Goal: Task Accomplishment & Management: Use online tool/utility

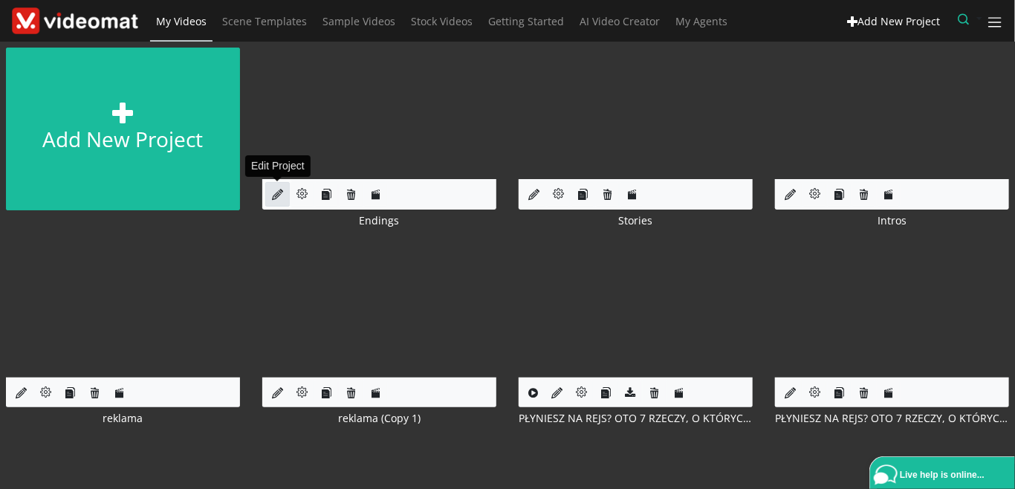
click at [284, 191] on link at bounding box center [277, 194] width 25 height 25
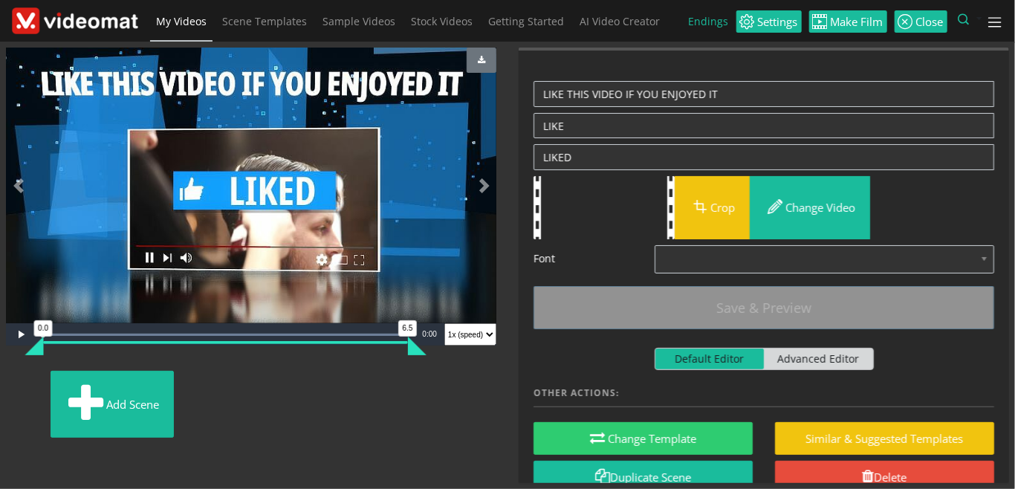
scroll to position [181, 0]
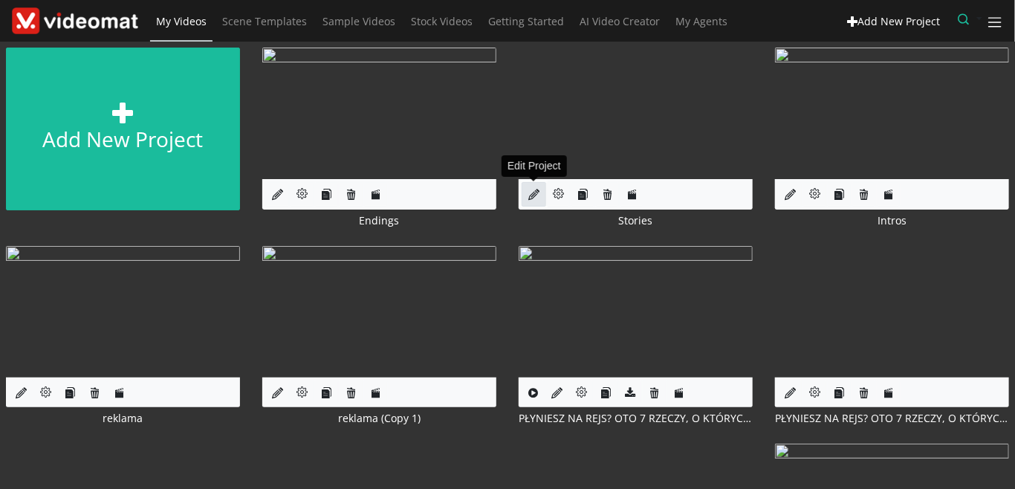
click at [531, 200] on icon at bounding box center [534, 194] width 11 height 11
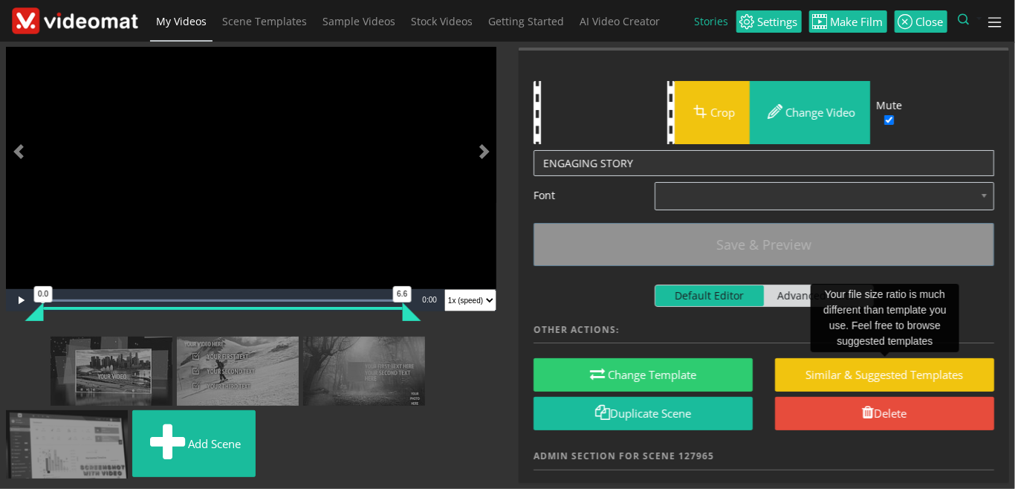
scroll to position [255, 0]
click at [10, 346] on img at bounding box center [10, 346] width 0 height 0
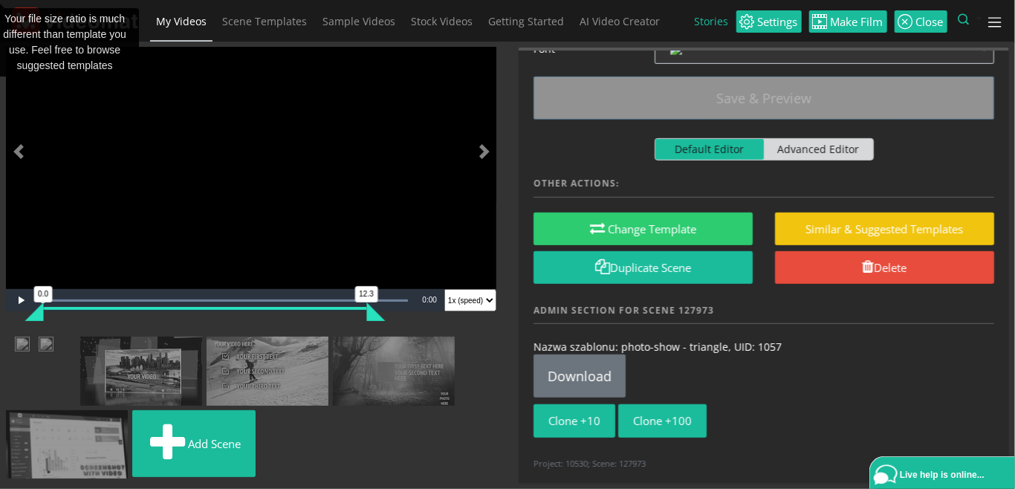
scroll to position [0, 0]
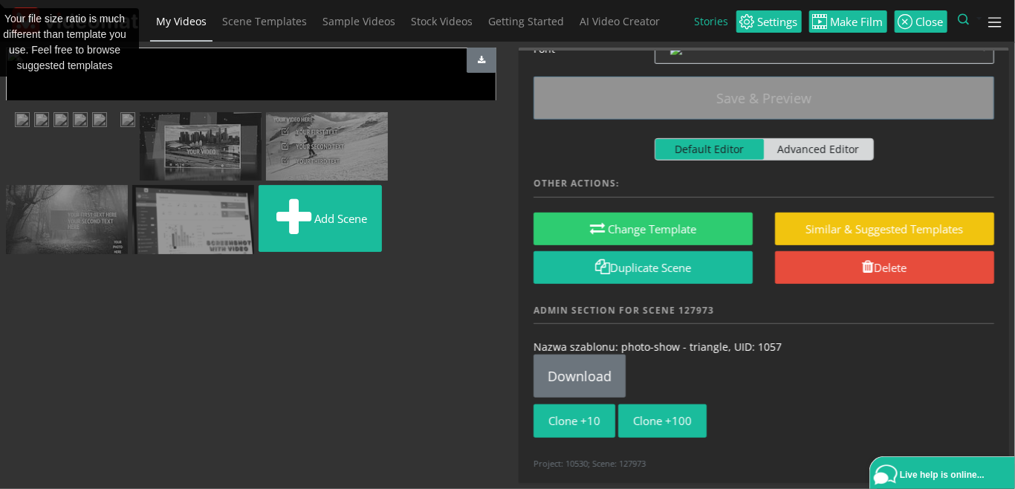
click at [204, 27] on span "My Videos" at bounding box center [181, 21] width 51 height 14
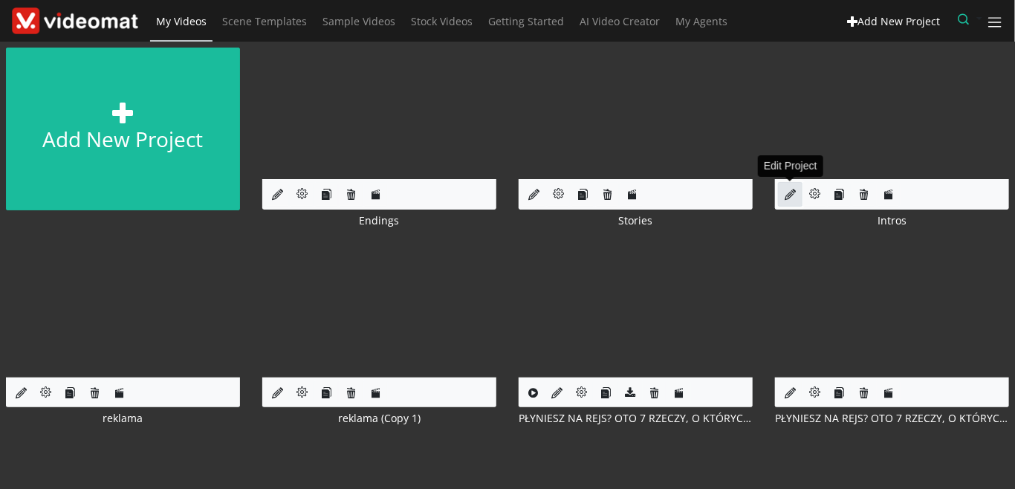
click at [786, 195] on icon at bounding box center [790, 194] width 11 height 11
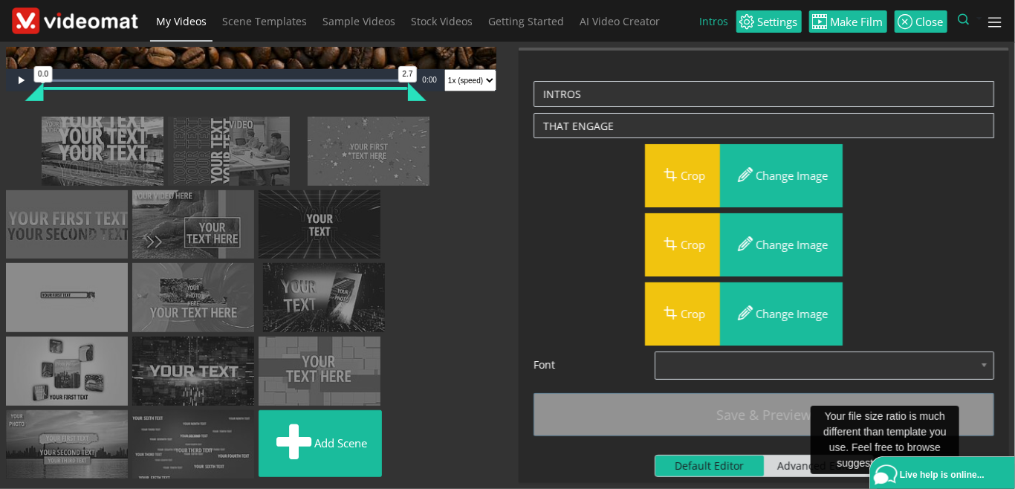
scroll to position [377, 0]
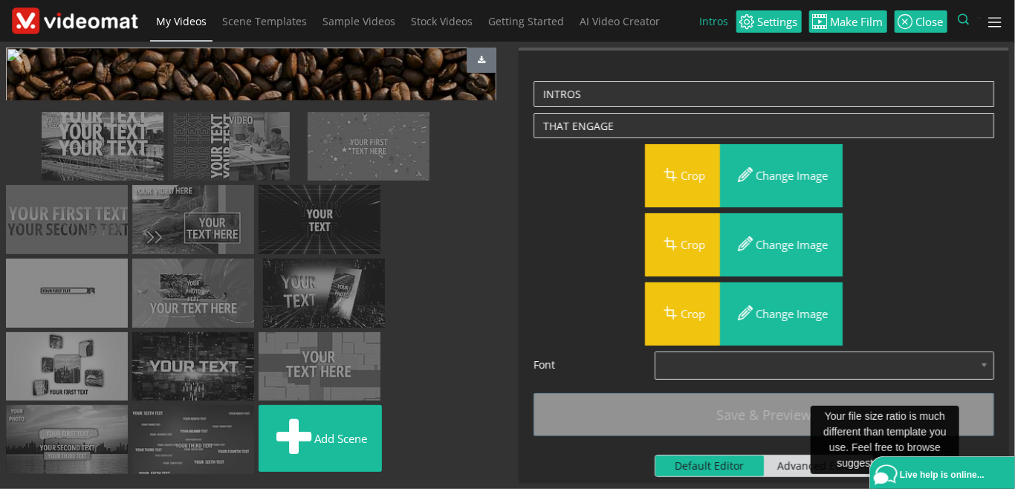
click at [299, 121] on img at bounding box center [299, 121] width 0 height 0
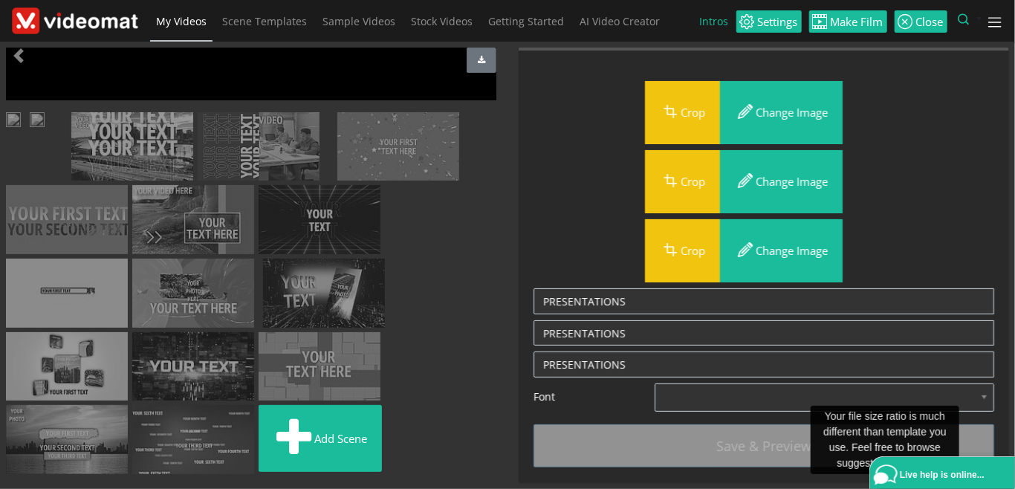
scroll to position [34, 0]
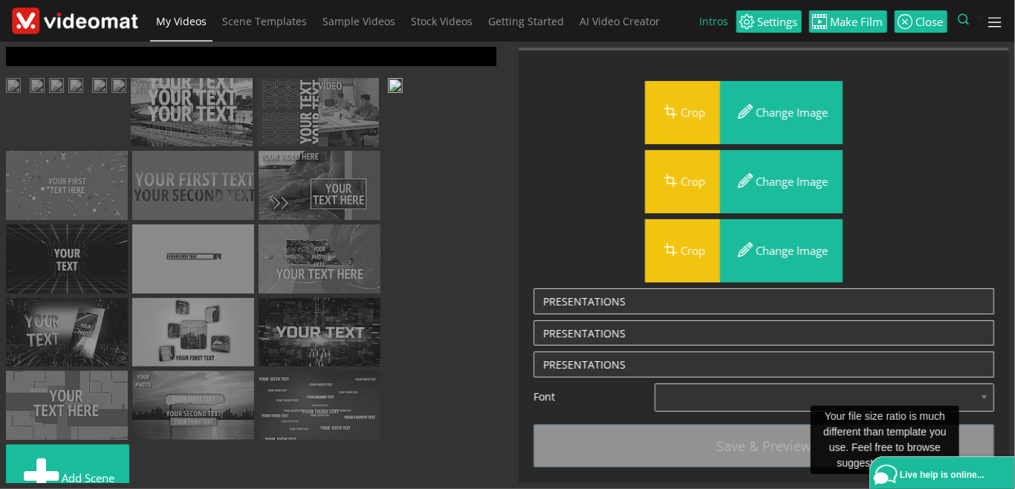
click at [187, 25] on span "My Videos" at bounding box center [181, 21] width 51 height 14
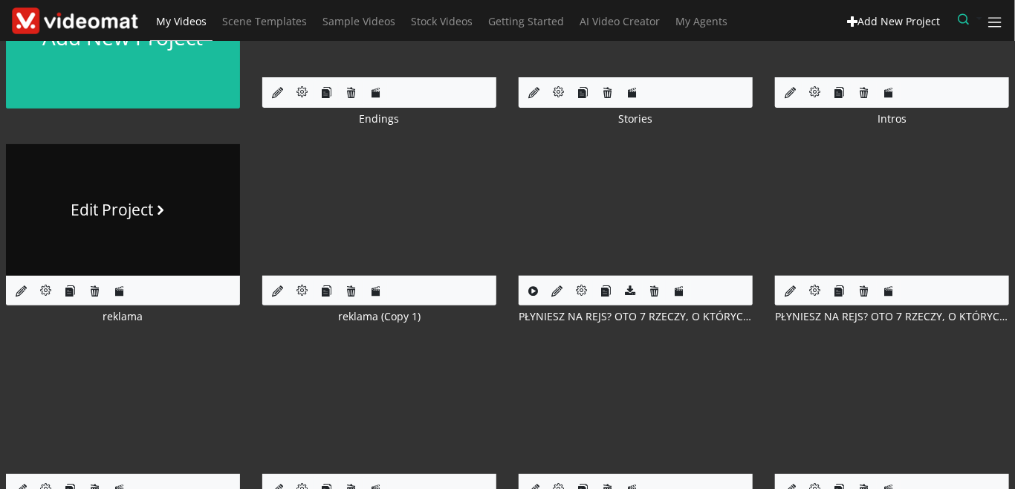
scroll to position [171, 0]
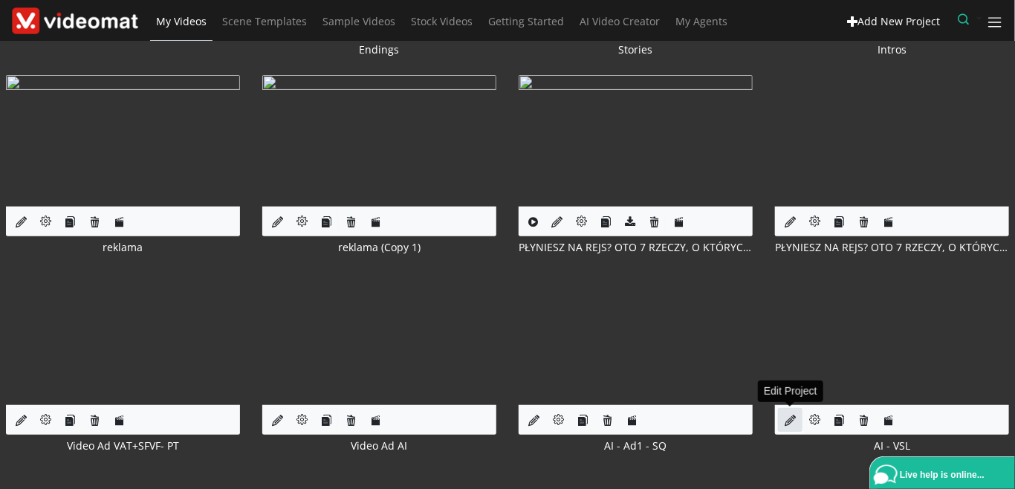
click at [783, 421] on link at bounding box center [790, 420] width 25 height 25
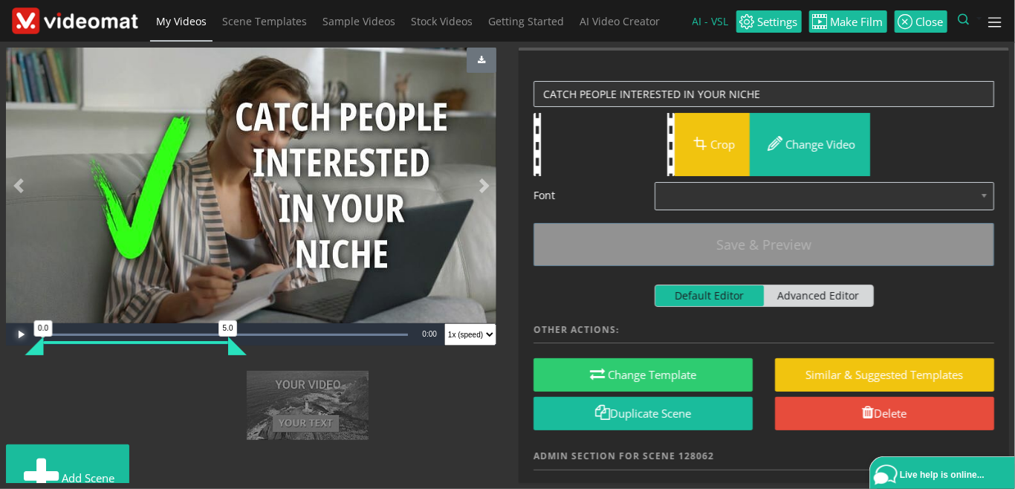
click at [15, 335] on span "Video Player" at bounding box center [21, 335] width 30 height 0
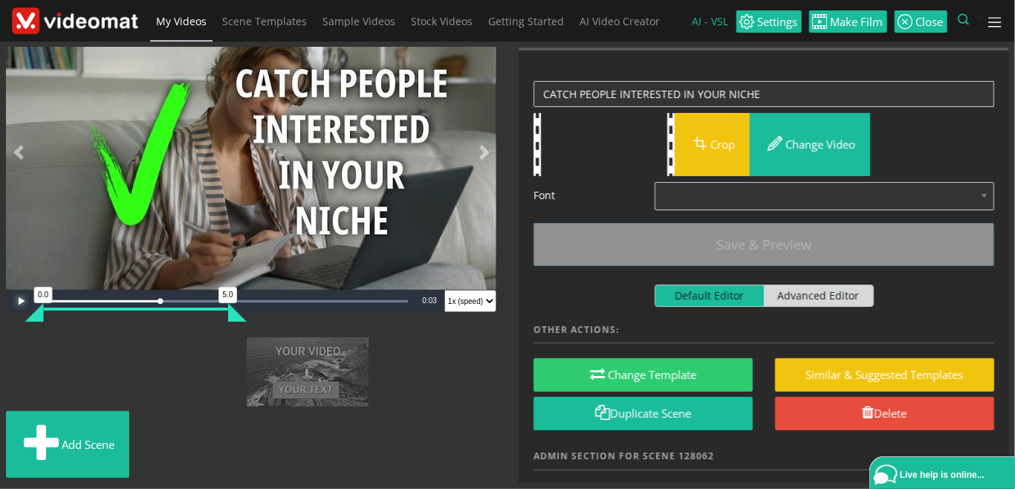
scroll to position [1281, 0]
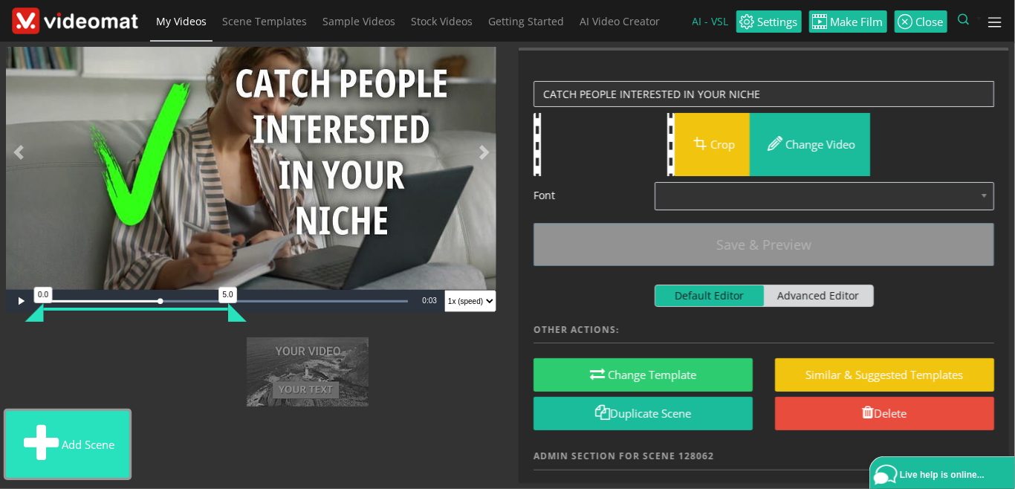
click at [129, 435] on button "Add scene" at bounding box center [67, 444] width 123 height 67
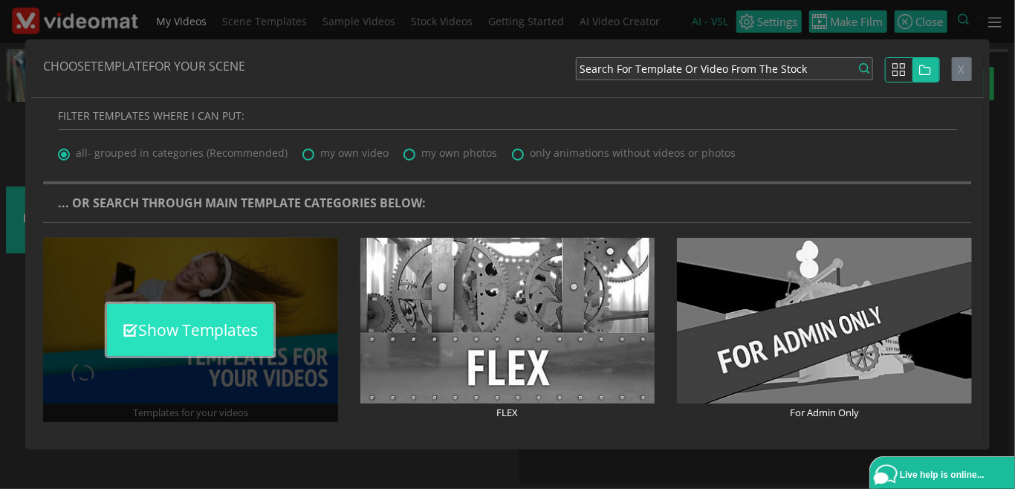
click at [202, 329] on button "Show Templates" at bounding box center [190, 330] width 167 height 52
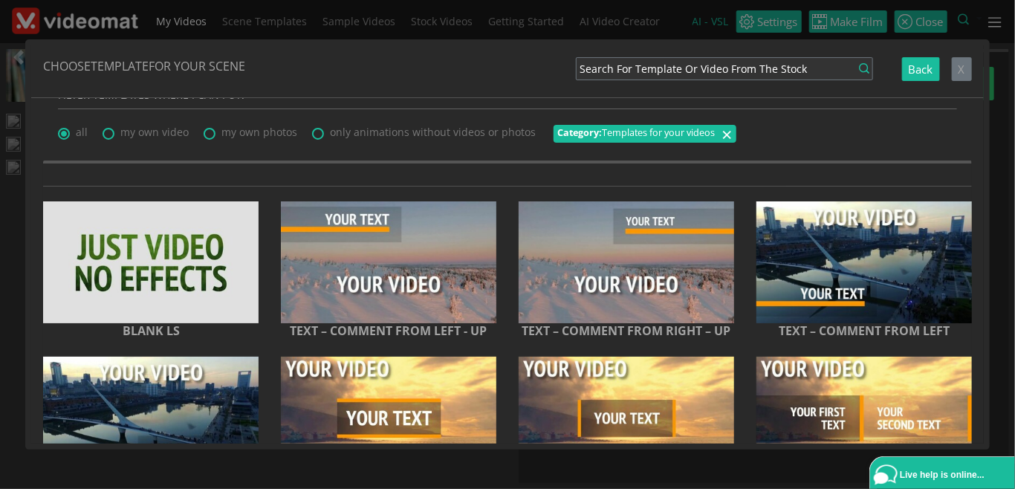
scroll to position [0, 0]
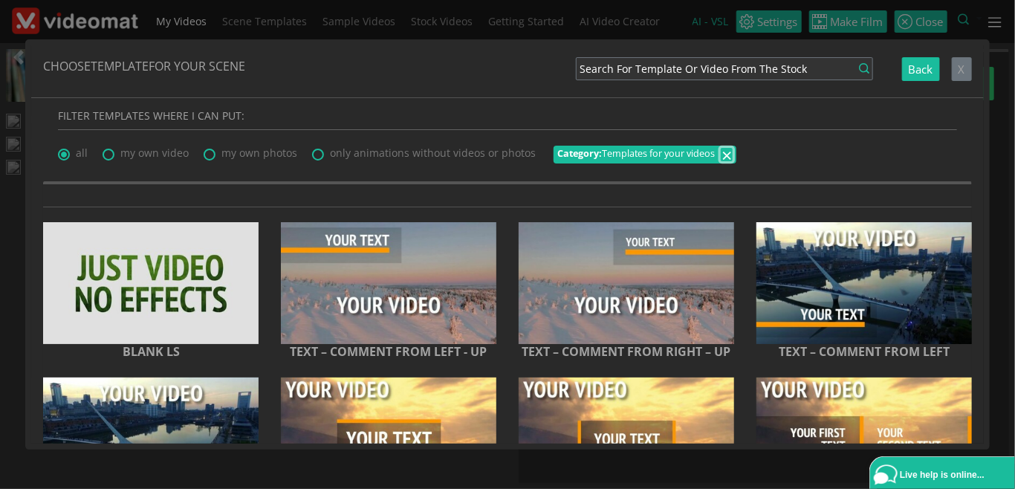
click at [727, 146] on span "×" at bounding box center [727, 154] width 10 height 25
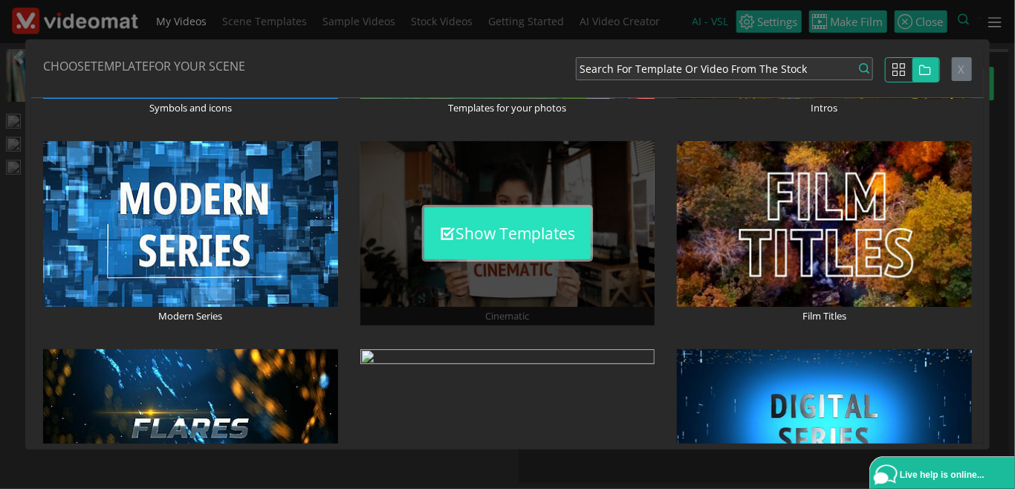
click at [492, 245] on button "Show Templates" at bounding box center [507, 233] width 167 height 52
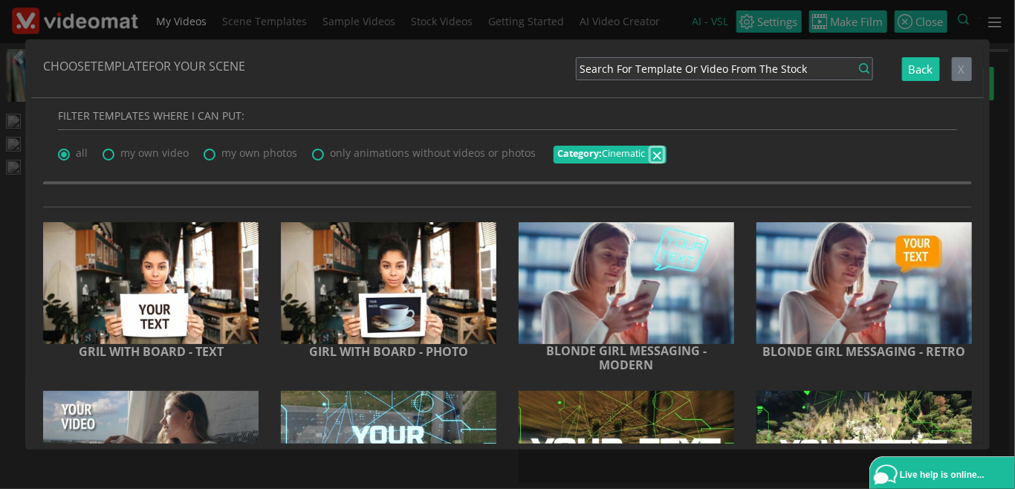
click at [658, 152] on button "×" at bounding box center [657, 154] width 12 height 13
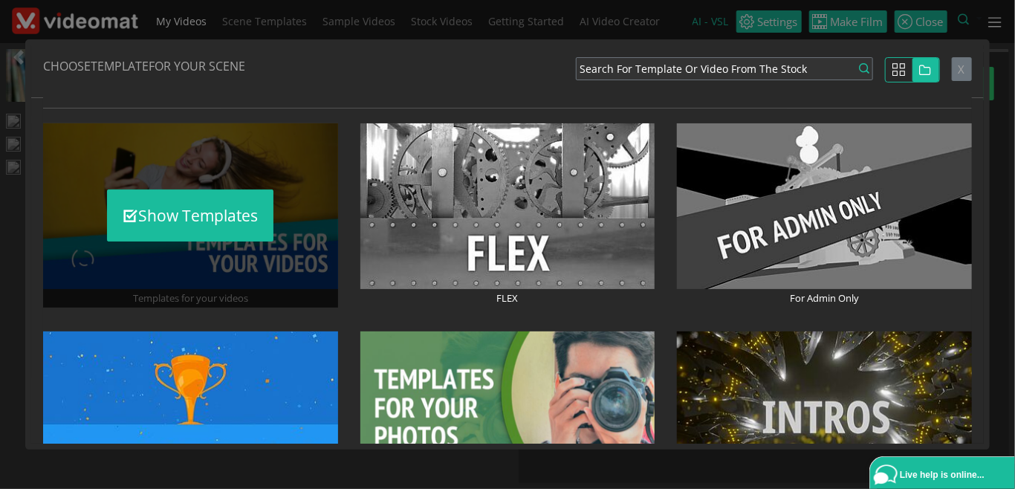
scroll to position [171, 0]
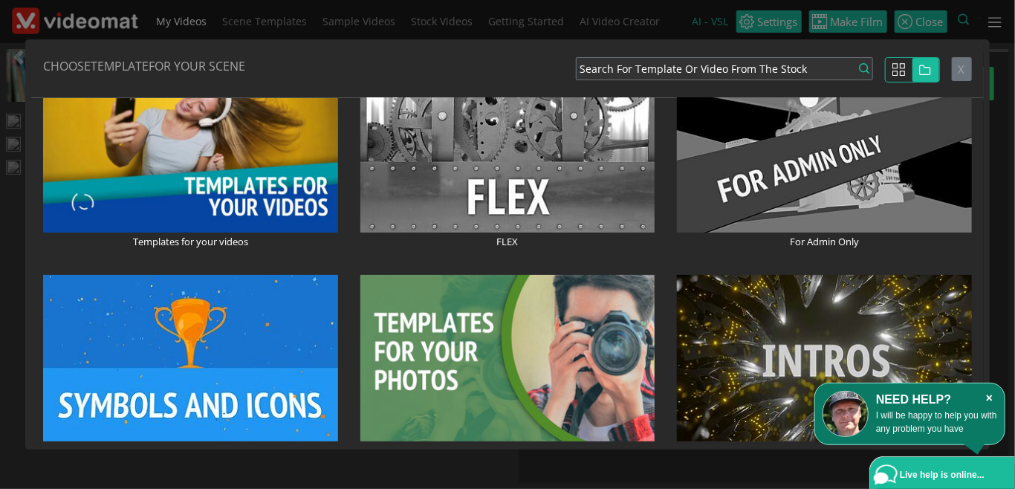
click at [987, 394] on icon "×" at bounding box center [990, 398] width 16 height 15
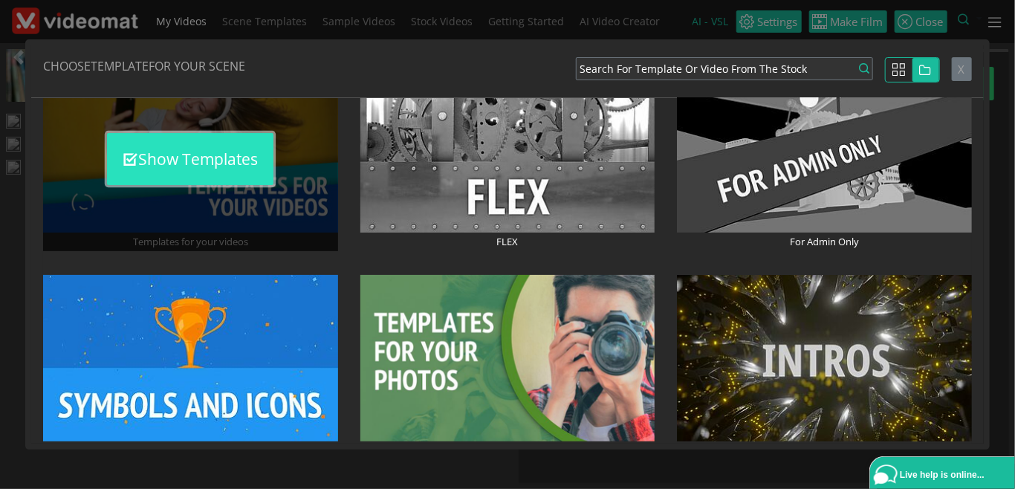
click at [224, 178] on button "Show Templates" at bounding box center [190, 159] width 167 height 52
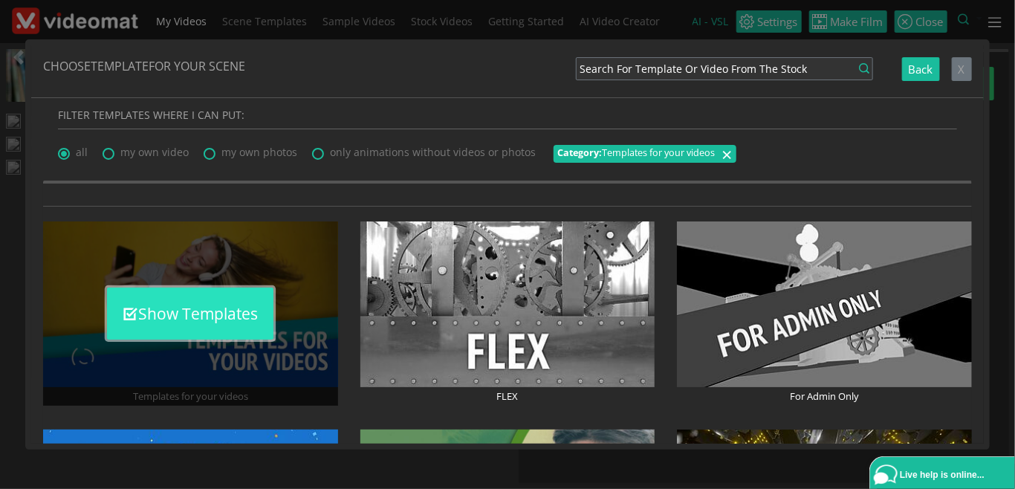
scroll to position [0, 0]
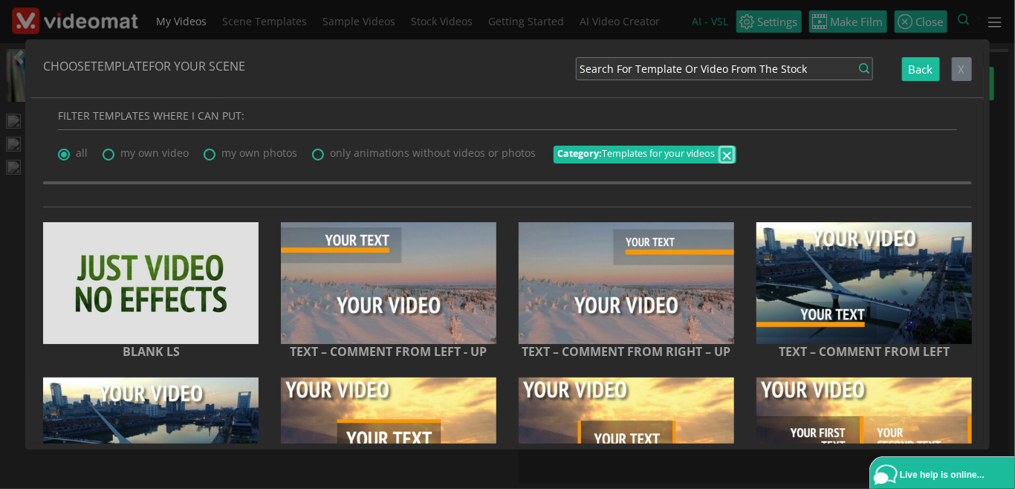
click at [722, 161] on span "×" at bounding box center [727, 154] width 10 height 25
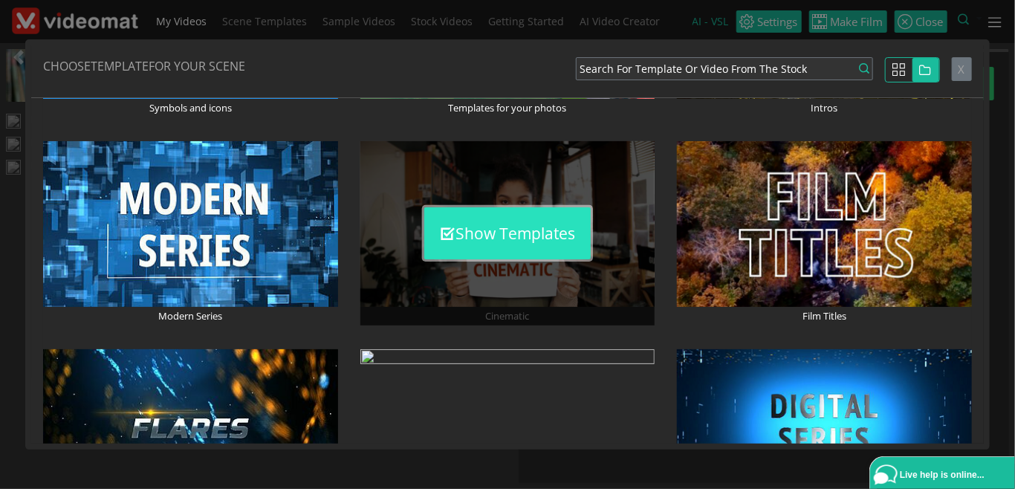
click at [509, 240] on button "Show Templates" at bounding box center [507, 233] width 167 height 52
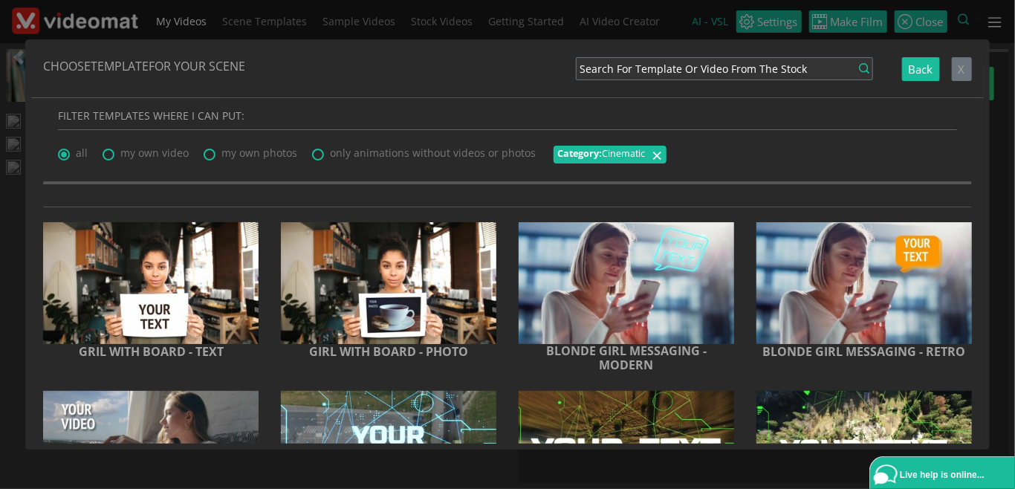
click at [149, 151] on span "my own video" at bounding box center [154, 153] width 68 height 14
click at [112, 151] on input "my own video" at bounding box center [108, 150] width 10 height 10
radio input "true"
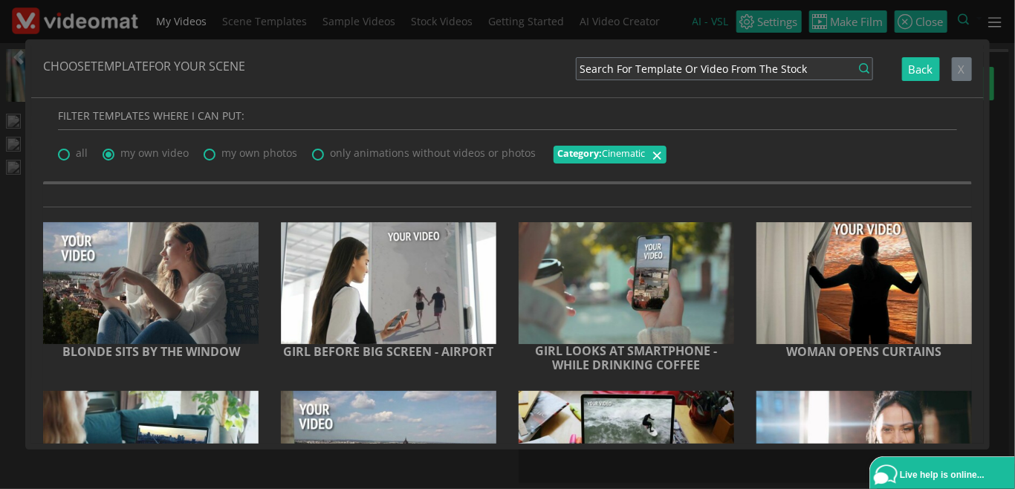
scroll to position [171, 0]
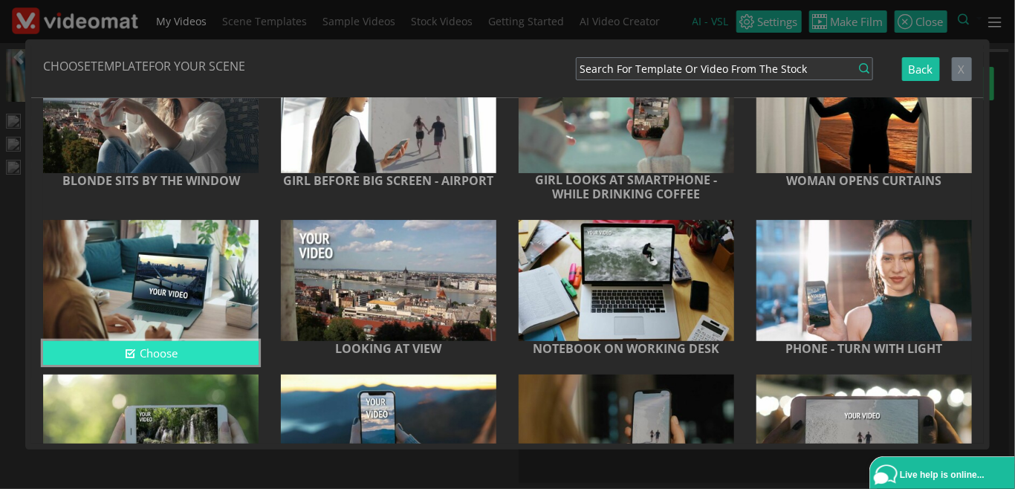
click at [194, 355] on button "Choose" at bounding box center [151, 353] width 216 height 25
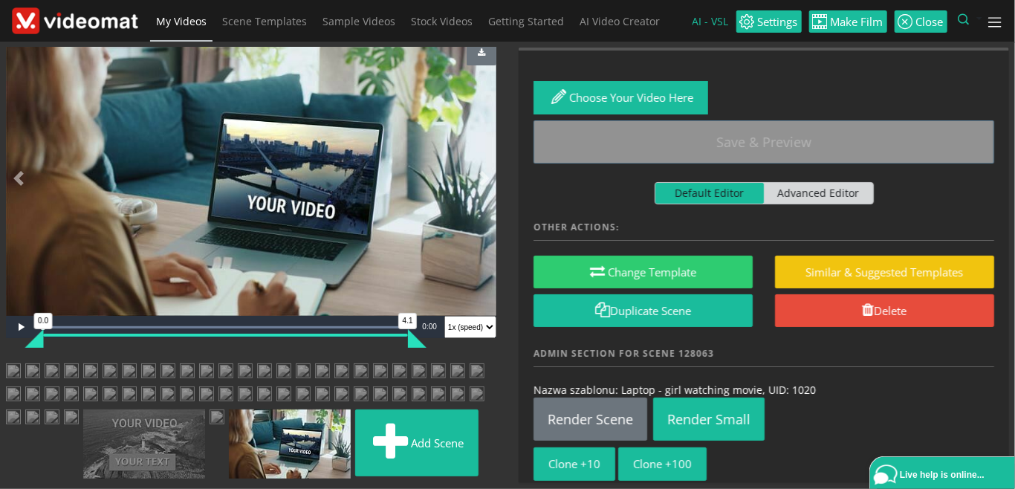
scroll to position [1353, 0]
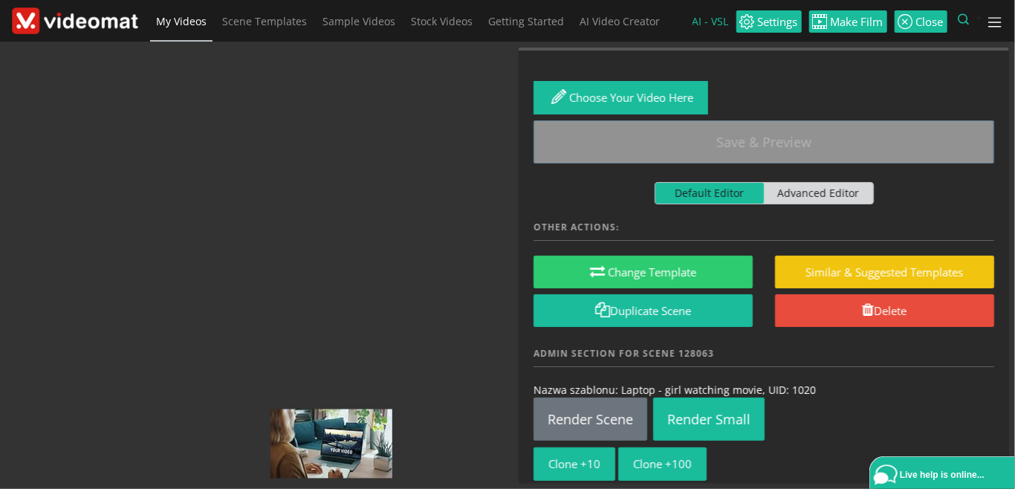
drag, startPoint x: 308, startPoint y: 386, endPoint x: 320, endPoint y: 132, distance: 254.5
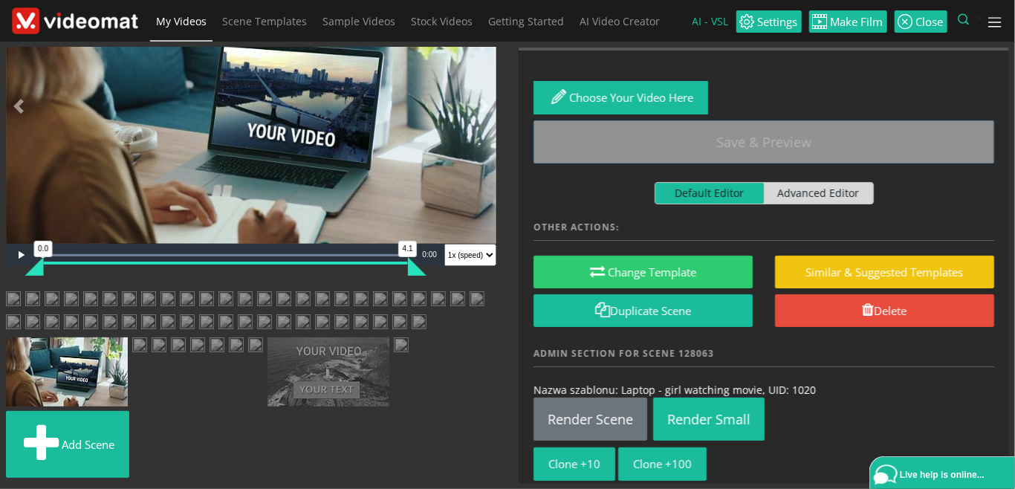
scroll to position [1182, 0]
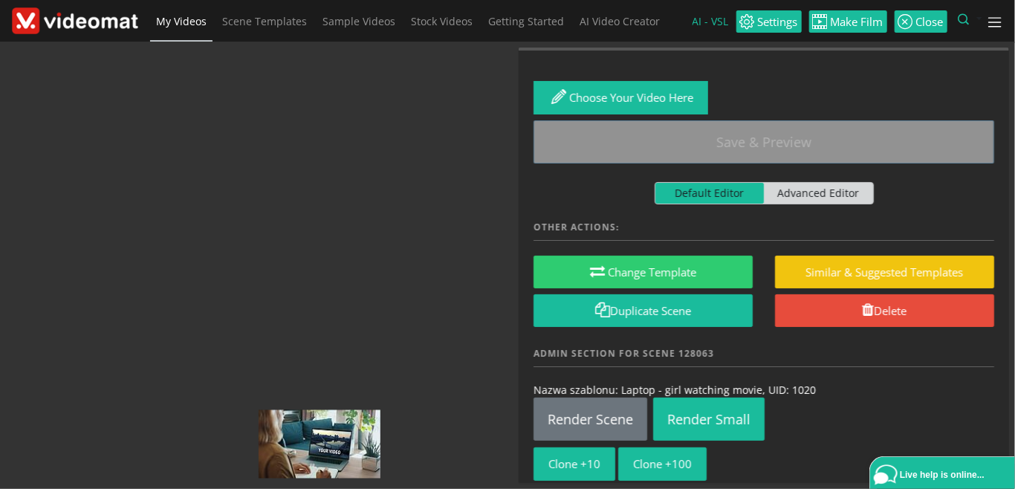
drag, startPoint x: 336, startPoint y: 322, endPoint x: 343, endPoint y: 94, distance: 228.3
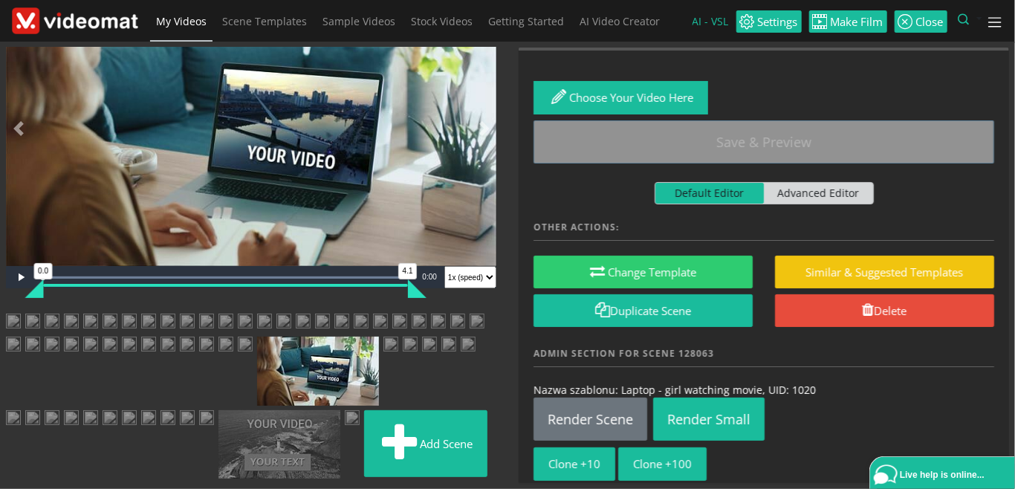
scroll to position [839, 0]
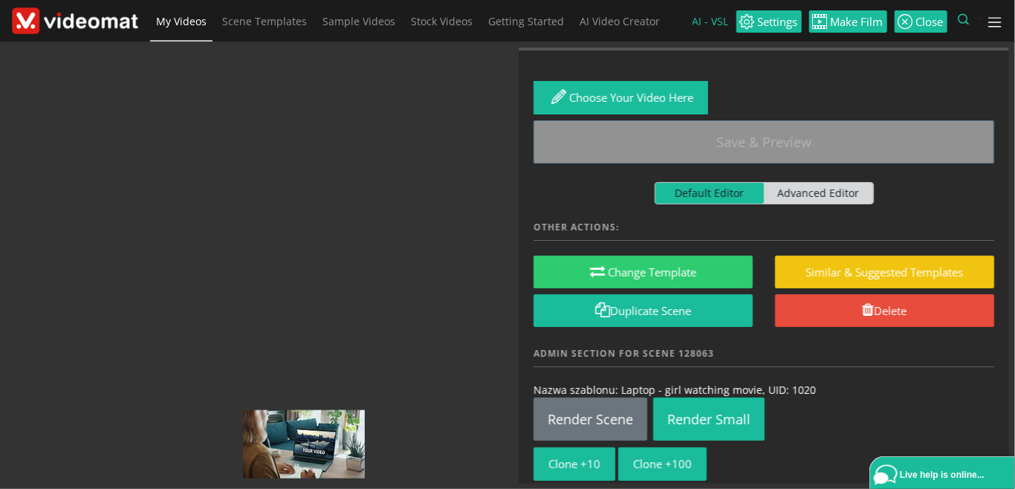
drag, startPoint x: 329, startPoint y: 447, endPoint x: 315, endPoint y: 171, distance: 276.1
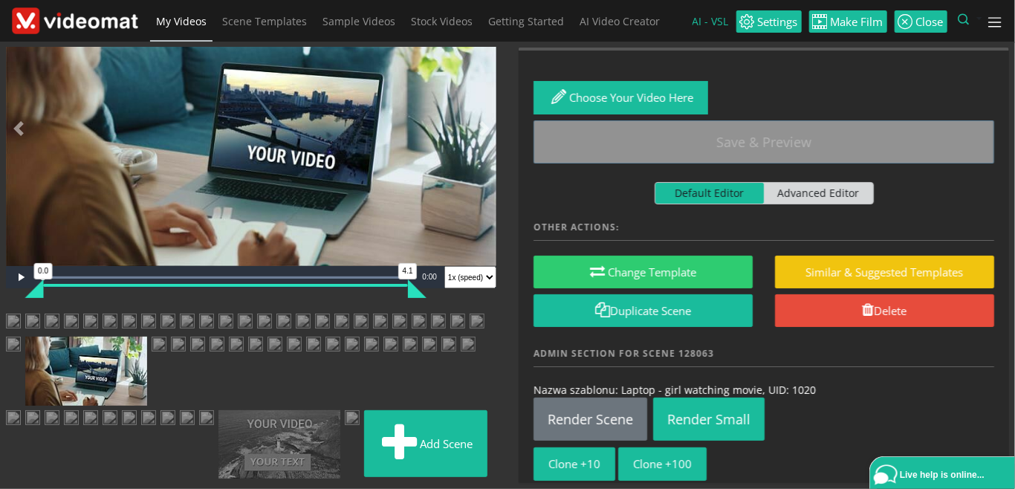
scroll to position [668, 0]
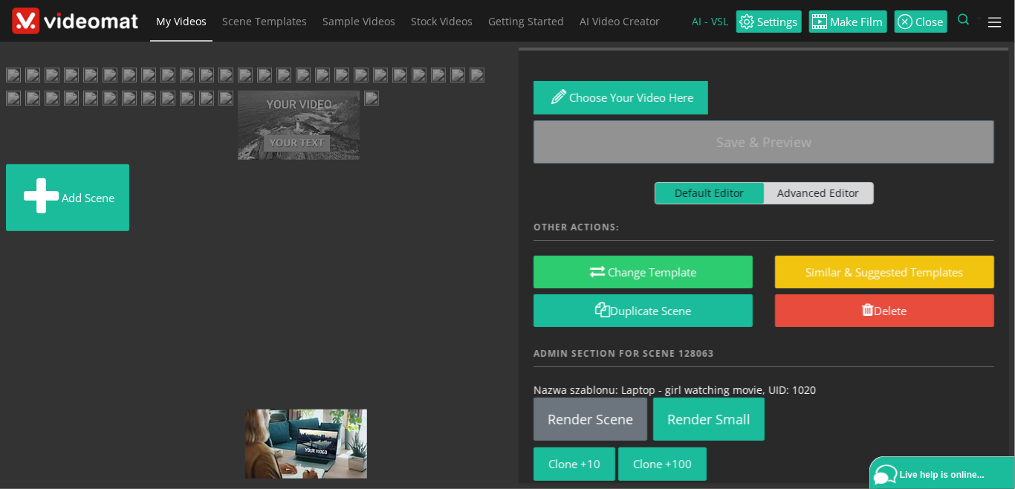
drag, startPoint x: 340, startPoint y: 315, endPoint x: 329, endPoint y: 140, distance: 175.1
click at [329, 140] on ul "Add scene" at bounding box center [251, 123] width 491 height 225
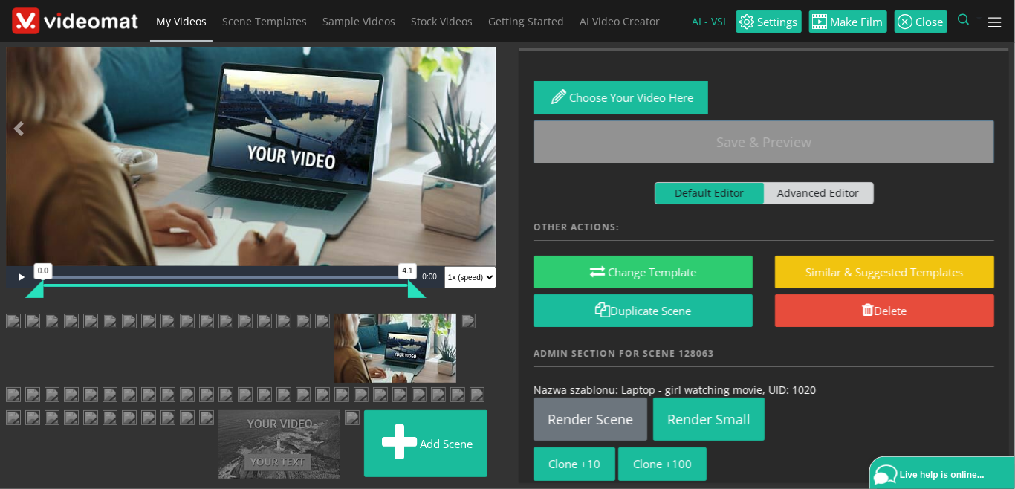
scroll to position [326, 0]
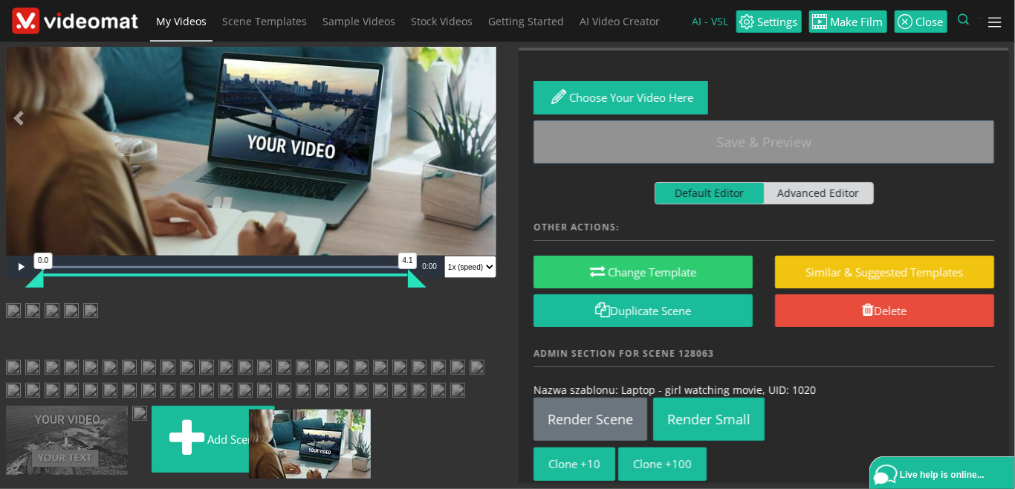
drag, startPoint x: 329, startPoint y: 444, endPoint x: 319, endPoint y: 178, distance: 265.6
click at [319, 303] on ul "Add scene" at bounding box center [251, 391] width 491 height 176
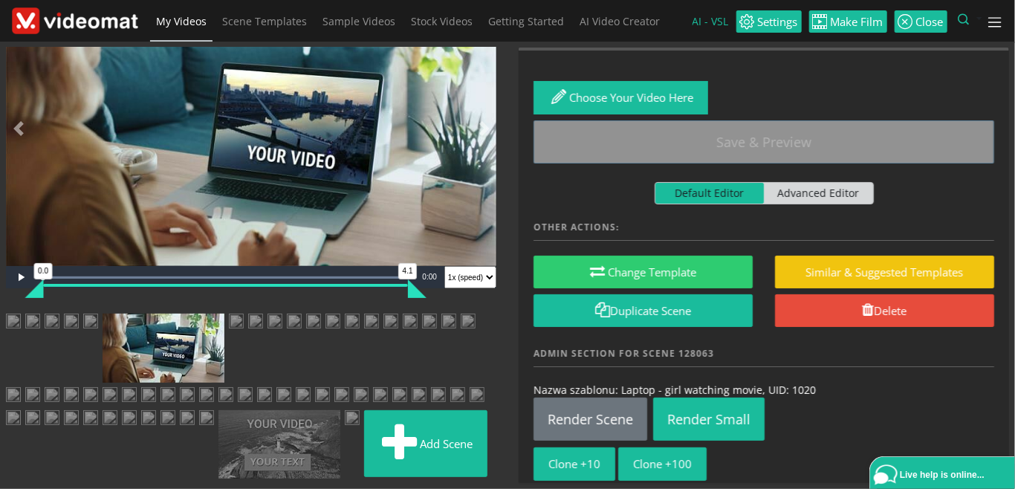
scroll to position [1353, 0]
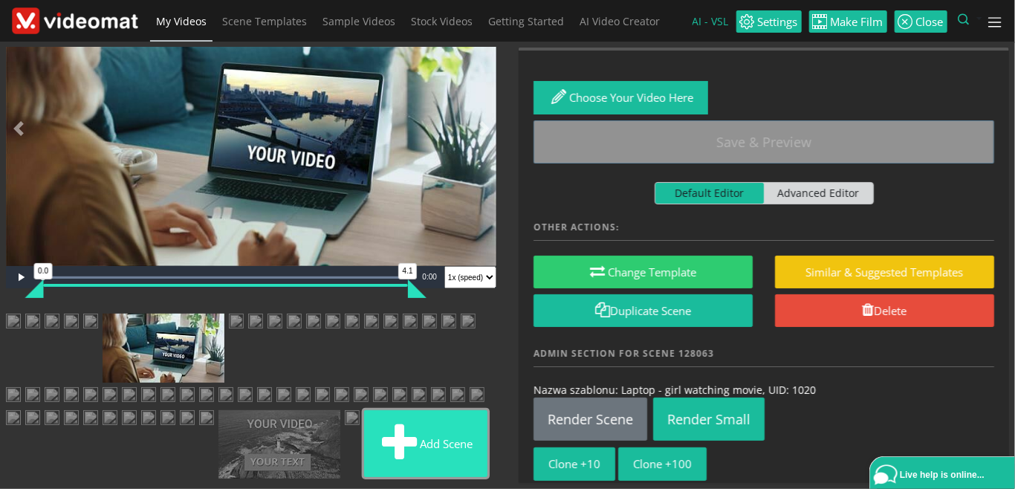
click at [364, 439] on button "Add scene" at bounding box center [425, 443] width 123 height 67
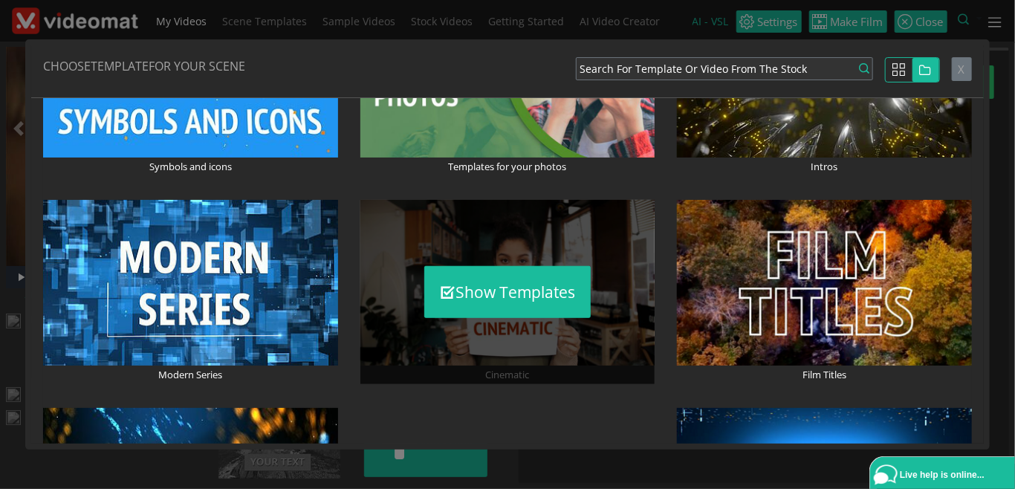
scroll to position [514, 0]
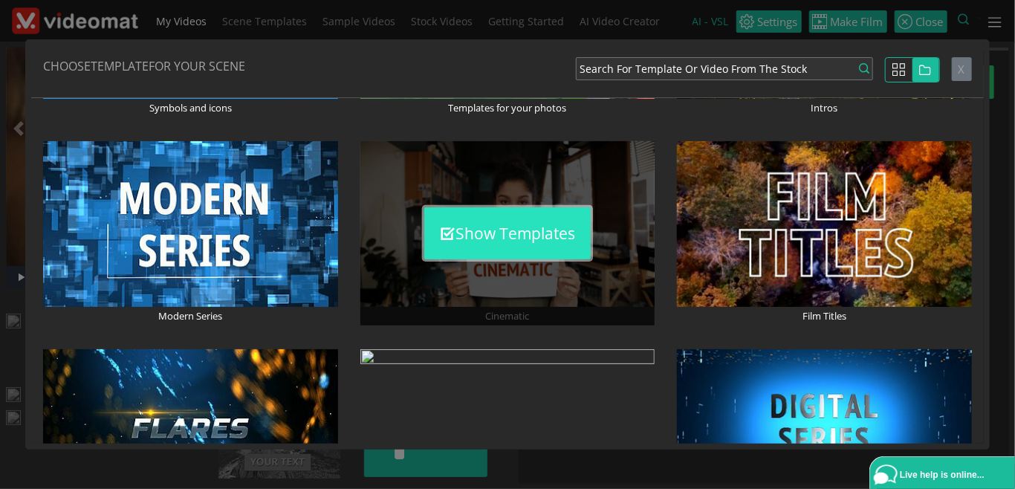
click at [518, 229] on button "Show Templates" at bounding box center [507, 233] width 167 height 52
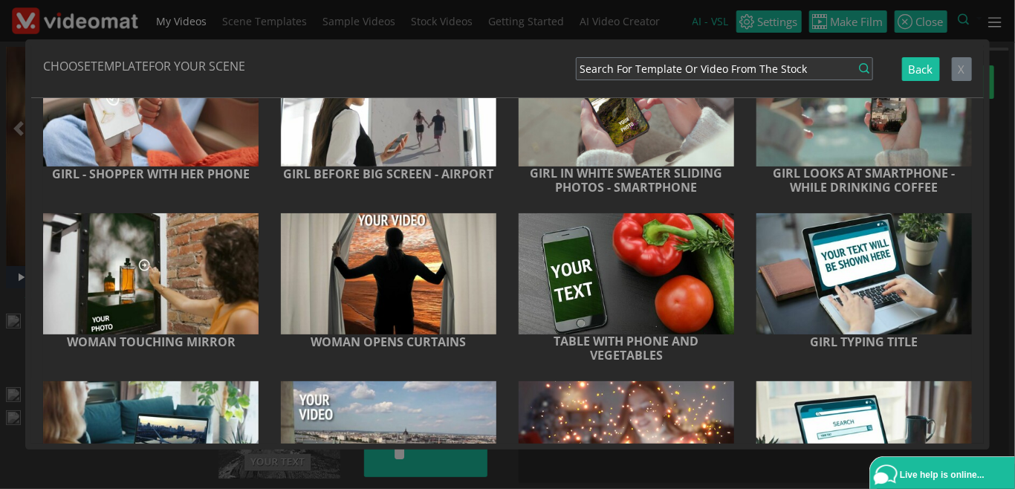
scroll to position [672, 0]
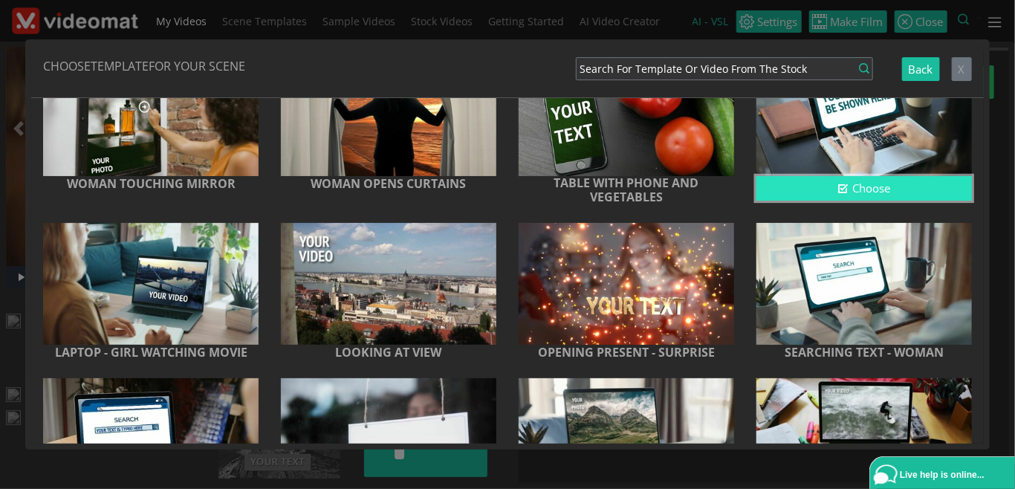
click at [819, 192] on button "Choose" at bounding box center [865, 188] width 216 height 25
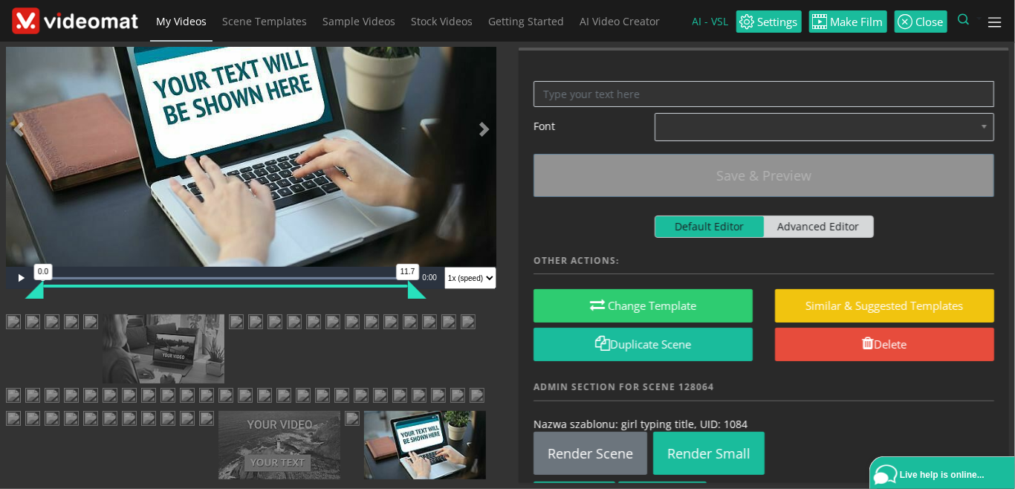
scroll to position [0, 0]
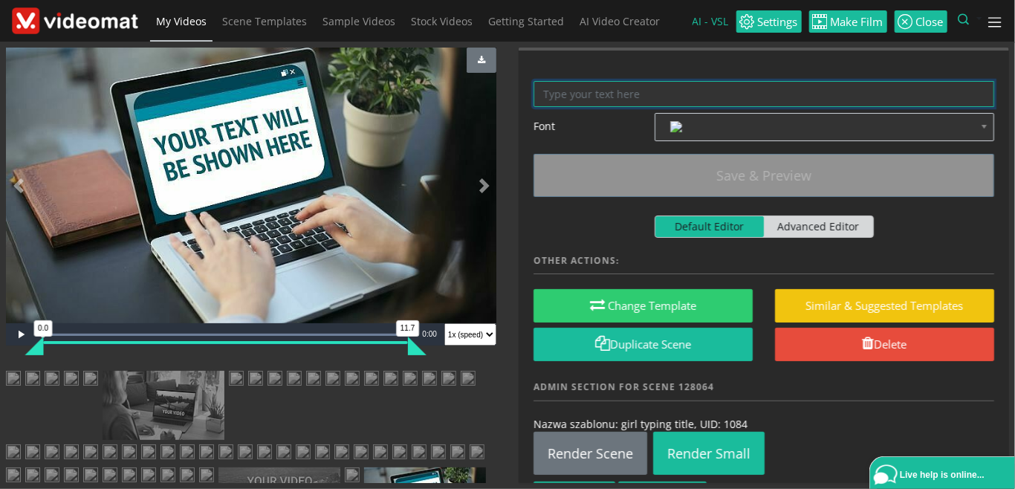
click at [554, 97] on textarea at bounding box center [764, 94] width 461 height 26
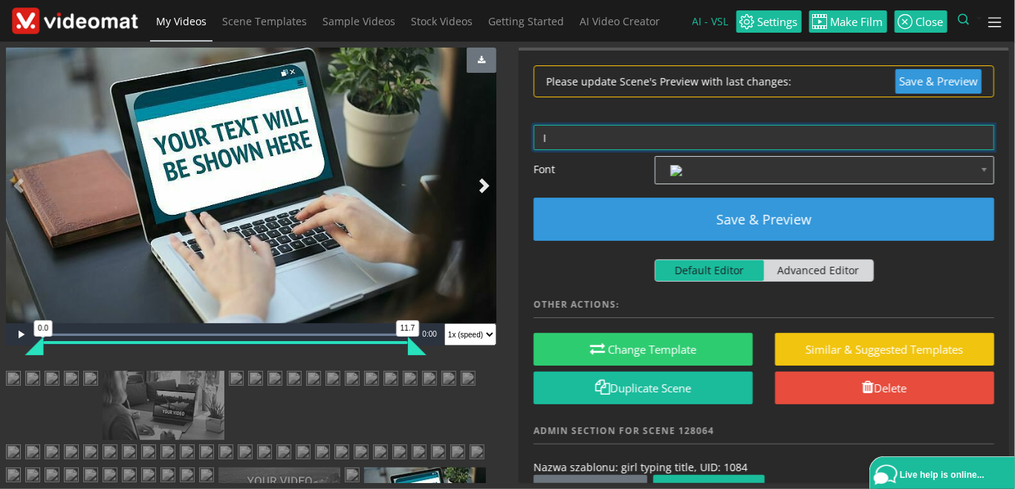
type textarea "I"
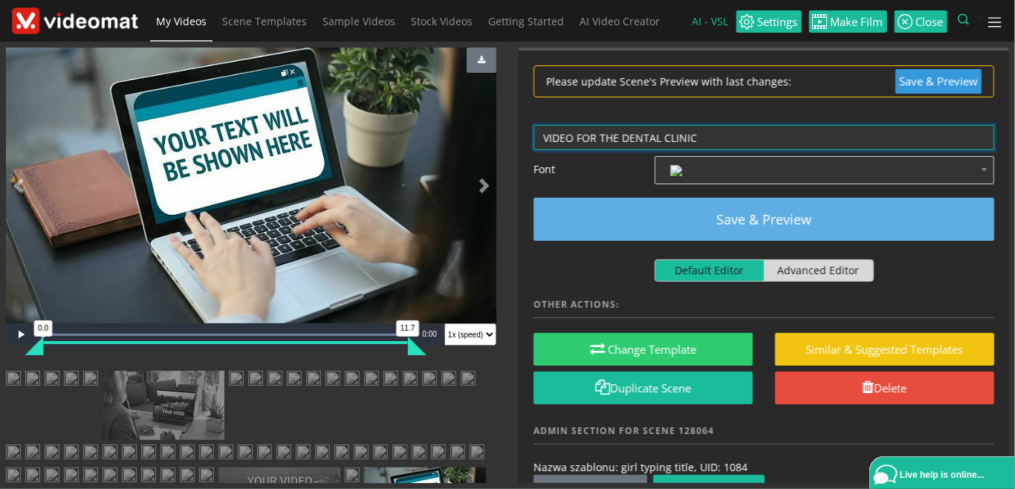
type textarea "VIDEO FOR THE DENTAL CLINIC"
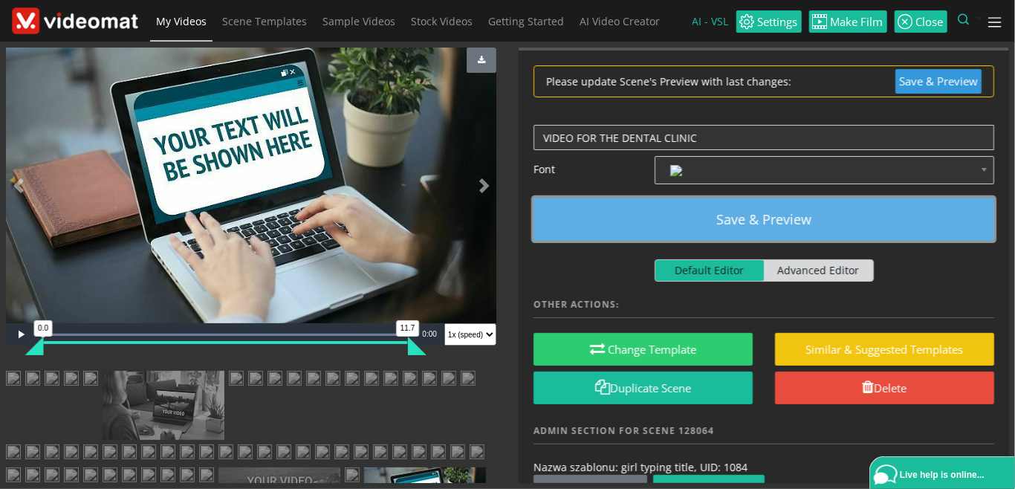
click at [737, 203] on button "Save & Preview" at bounding box center [764, 219] width 461 height 43
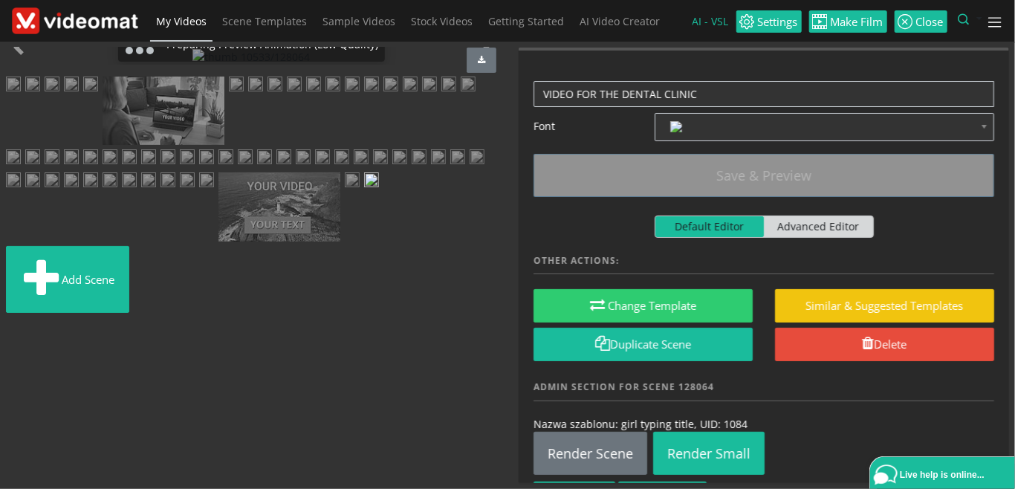
click at [857, 224] on span "Advanced Editor" at bounding box center [818, 226] width 109 height 21
click at [665, 224] on input "Default Editor Advanced Editor" at bounding box center [660, 221] width 10 height 10
checkbox input "true"
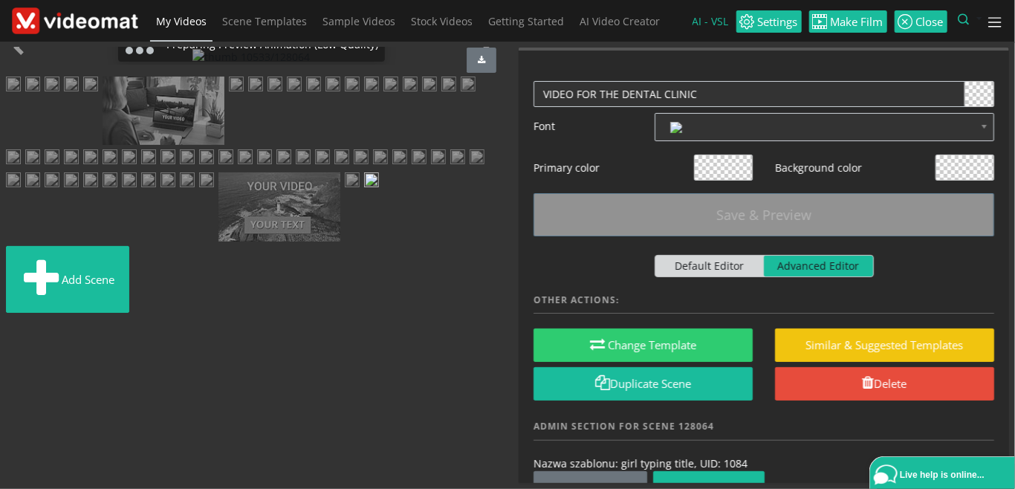
click at [978, 96] on span at bounding box center [980, 94] width 28 height 25
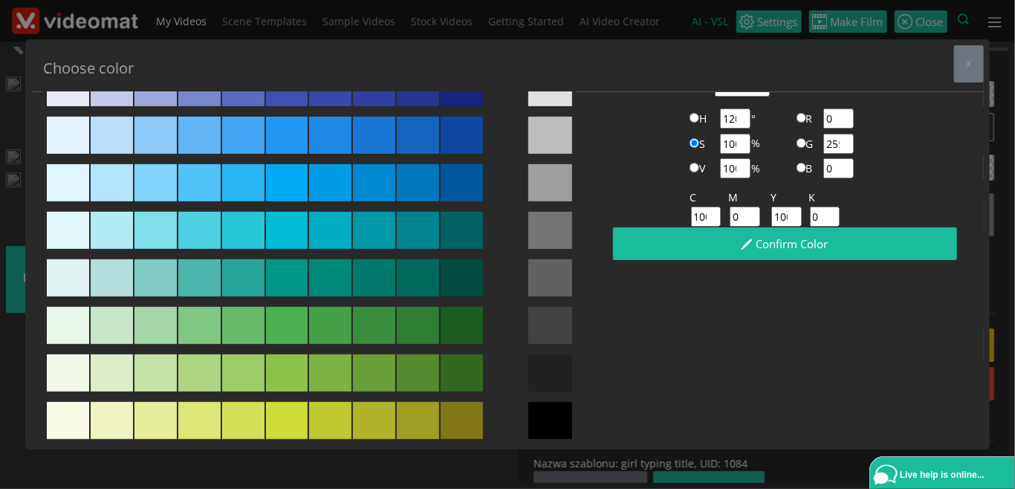
scroll to position [264, 0]
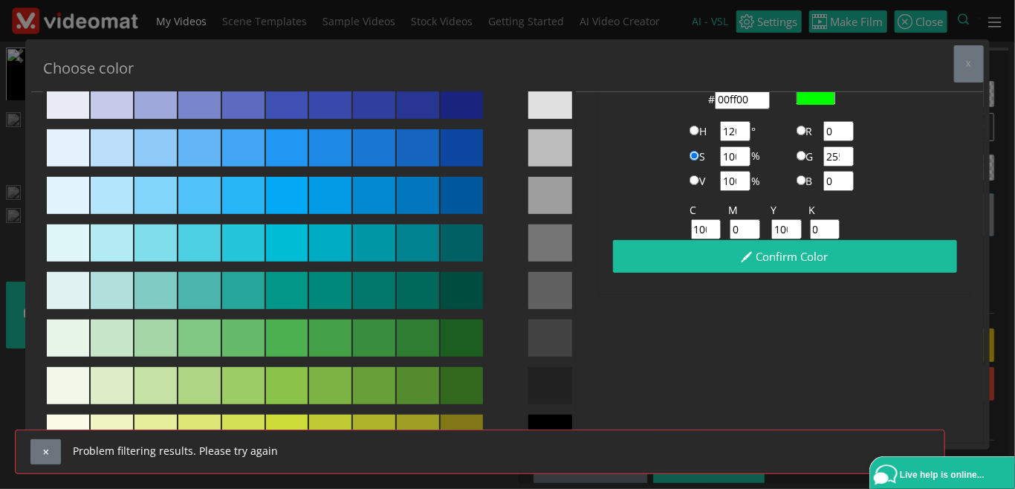
click at [534, 332] on div at bounding box center [551, 338] width 44 height 37
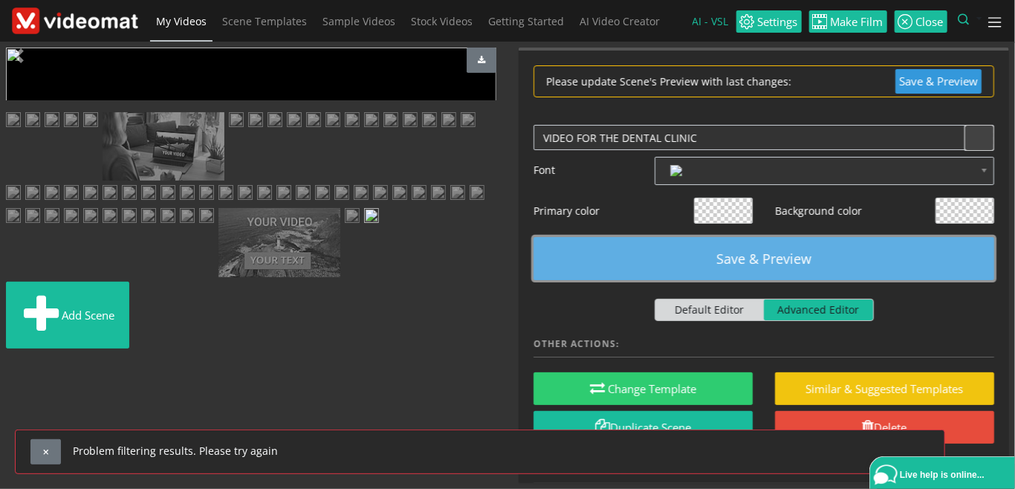
click at [786, 256] on button "Save & Preview" at bounding box center [764, 258] width 461 height 43
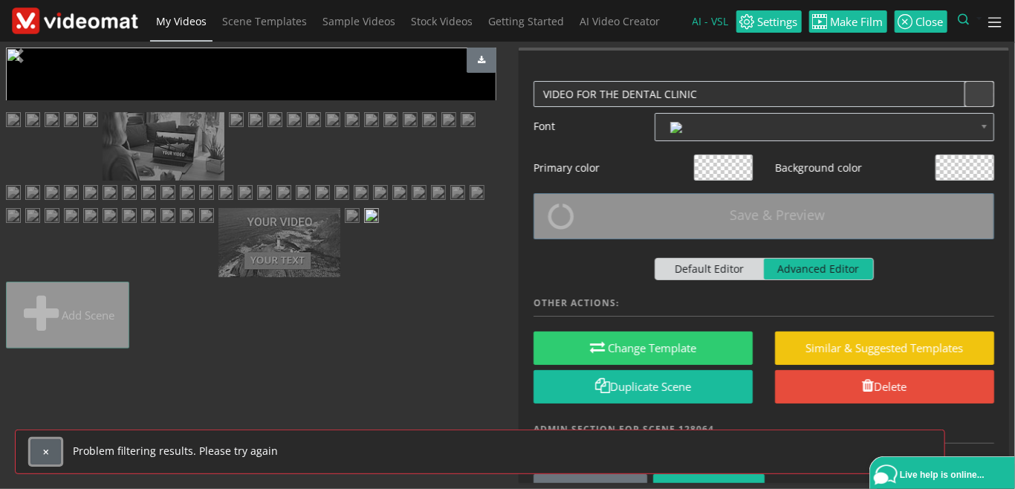
click at [42, 454] on span "button" at bounding box center [46, 452] width 8 height 8
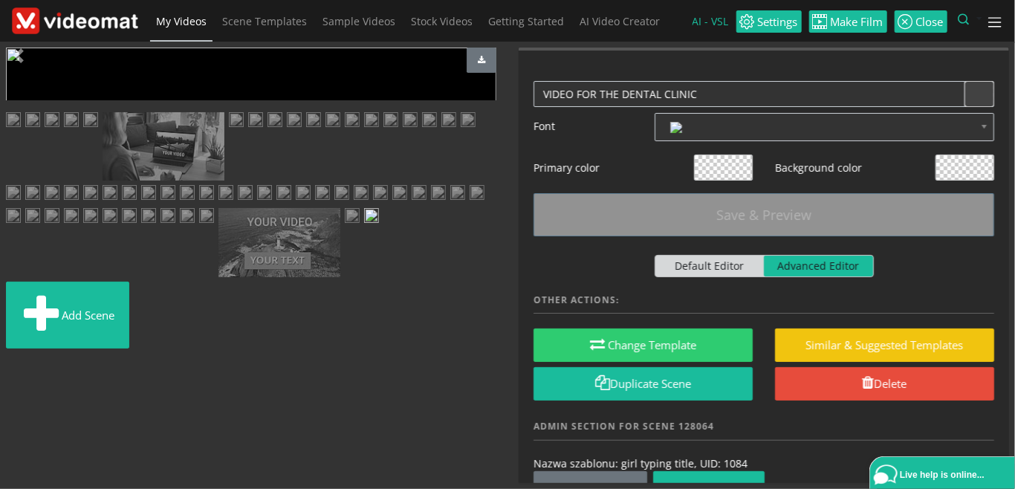
click at [984, 97] on span at bounding box center [980, 94] width 28 height 25
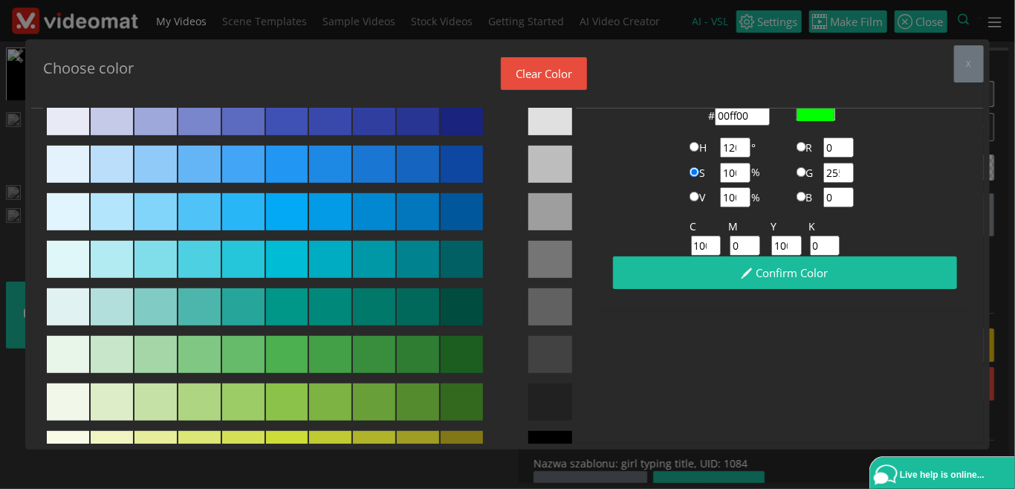
click at [461, 166] on div at bounding box center [462, 164] width 42 height 37
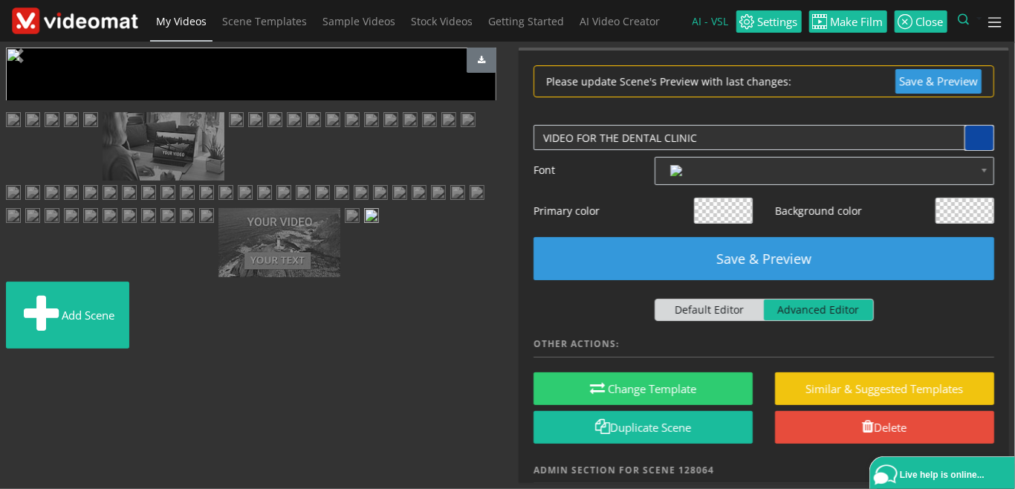
click at [975, 141] on span at bounding box center [980, 138] width 28 height 25
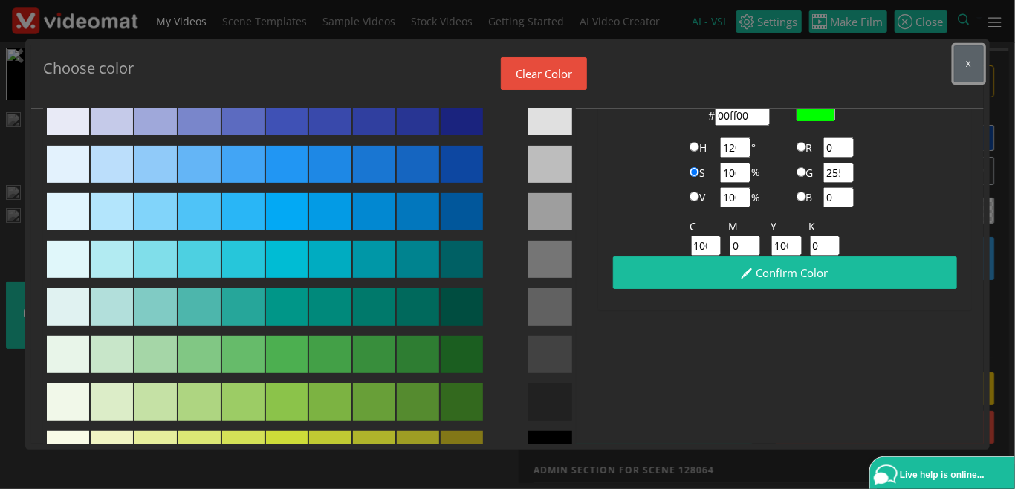
click at [966, 66] on button "x" at bounding box center [969, 63] width 30 height 37
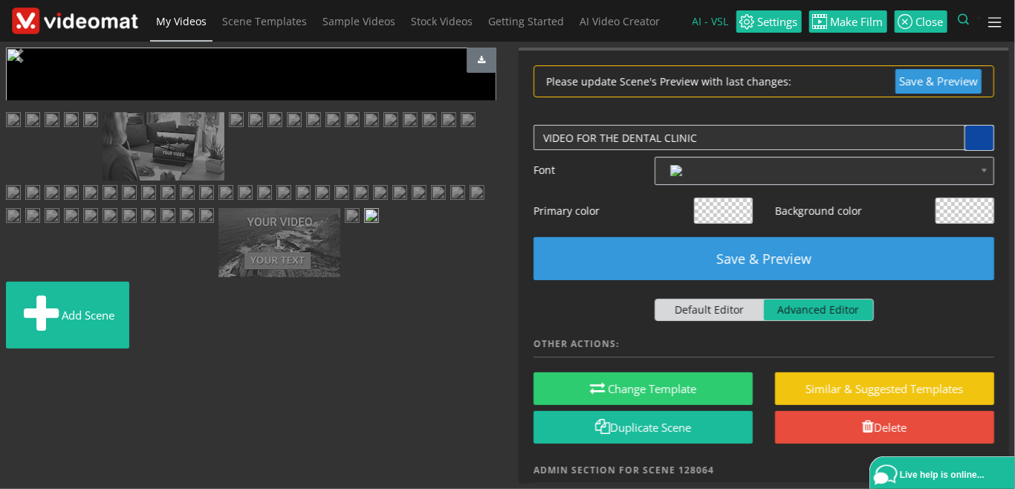
click at [23, 335] on span "Video Player" at bounding box center [21, 335] width 30 height 0
click at [989, 137] on span at bounding box center [980, 138] width 28 height 25
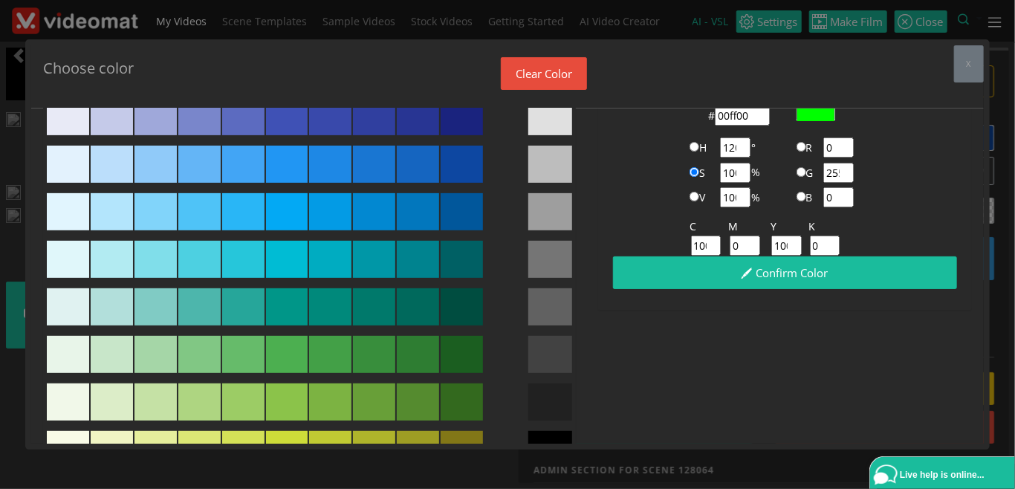
click at [548, 250] on div at bounding box center [551, 259] width 44 height 37
type input "#757575"
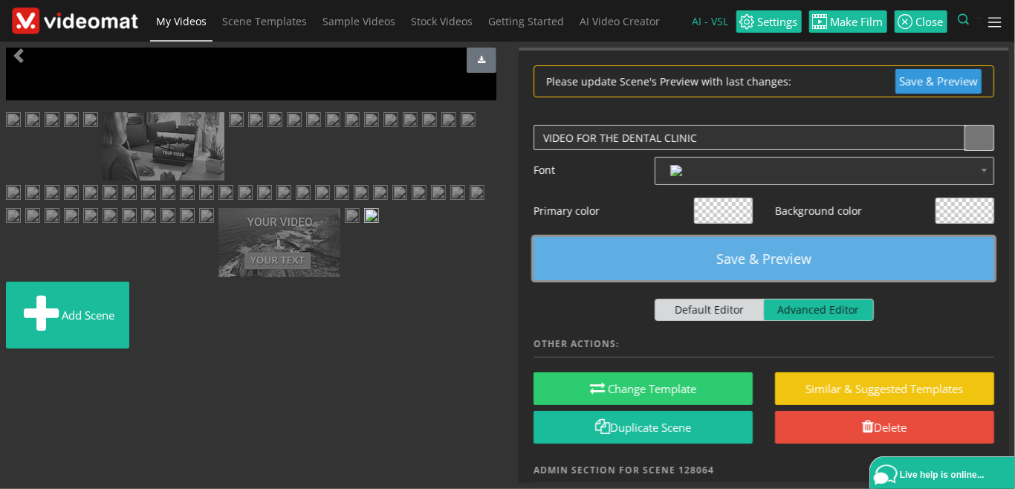
click at [786, 246] on button "Save & Preview" at bounding box center [764, 258] width 461 height 43
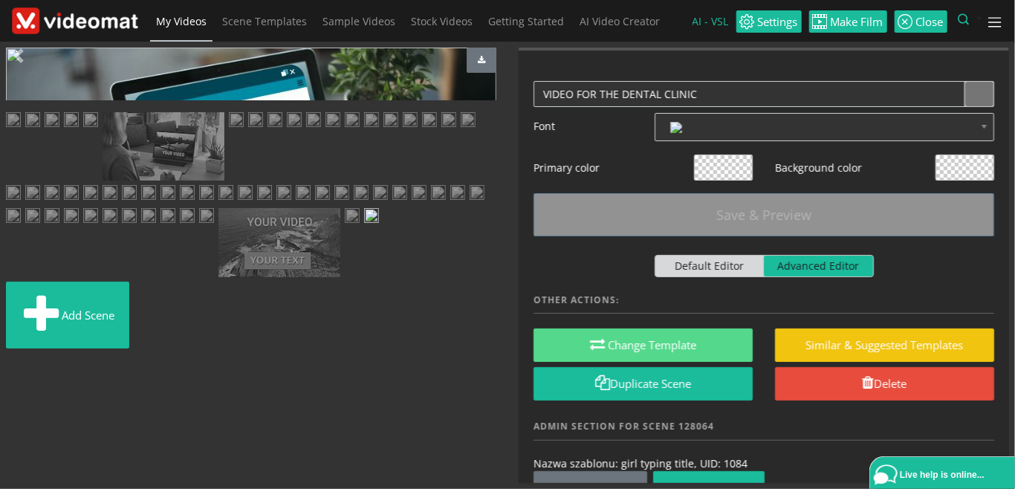
scroll to position [116, 0]
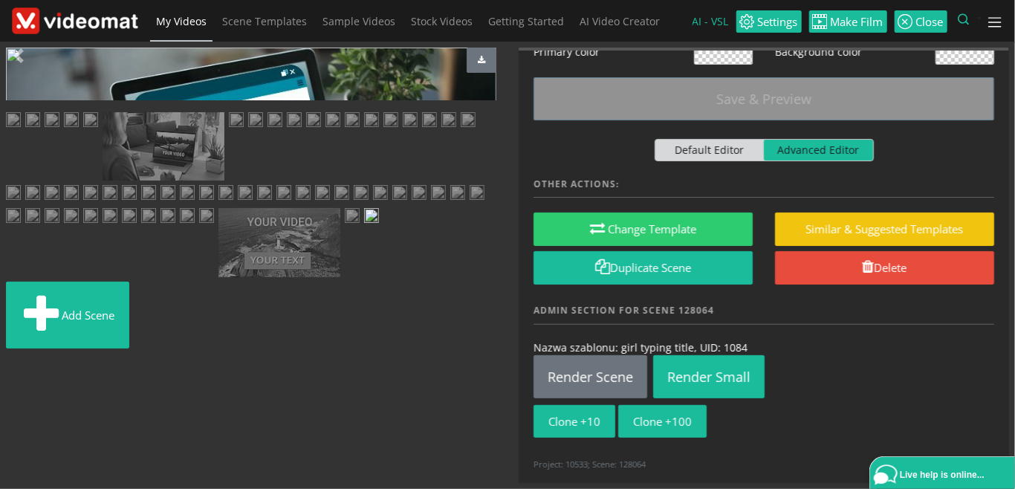
click at [20, 335] on span "Video Player" at bounding box center [21, 335] width 30 height 0
click at [549, 372] on link "Render Scene" at bounding box center [591, 376] width 114 height 43
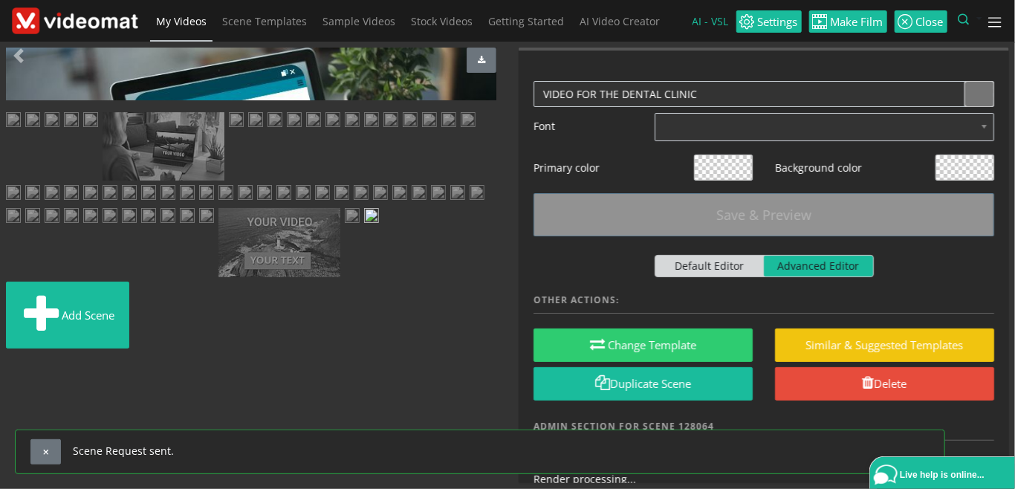
scroll to position [171, 0]
click at [73, 131] on img at bounding box center [71, 121] width 15 height 19
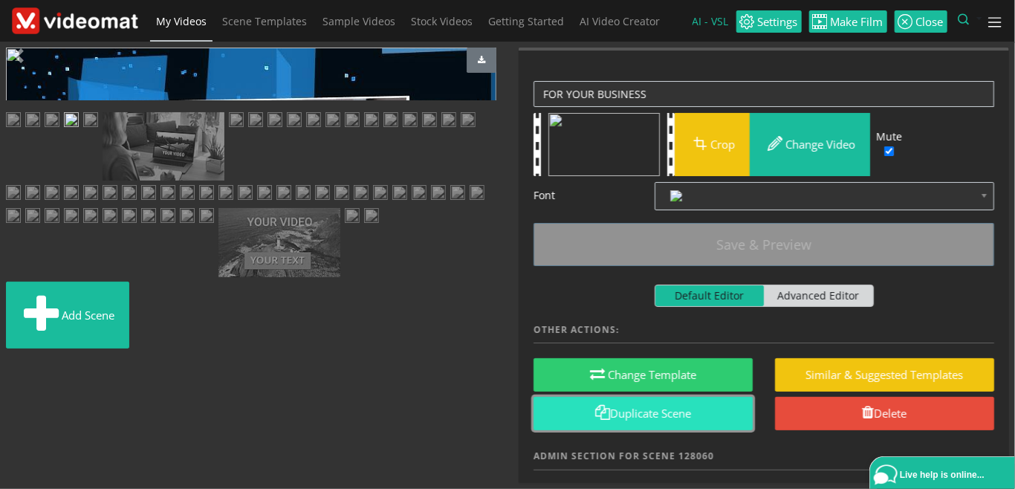
click at [579, 411] on link "Duplicate Scene" at bounding box center [643, 413] width 219 height 33
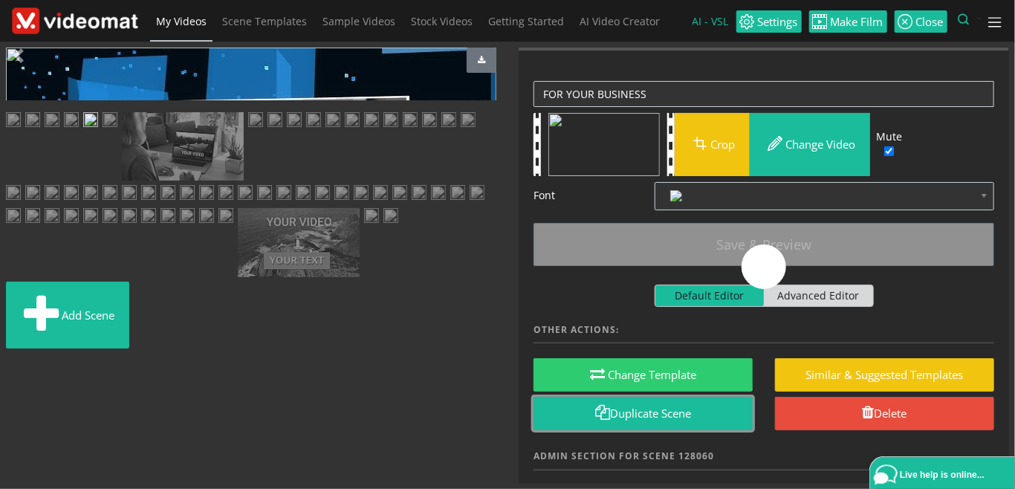
click at [59, 131] on img at bounding box center [52, 121] width 15 height 19
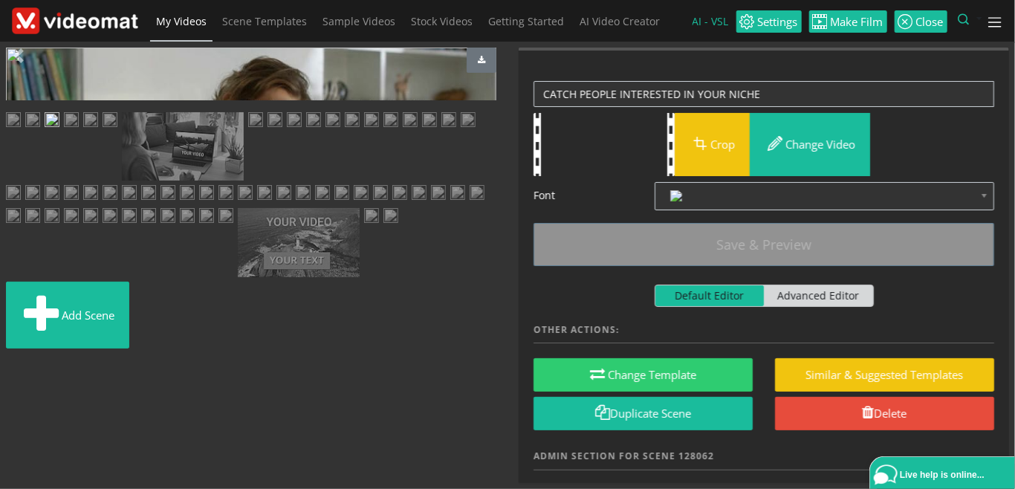
scroll to position [146, 0]
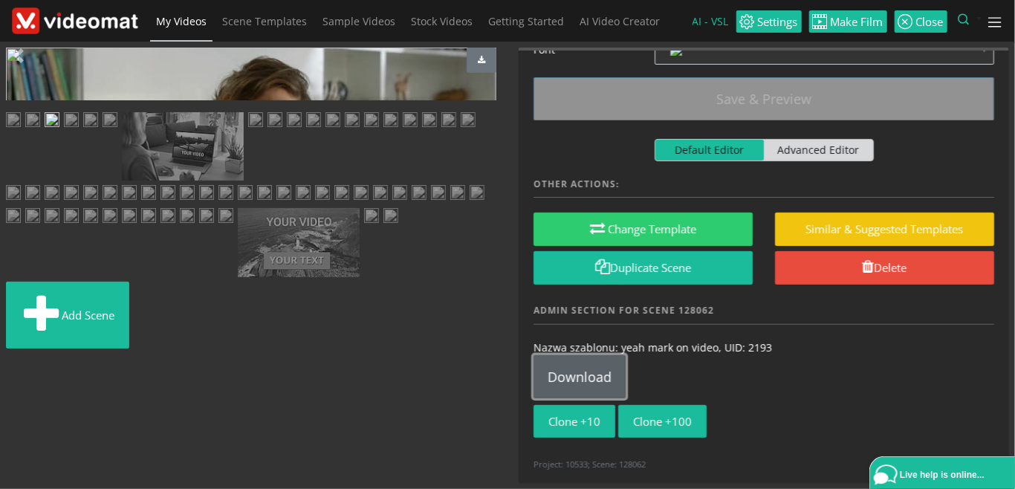
click at [596, 370] on link "Download" at bounding box center [580, 376] width 92 height 43
click at [98, 131] on img at bounding box center [90, 121] width 15 height 19
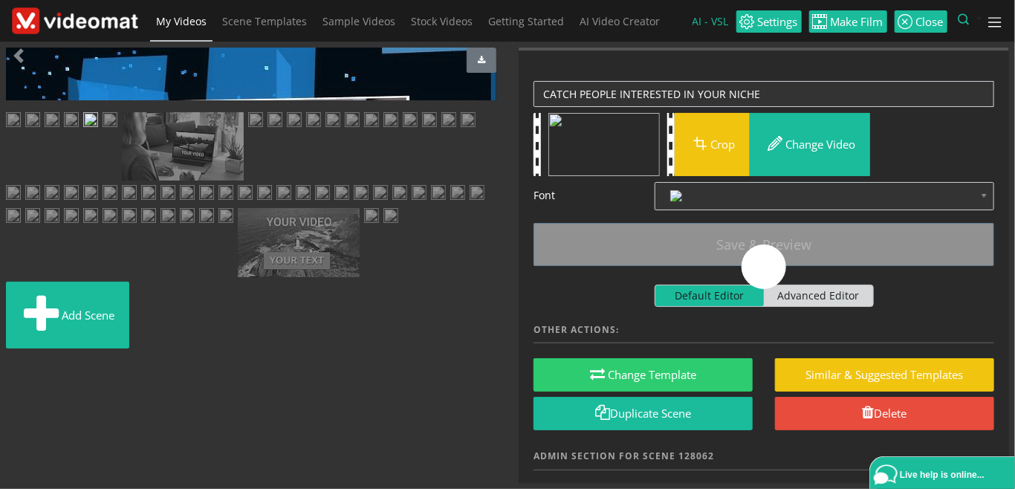
scroll to position [0, 0]
click at [122, 181] on img at bounding box center [183, 146] width 122 height 69
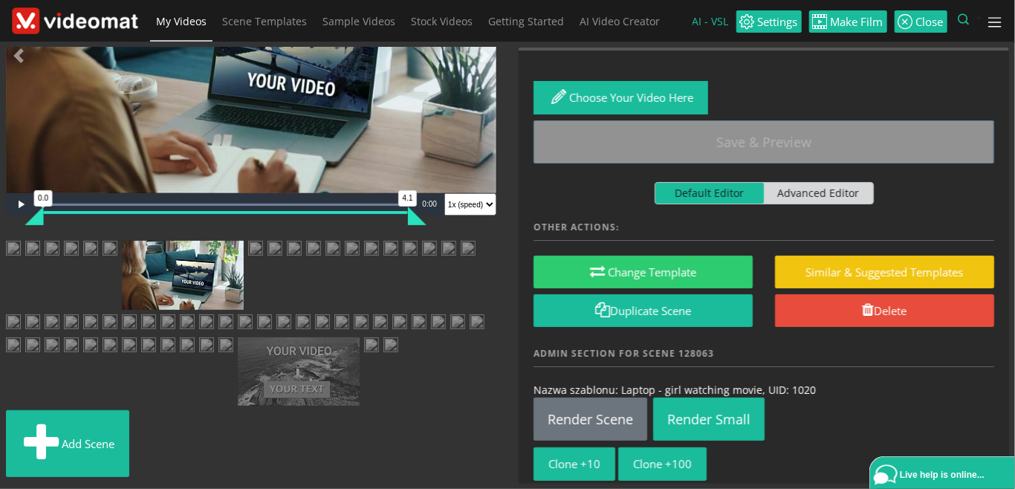
scroll to position [1354, 0]
click at [384, 356] on img at bounding box center [391, 346] width 15 height 19
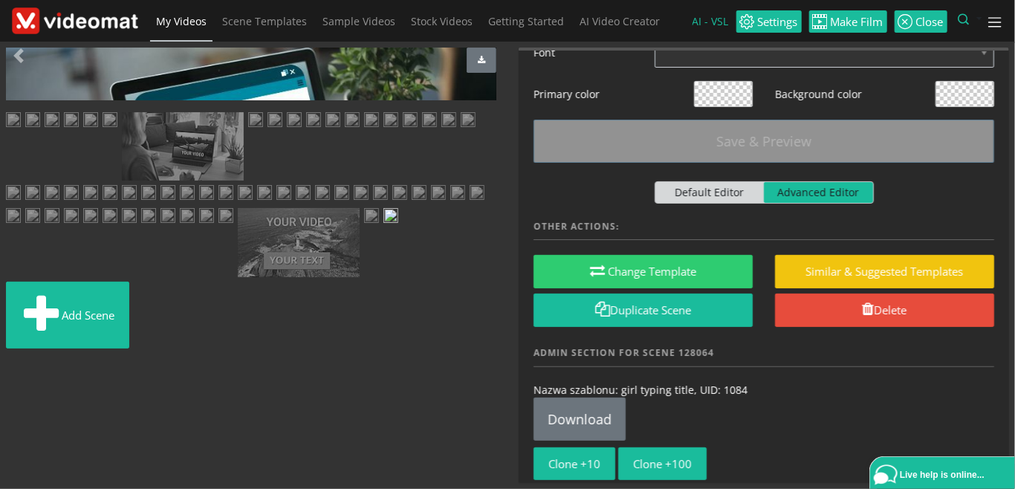
scroll to position [116, 0]
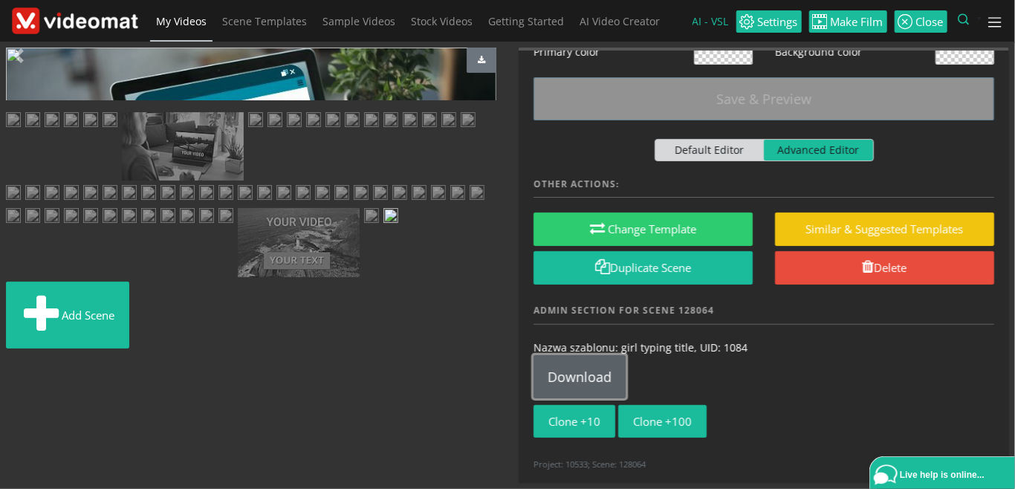
click at [581, 382] on link "Download" at bounding box center [580, 376] width 92 height 43
click at [98, 131] on img at bounding box center [90, 121] width 15 height 19
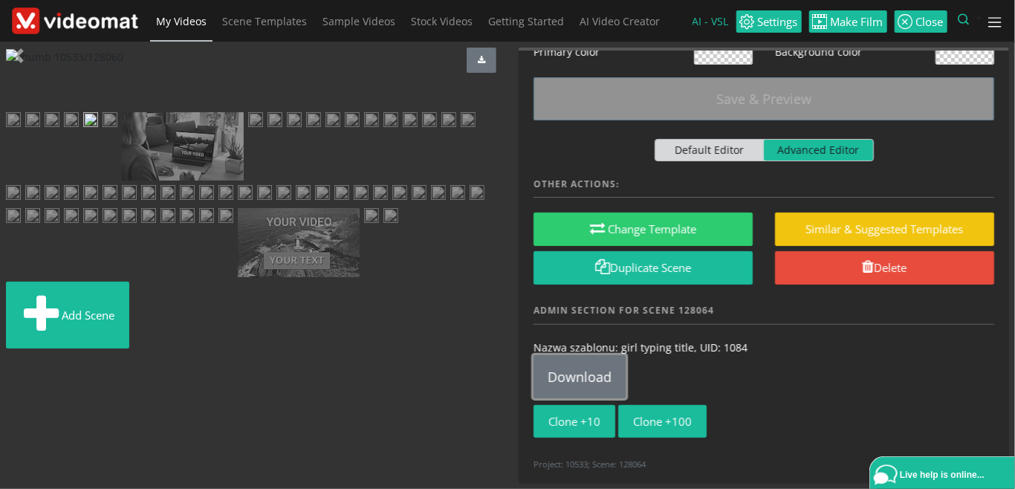
scroll to position [0, 0]
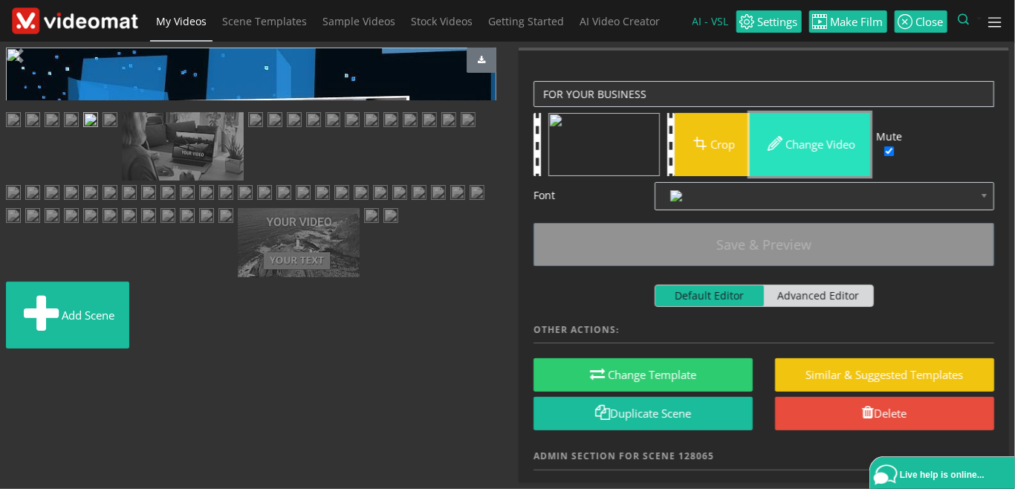
click at [818, 151] on button "Change video" at bounding box center [810, 144] width 120 height 63
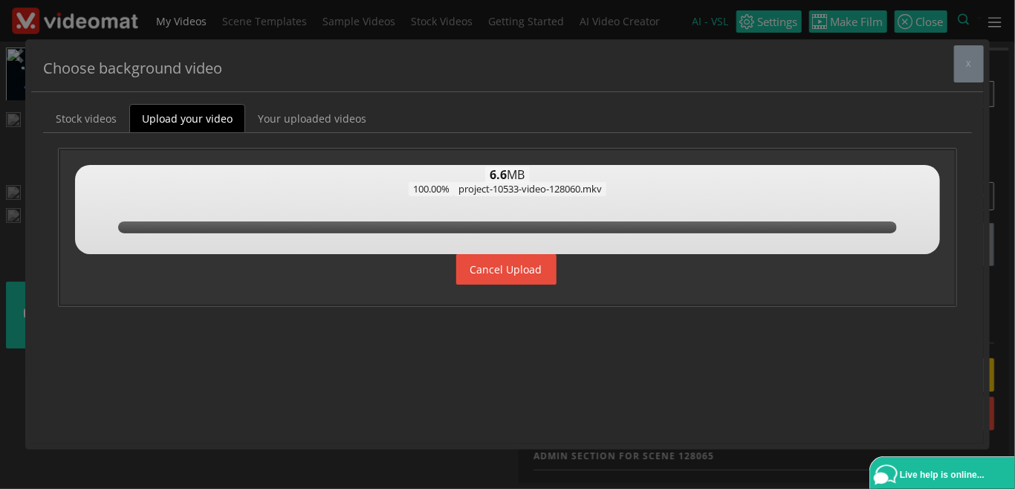
click at [901, 219] on div at bounding box center [507, 209] width 865 height 89
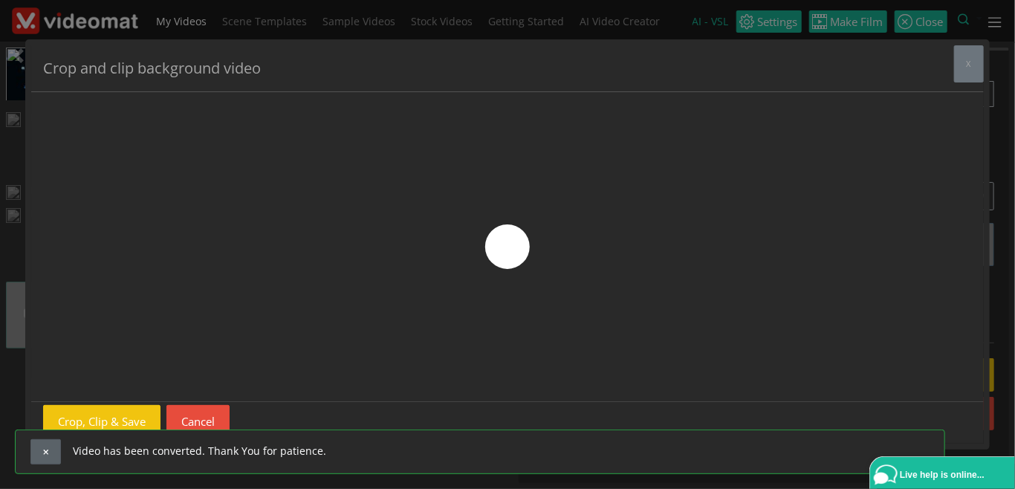
click at [49, 449] on span "button" at bounding box center [46, 452] width 8 height 8
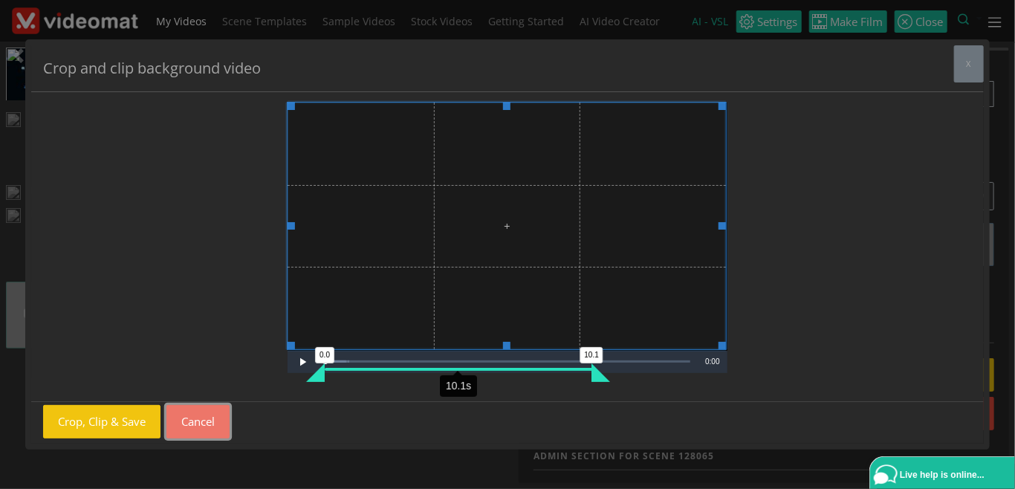
click at [207, 422] on button "Cancel" at bounding box center [198, 421] width 63 height 33
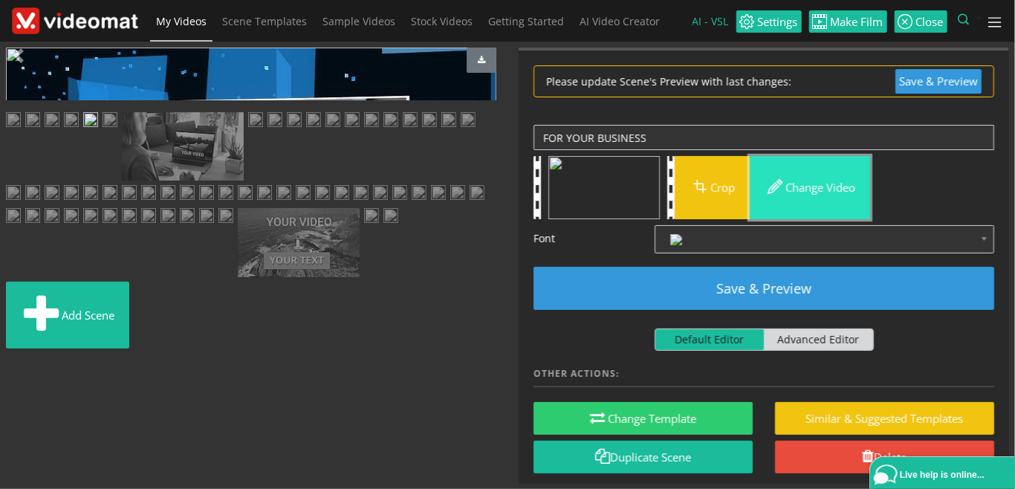
click at [817, 184] on button "Change video" at bounding box center [810, 187] width 120 height 63
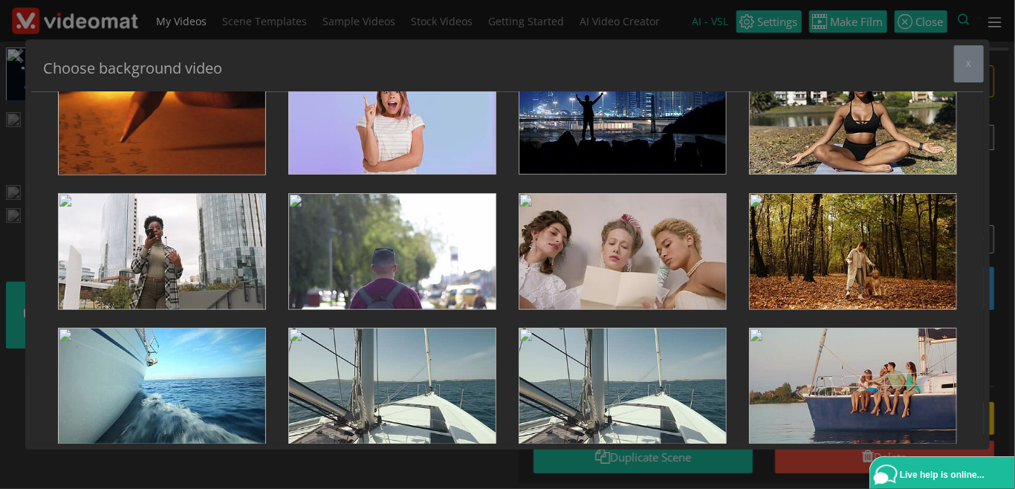
click at [888, 90] on div "Choose background video x" at bounding box center [507, 68] width 953 height 47
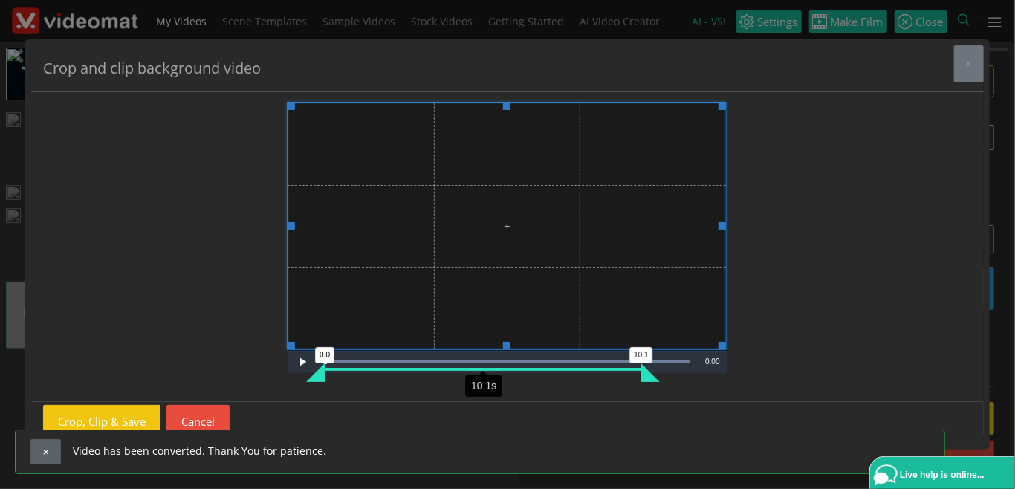
click at [50, 458] on button "button" at bounding box center [45, 451] width 30 height 25
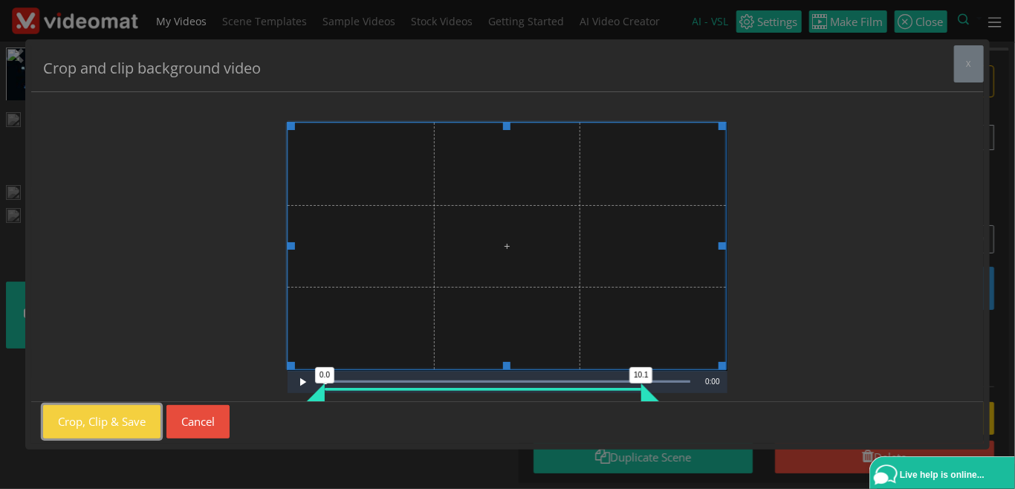
click at [123, 417] on button "Crop, Clip & Save" at bounding box center [101, 421] width 117 height 33
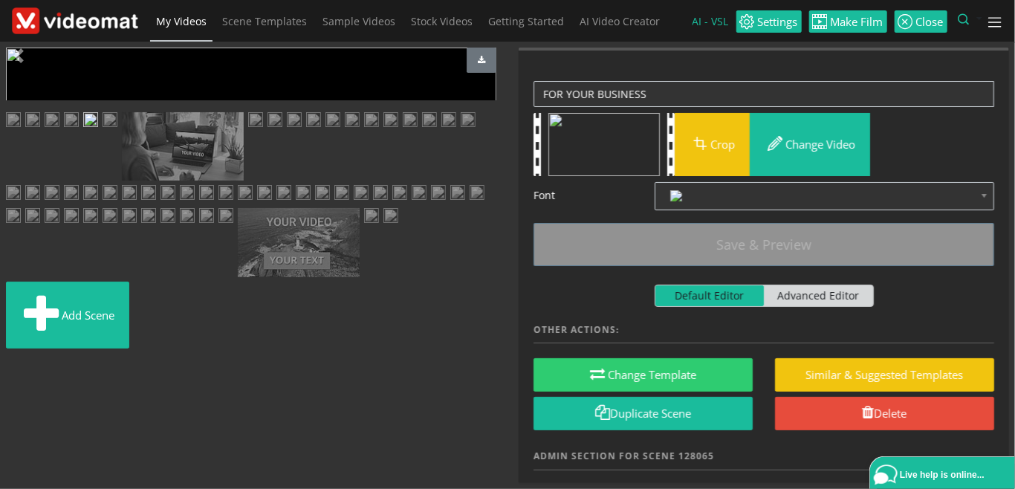
drag, startPoint x: 210, startPoint y: 349, endPoint x: 457, endPoint y: 342, distance: 246.9
click at [457, 342] on div "Play Loaded : 100.00% 0:12 0:00 0.0 13.9 Current Time 0:00 0.5x 0.8x 0.9x 1x (s…" at bounding box center [251, 334] width 491 height 22
click at [23, 335] on span "Video Player" at bounding box center [21, 335] width 30 height 0
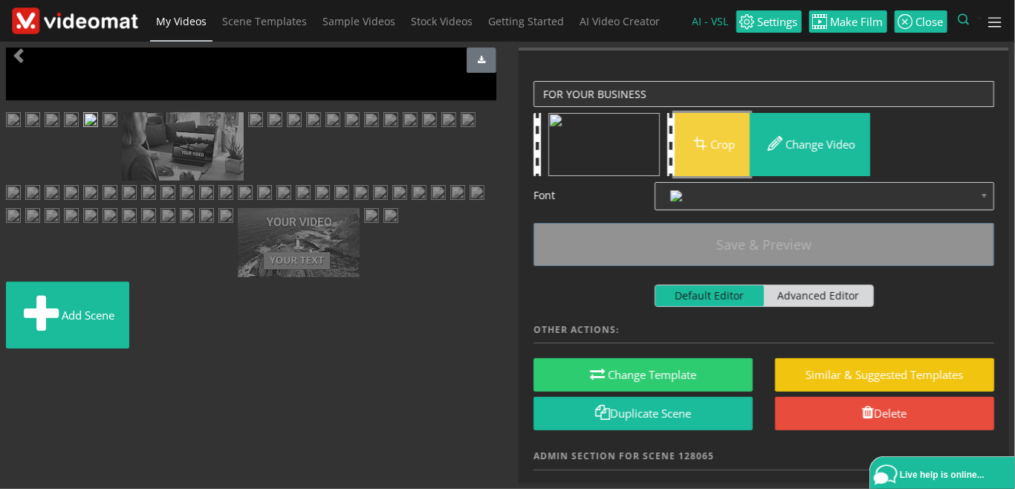
click at [712, 150] on button "Crop" at bounding box center [712, 144] width 75 height 63
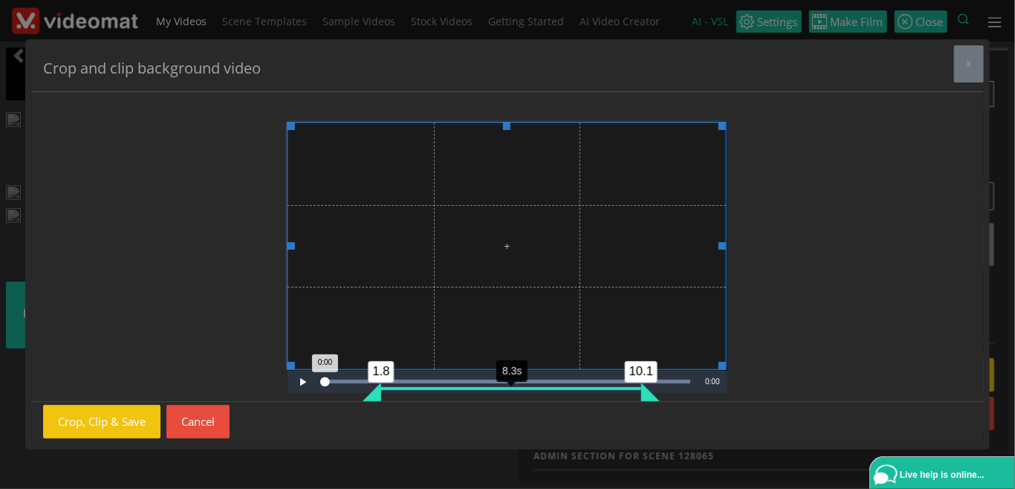
drag, startPoint x: 322, startPoint y: 396, endPoint x: 379, endPoint y: 394, distance: 57.3
click at [379, 394] on div "1.8" at bounding box center [372, 392] width 19 height 19
drag, startPoint x: 379, startPoint y: 394, endPoint x: 395, endPoint y: 397, distance: 16.6
click at [395, 397] on div "2.3" at bounding box center [387, 392] width 19 height 19
drag, startPoint x: 393, startPoint y: 397, endPoint x: 382, endPoint y: 401, distance: 12.0
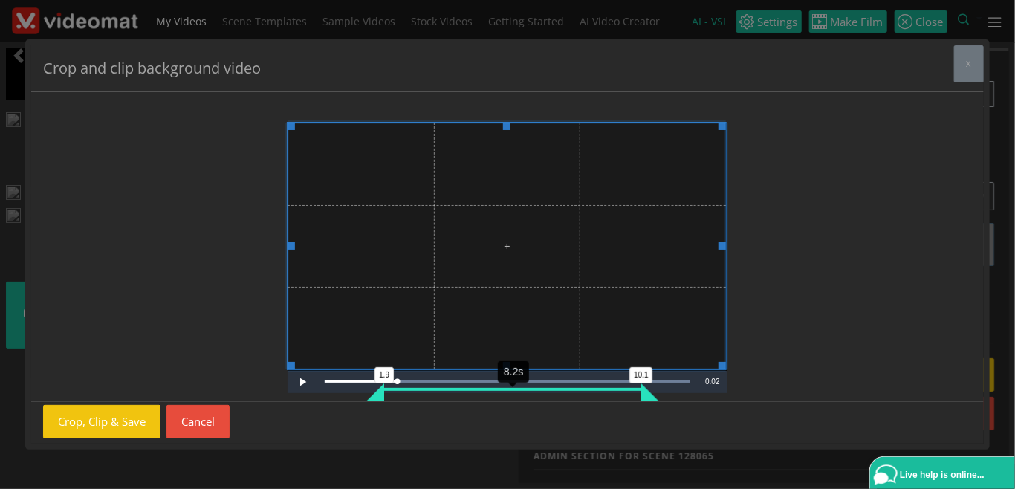
click at [382, 401] on div "Video Player is loading. Play Video Play Loaded : 100.00% 0:10 0:02 1.9 10.1 8.…" at bounding box center [507, 247] width 953 height 310
drag, startPoint x: 397, startPoint y: 383, endPoint x: 376, endPoint y: 390, distance: 21.9
click at [377, 384] on div "Loaded : 100.00% 0:11 0:11 1.9 10.1 8.2s" at bounding box center [508, 382] width 366 height 4
click at [117, 417] on button "Crop, Clip & Save" at bounding box center [101, 421] width 117 height 33
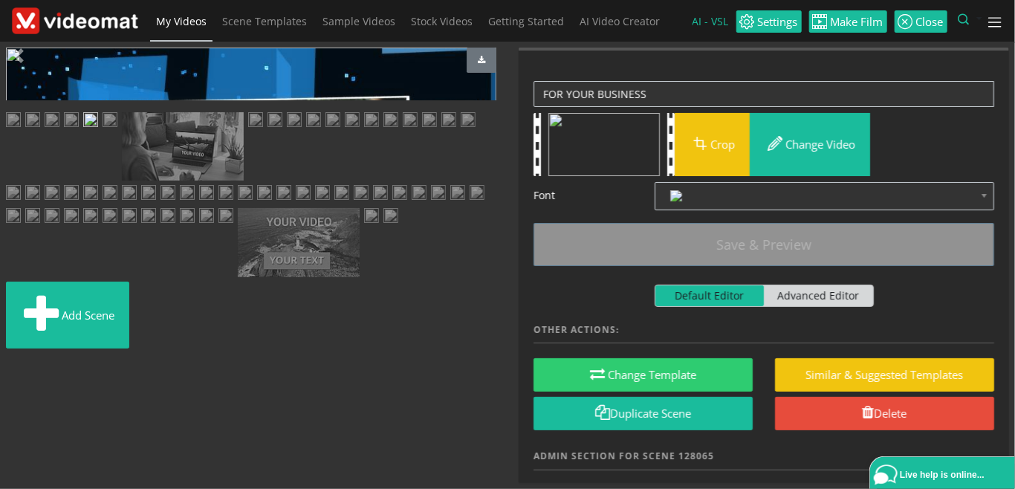
click at [13, 335] on span "Video Player" at bounding box center [21, 335] width 30 height 0
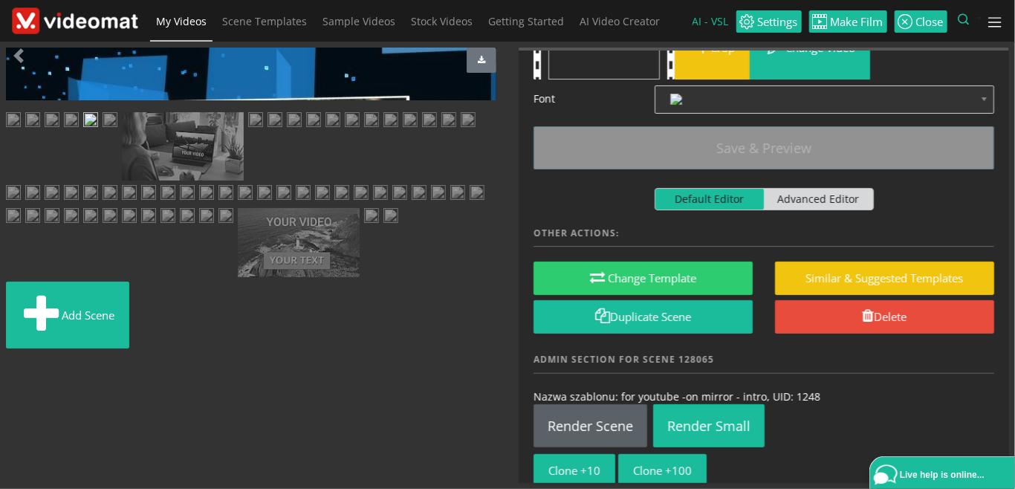
scroll to position [146, 0]
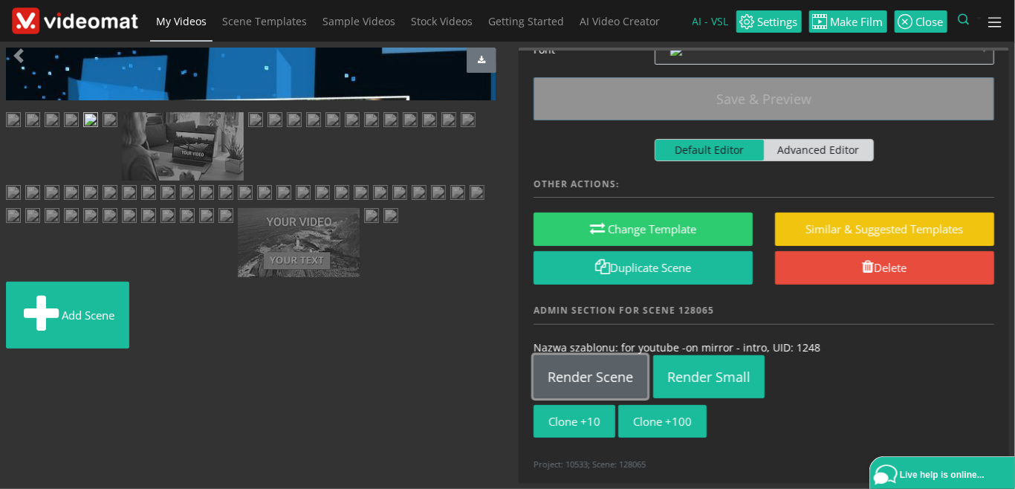
click at [612, 380] on link "Render Scene" at bounding box center [591, 376] width 114 height 43
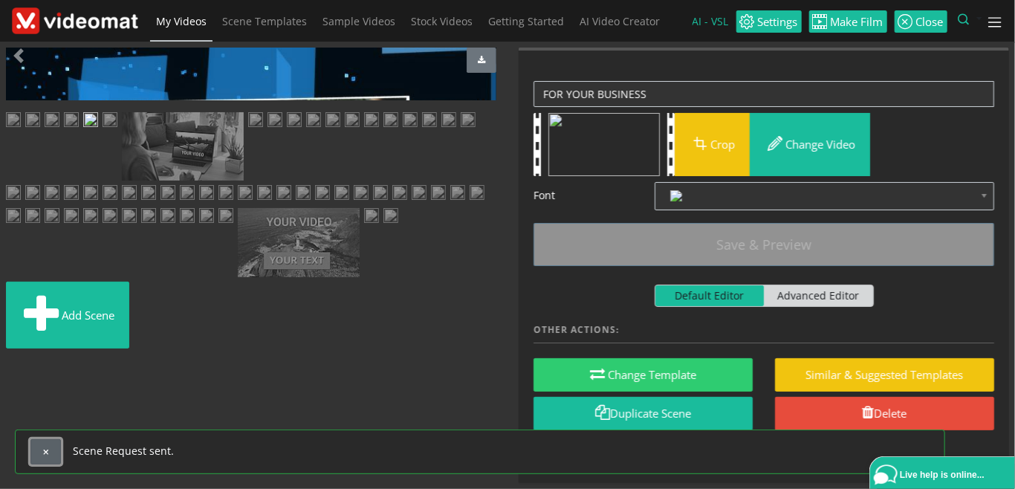
click at [54, 450] on button "button" at bounding box center [45, 451] width 30 height 25
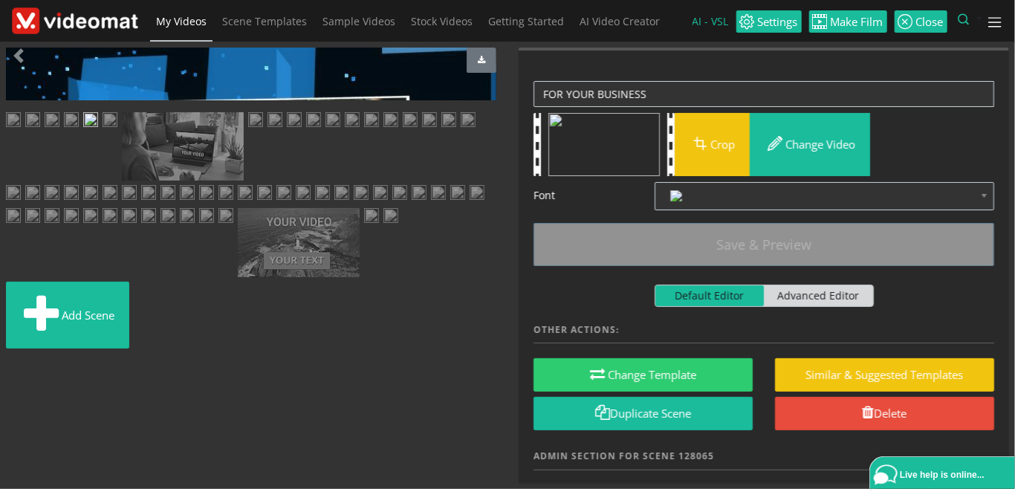
click at [16, 335] on span "Video Player" at bounding box center [21, 335] width 30 height 0
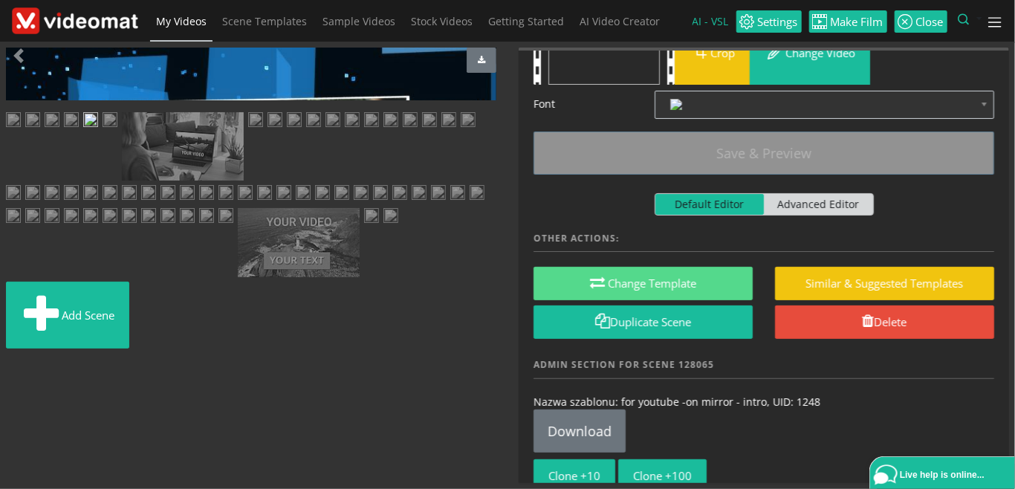
scroll to position [146, 0]
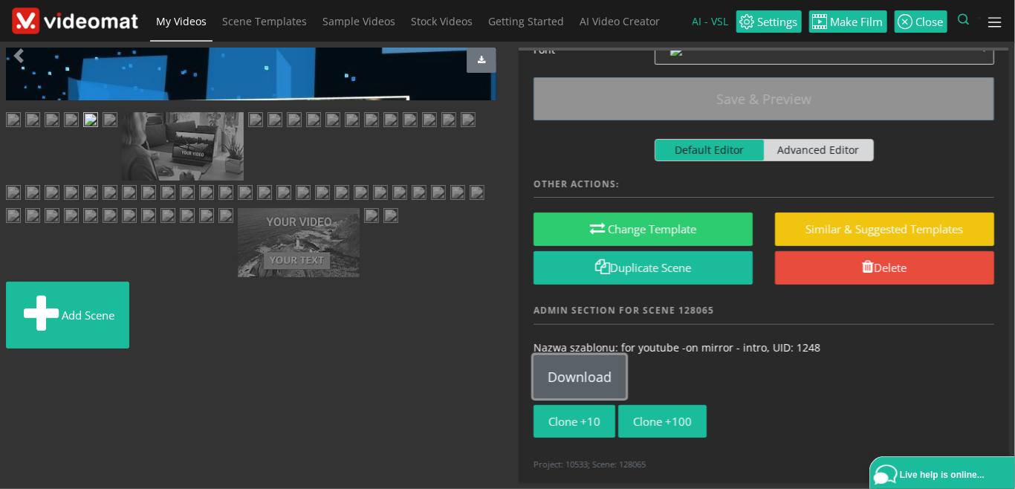
click at [602, 377] on link "Download" at bounding box center [580, 376] width 92 height 43
click at [22, 335] on span "Video Player" at bounding box center [21, 335] width 30 height 0
click at [59, 131] on img at bounding box center [52, 121] width 15 height 19
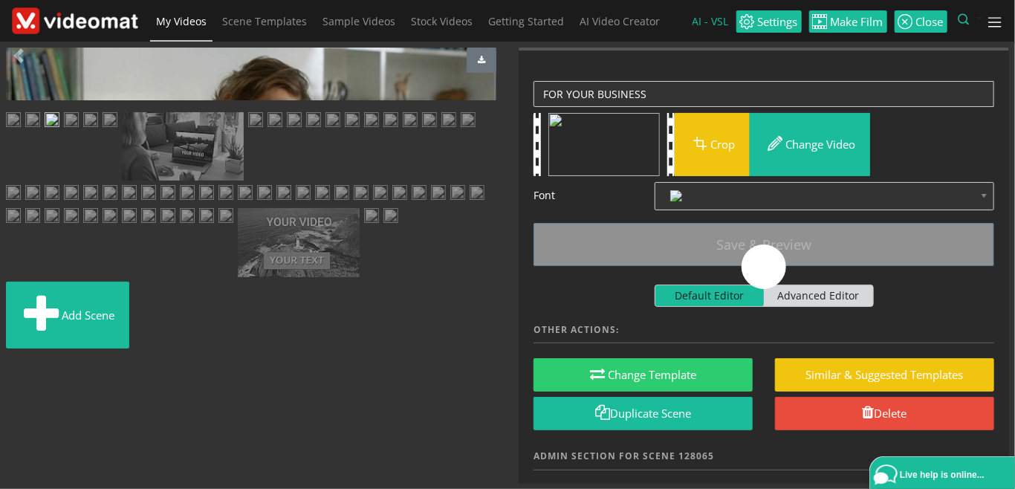
scroll to position [0, 0]
click at [23, 335] on span "Video Player" at bounding box center [21, 335] width 30 height 0
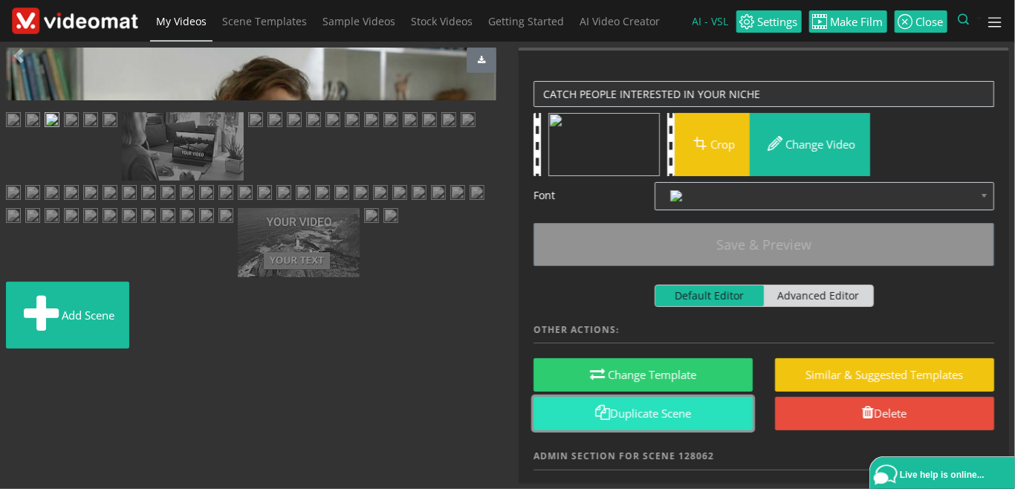
click at [598, 412] on span at bounding box center [602, 412] width 15 height 15
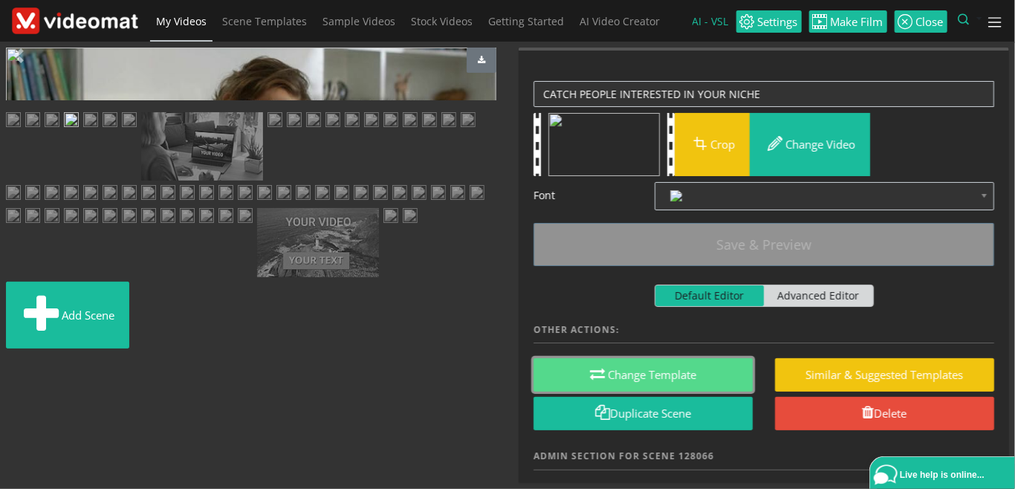
click at [685, 382] on button "Change Template" at bounding box center [643, 374] width 219 height 33
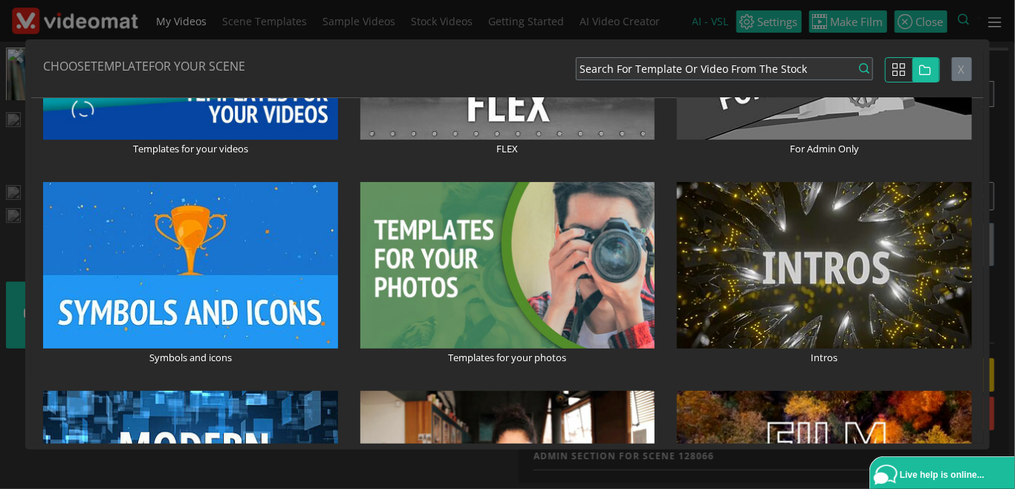
radio input "true"
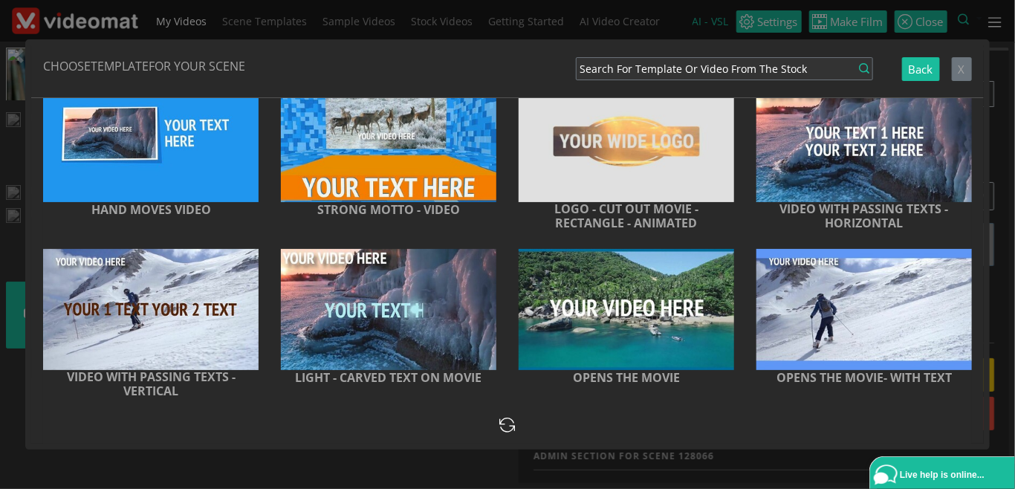
scroll to position [3089, 0]
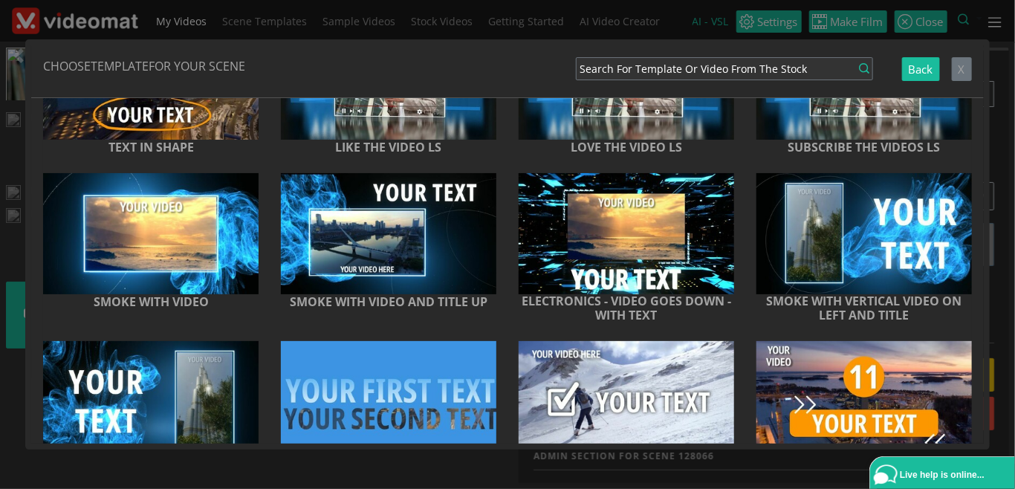
scroll to position [11025, 0]
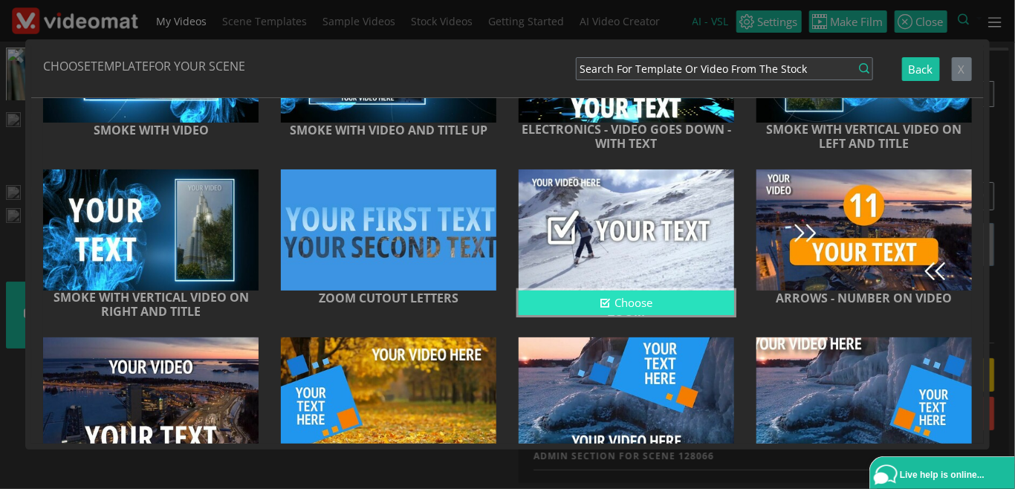
click at [594, 315] on button "Choose" at bounding box center [627, 303] width 216 height 25
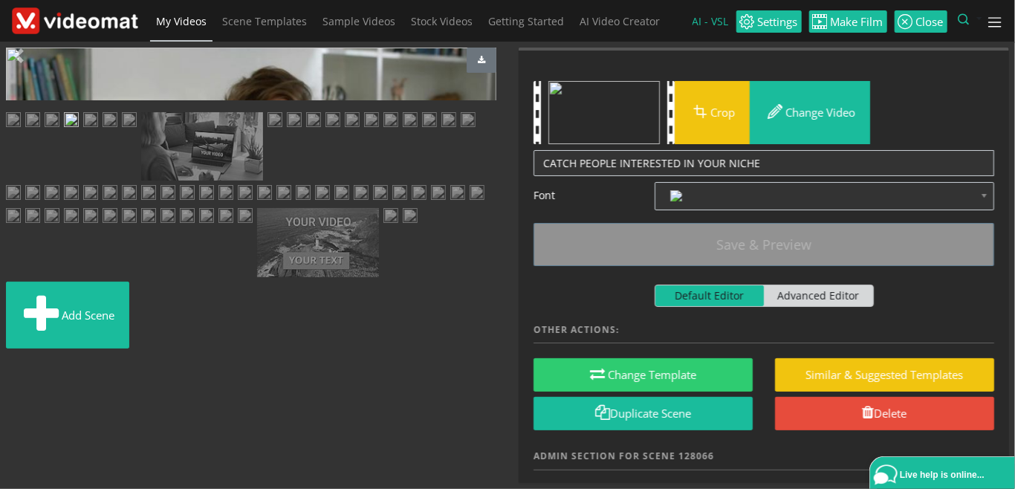
click at [19, 335] on span "Video Player" at bounding box center [21, 335] width 30 height 0
drag, startPoint x: 225, startPoint y: 349, endPoint x: 459, endPoint y: 352, distance: 234.2
click at [459, 100] on div "Video Player is loading. Play Loaded : 100.00% 0:10 0:00 0.0 10.0 Current Time …" at bounding box center [251, 74] width 491 height 53
click at [22, 335] on span "Video Player" at bounding box center [21, 335] width 30 height 0
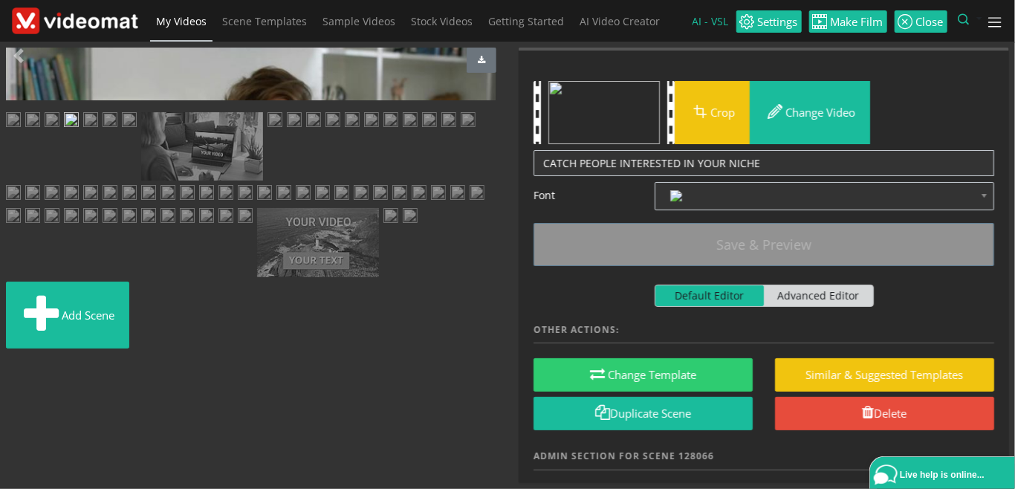
click at [22, 335] on span "Video Player" at bounding box center [21, 335] width 30 height 0
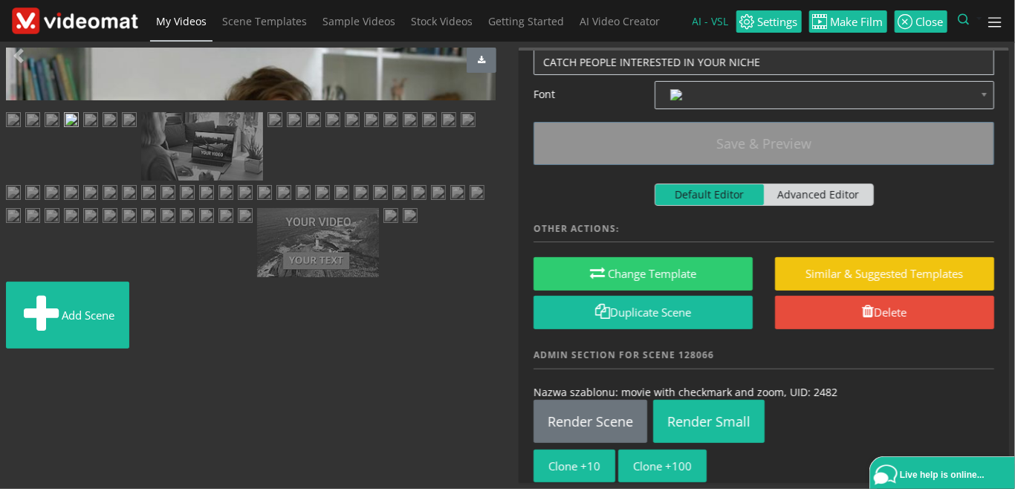
scroll to position [146, 0]
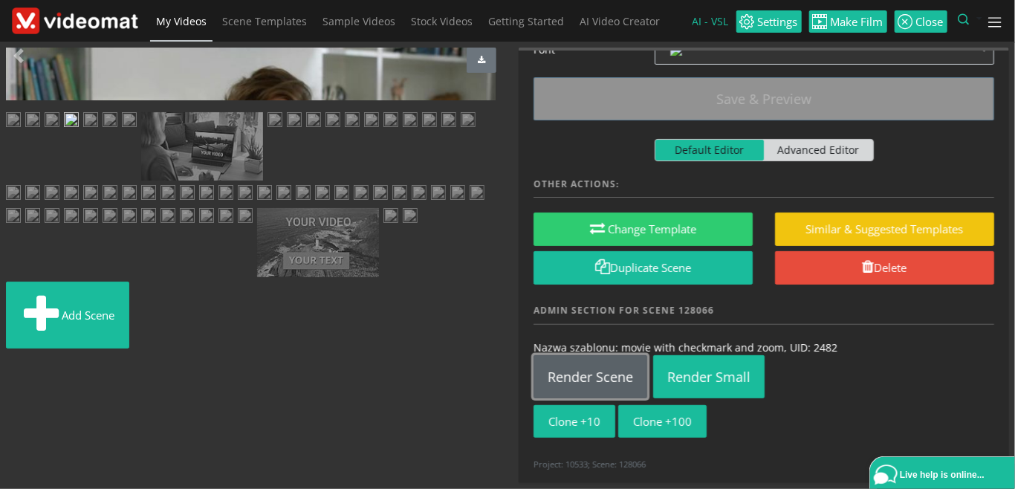
click at [575, 368] on link "Render Scene" at bounding box center [591, 376] width 114 height 43
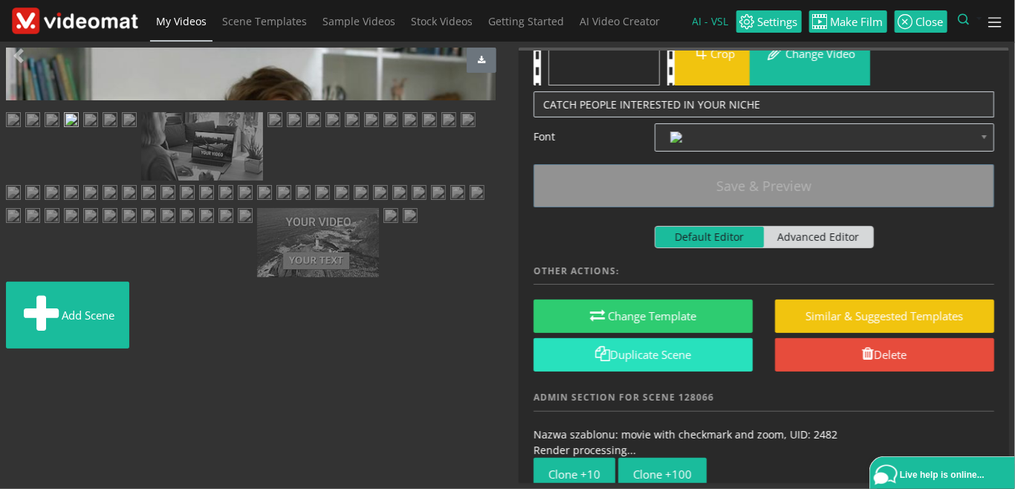
scroll to position [112, 0]
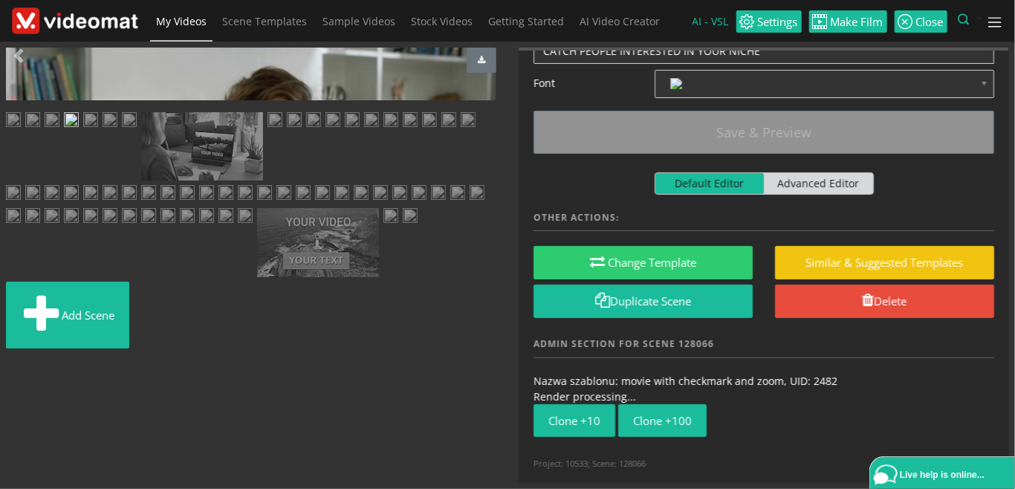
click at [19, 335] on span "Video Player" at bounding box center [21, 335] width 30 height 0
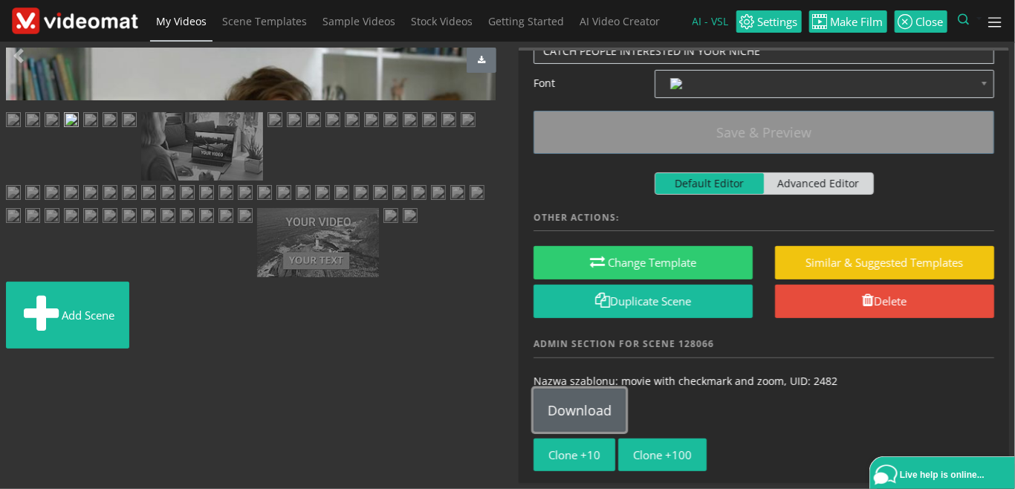
click at [568, 413] on link "Download" at bounding box center [580, 410] width 92 height 43
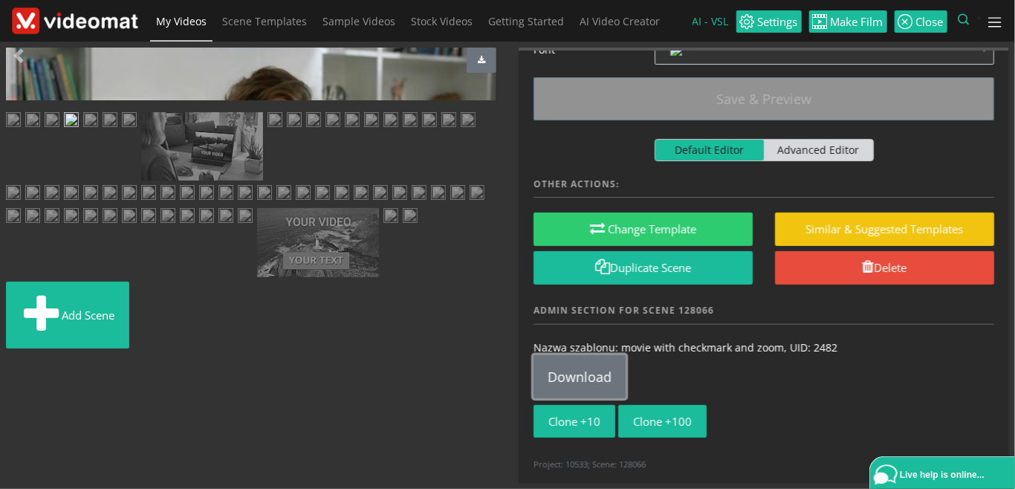
scroll to position [171, 0]
click at [40, 131] on img at bounding box center [32, 121] width 15 height 19
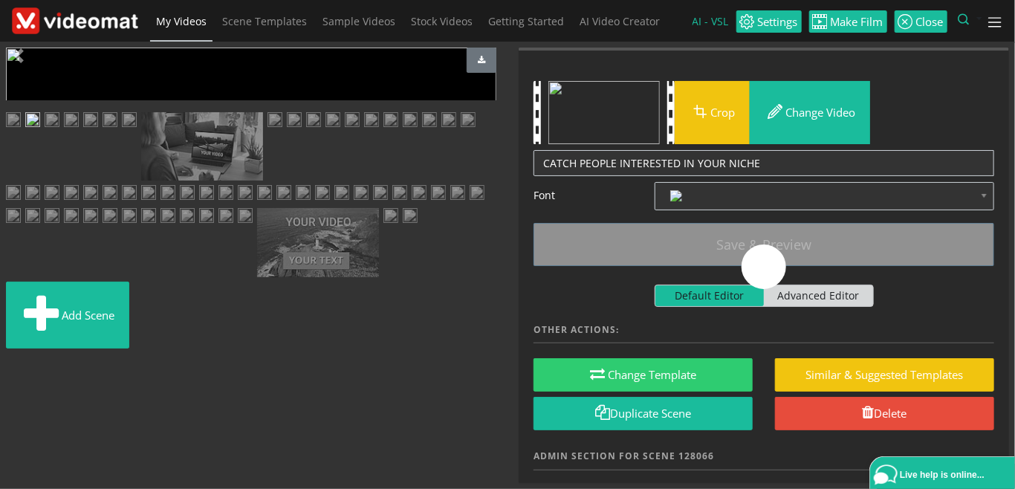
scroll to position [0, 0]
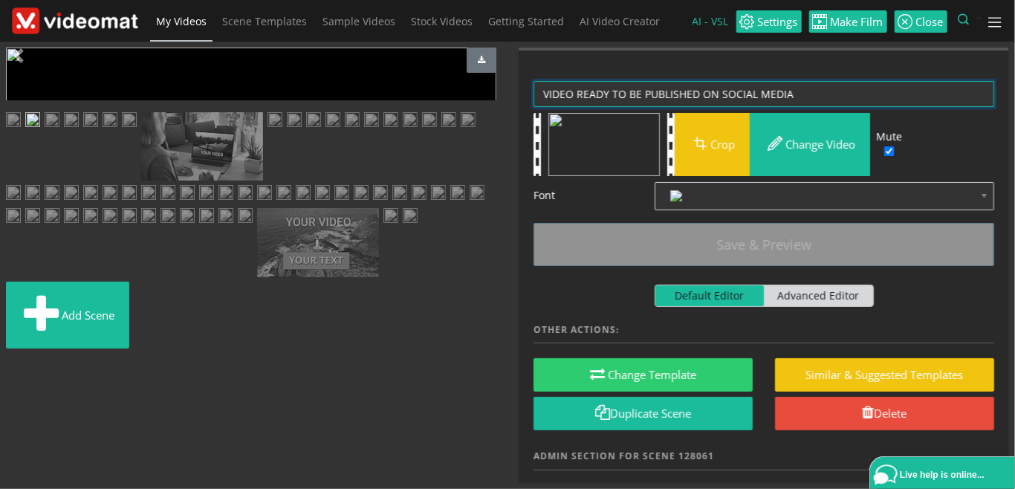
drag, startPoint x: 579, startPoint y: 94, endPoint x: 482, endPoint y: 91, distance: 96.7
click at [534, 91] on textarea "VIDEO READY TO BE PUBLISHED ON SOCIAL MEDIA" at bounding box center [764, 94] width 461 height 26
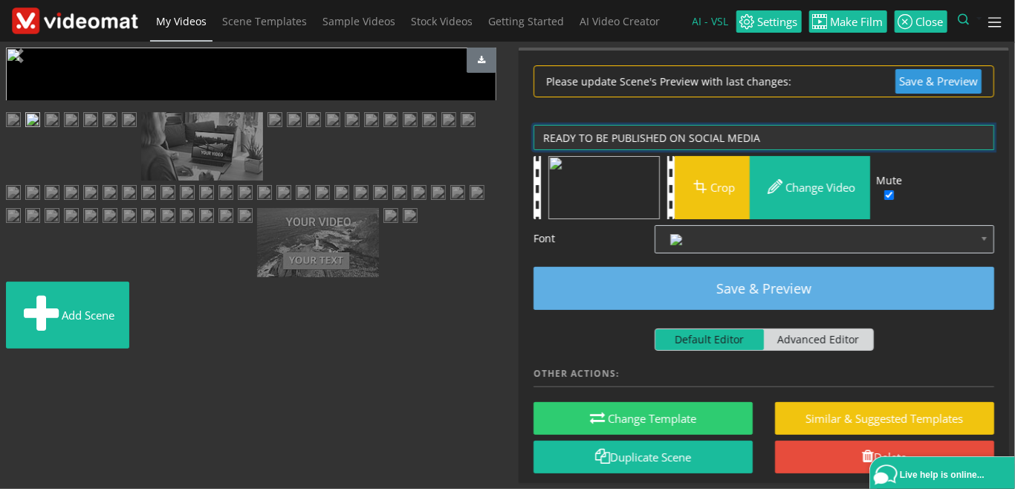
type textarea "READY TO BE PUBLISHED ON SOCIAL MEDIA"
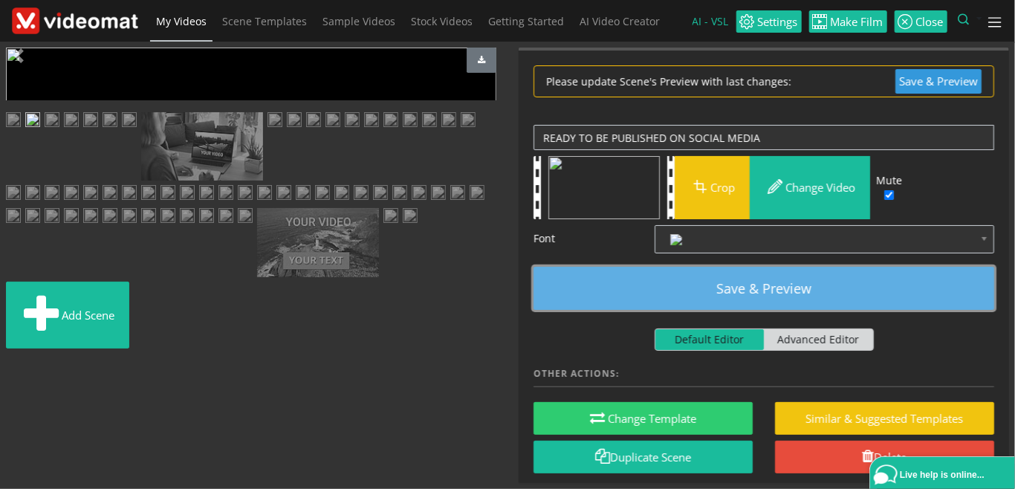
click at [721, 285] on button "Save & Preview" at bounding box center [764, 288] width 461 height 43
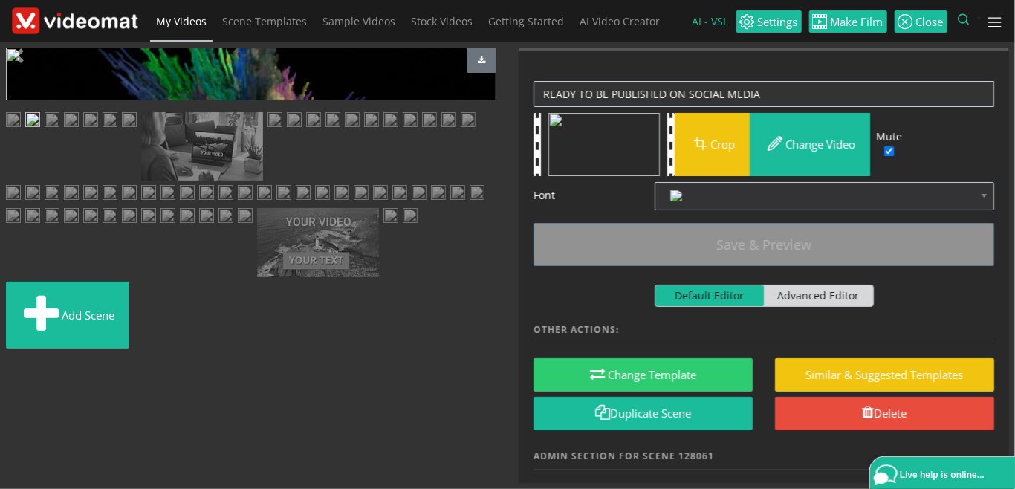
scroll to position [146, 0]
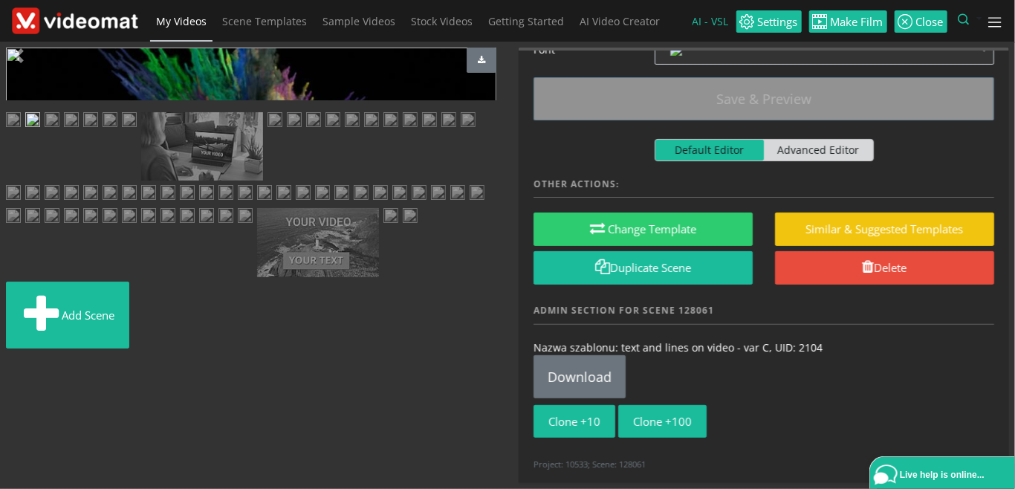
click at [59, 131] on img at bounding box center [52, 121] width 15 height 19
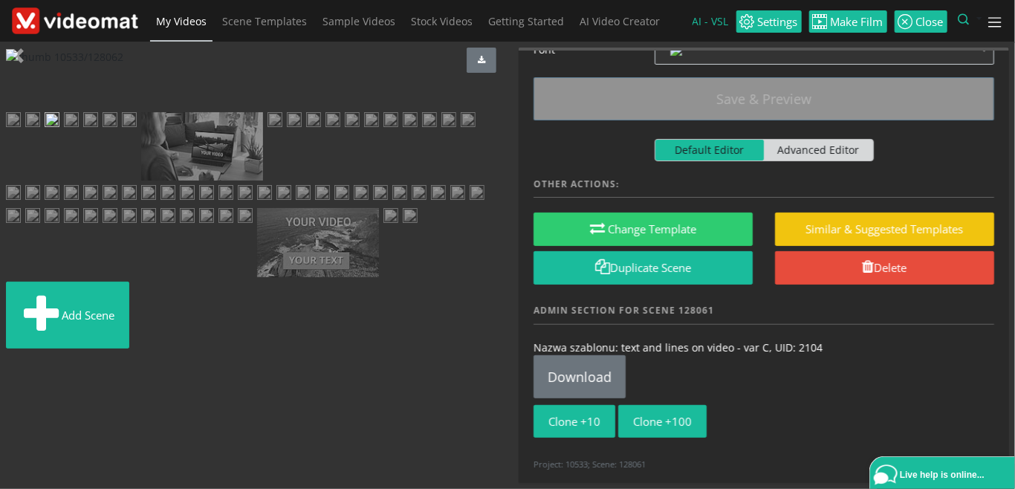
scroll to position [0, 0]
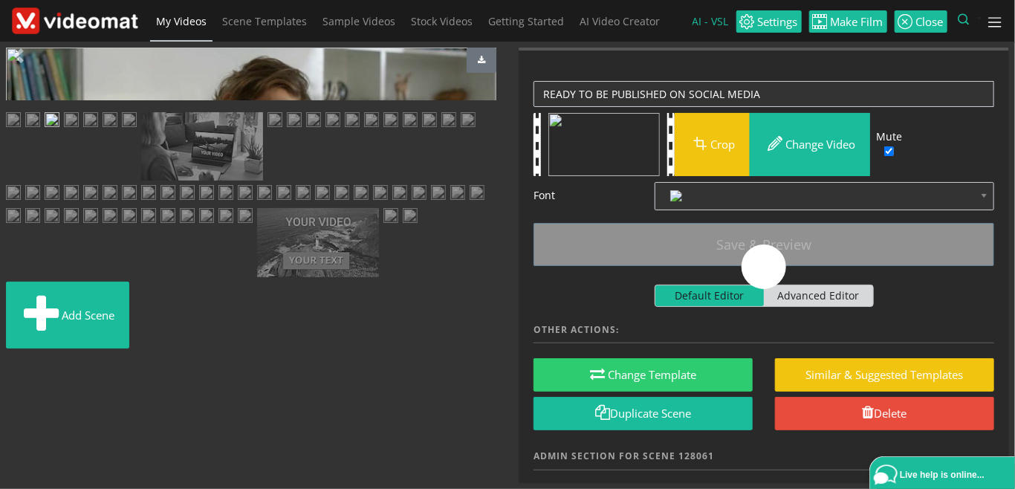
click at [40, 131] on img at bounding box center [32, 121] width 15 height 19
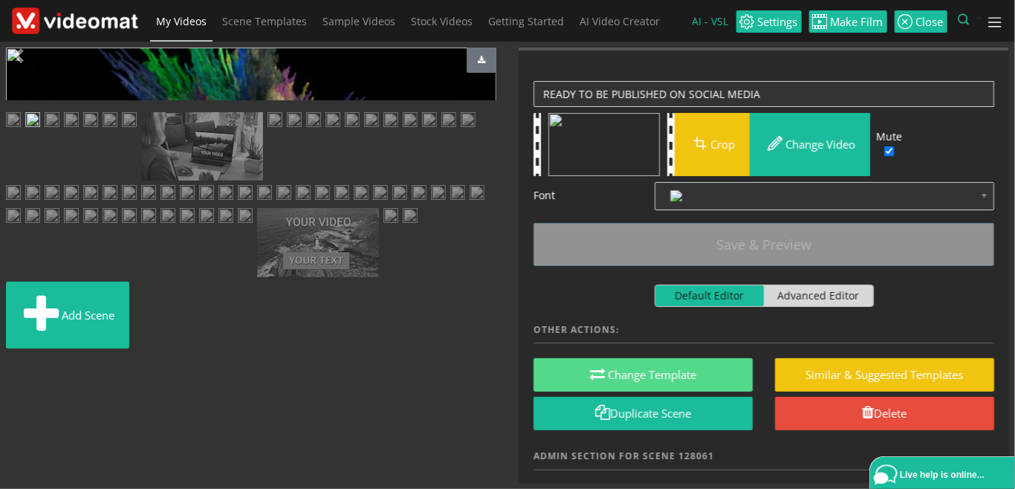
scroll to position [146, 0]
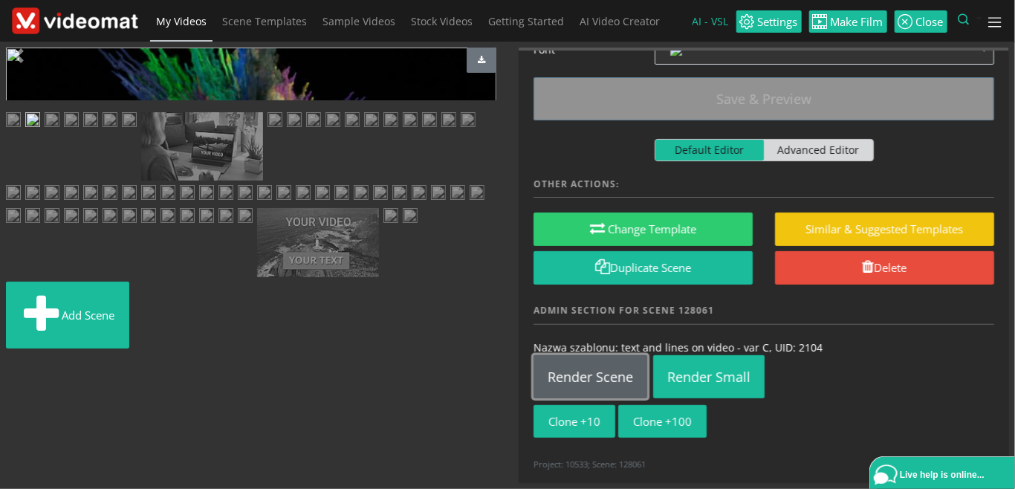
click at [569, 371] on link "Render Scene" at bounding box center [591, 376] width 114 height 43
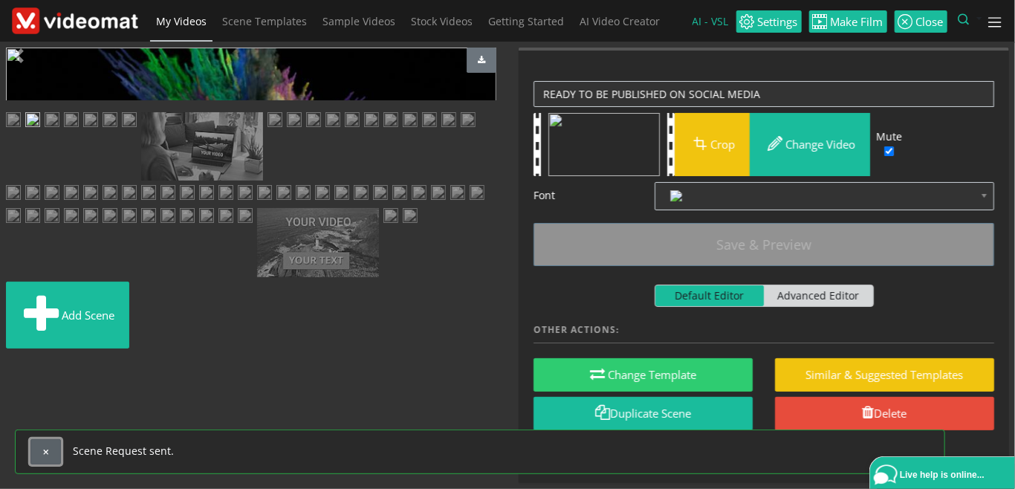
click at [49, 453] on span "button" at bounding box center [46, 452] width 8 height 8
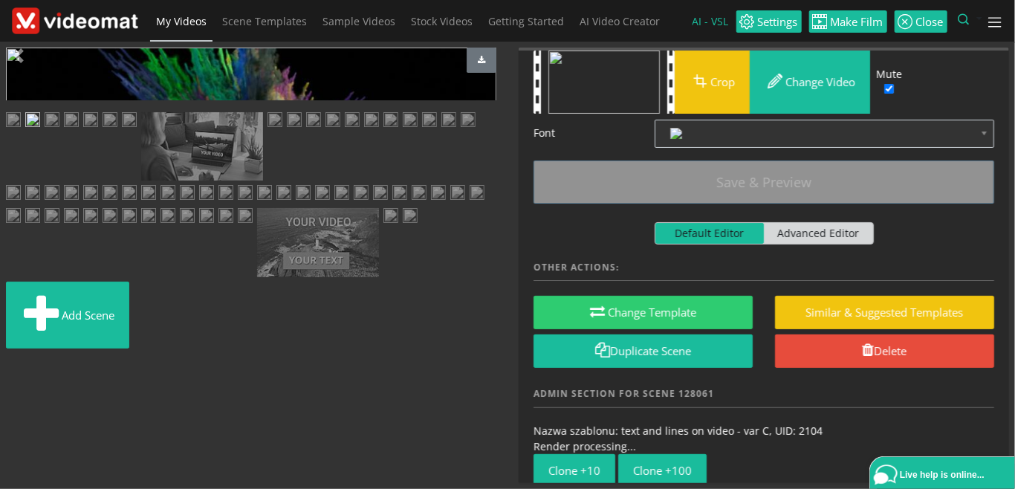
scroll to position [112, 0]
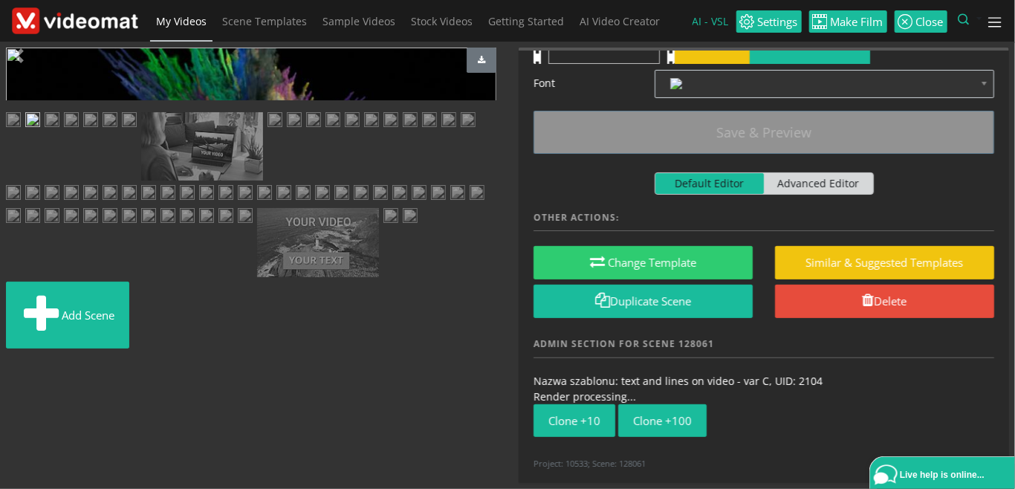
click at [183, 19] on span "My Videos" at bounding box center [181, 21] width 51 height 14
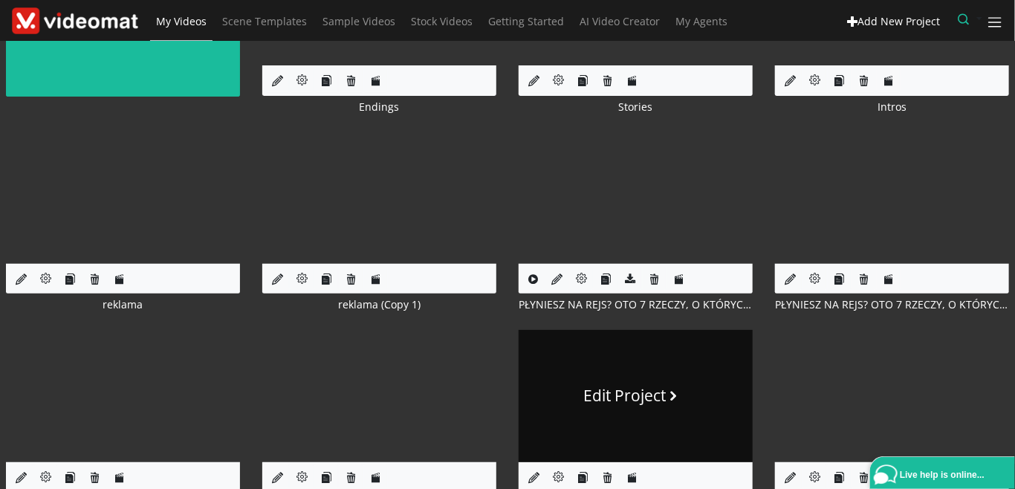
scroll to position [171, 0]
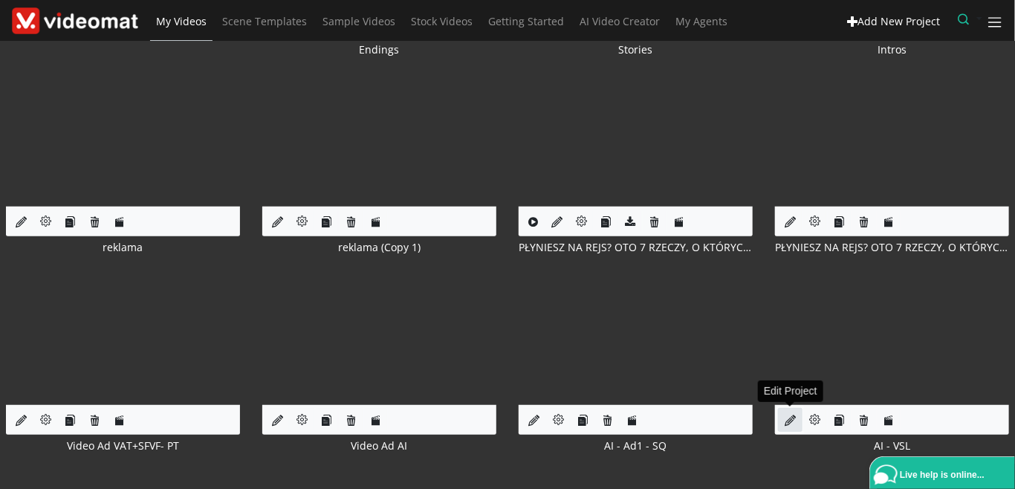
click at [793, 422] on icon at bounding box center [790, 420] width 11 height 11
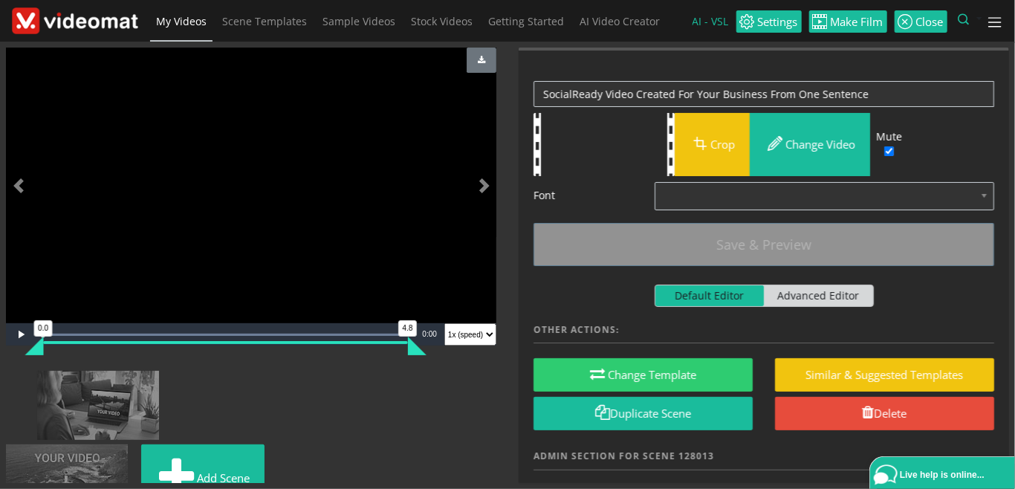
click at [192, 28] on span "My Videos" at bounding box center [181, 21] width 51 height 14
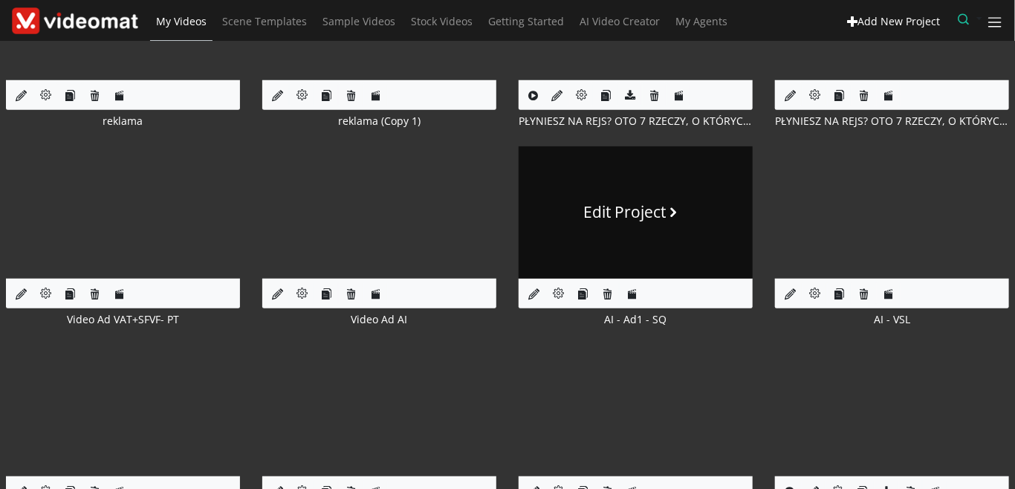
scroll to position [342, 0]
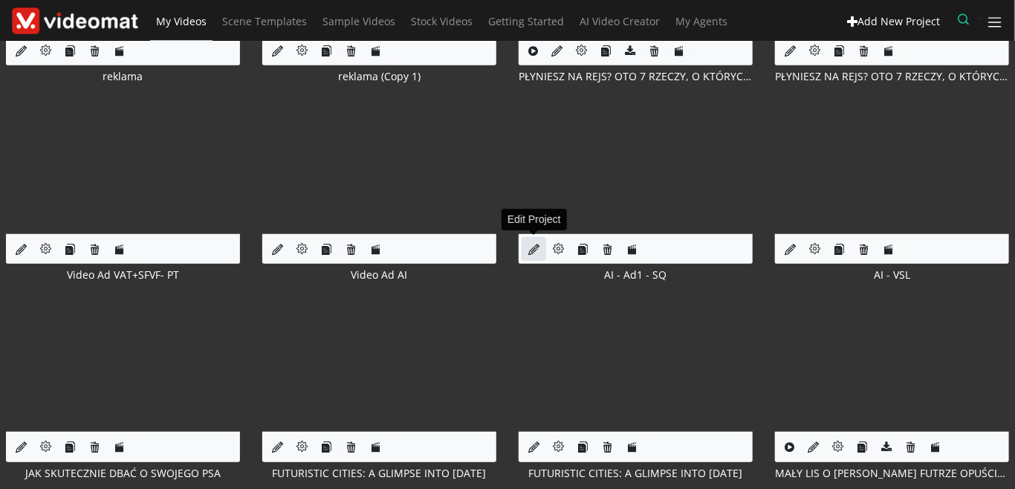
click at [537, 248] on icon at bounding box center [534, 249] width 11 height 11
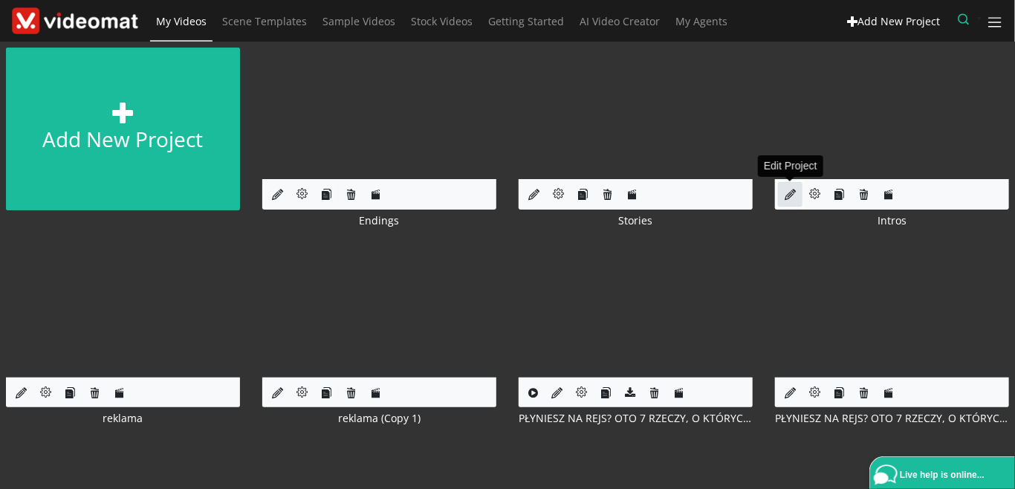
click at [784, 192] on link at bounding box center [790, 194] width 25 height 25
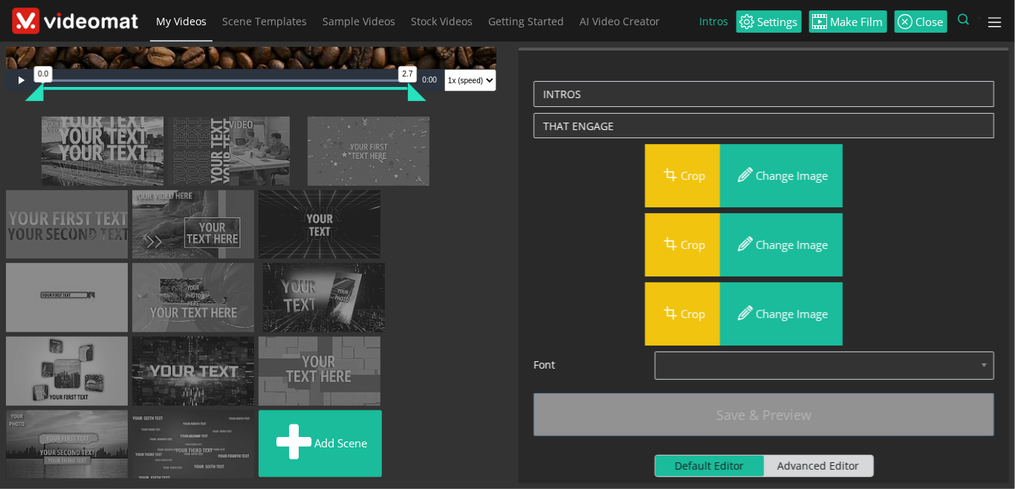
scroll to position [548, 0]
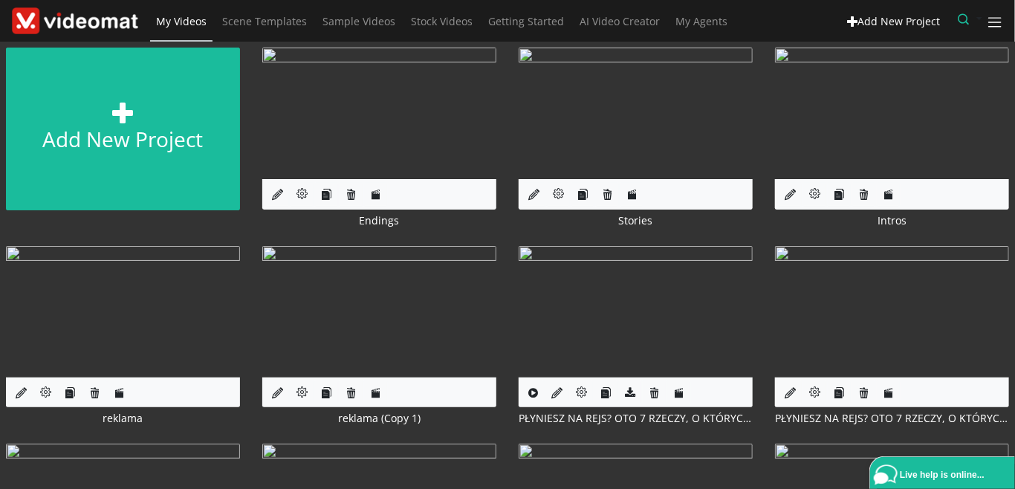
scroll to position [171, 0]
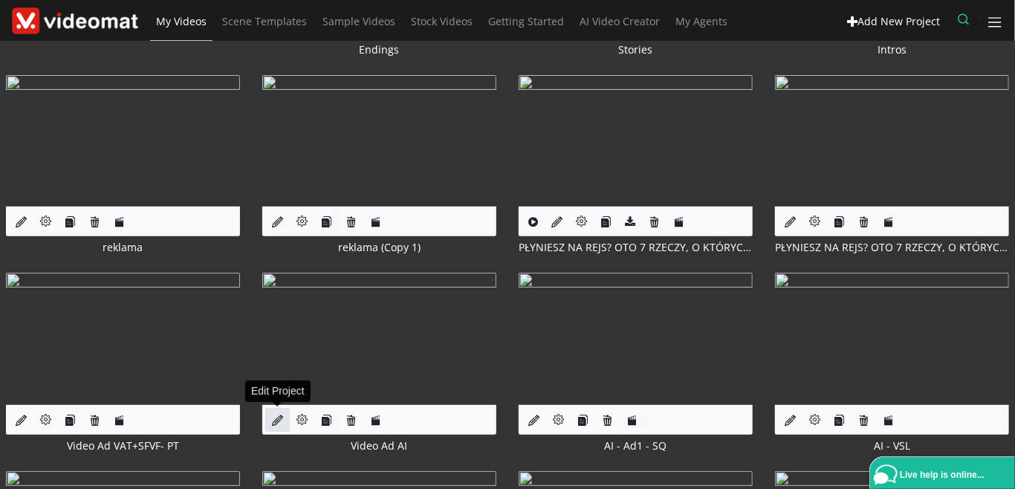
click at [281, 416] on icon at bounding box center [277, 420] width 11 height 11
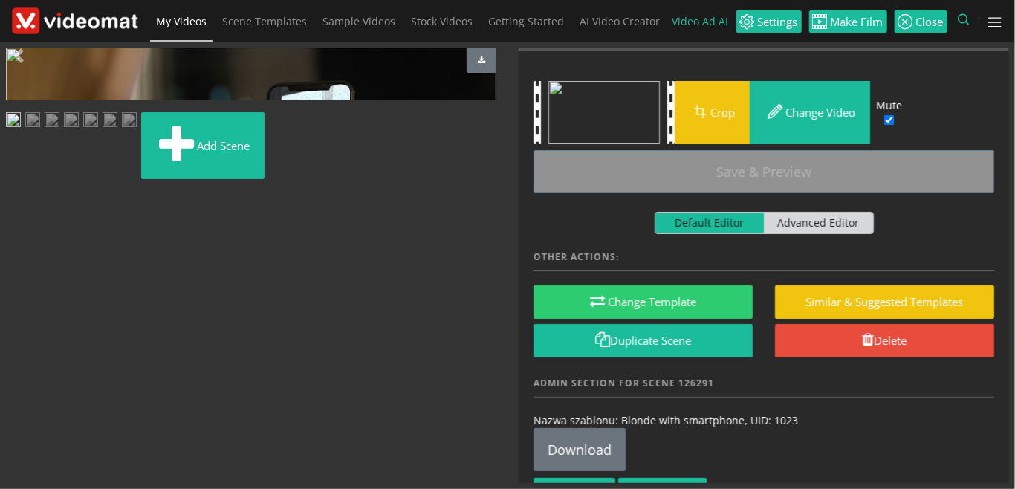
scroll to position [108, 0]
click at [117, 131] on img at bounding box center [110, 121] width 15 height 19
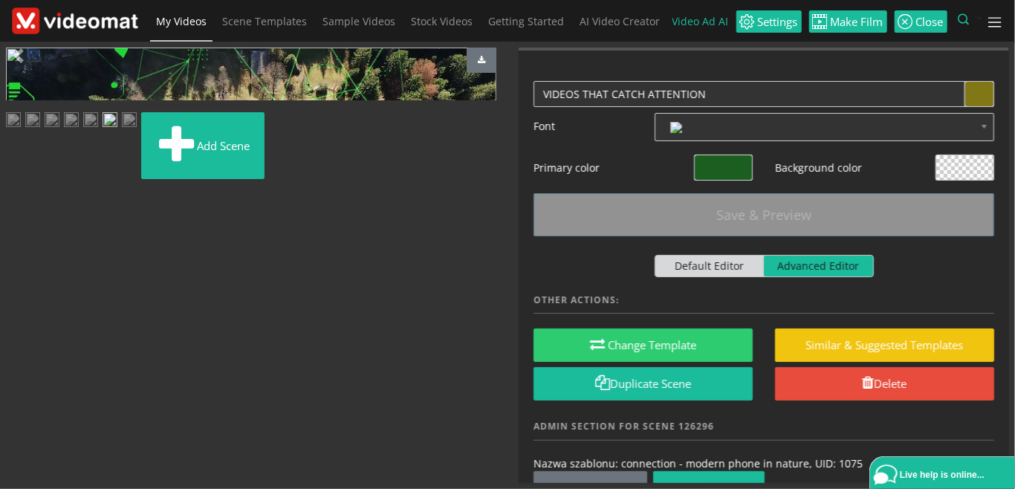
click at [122, 131] on img at bounding box center [129, 121] width 15 height 19
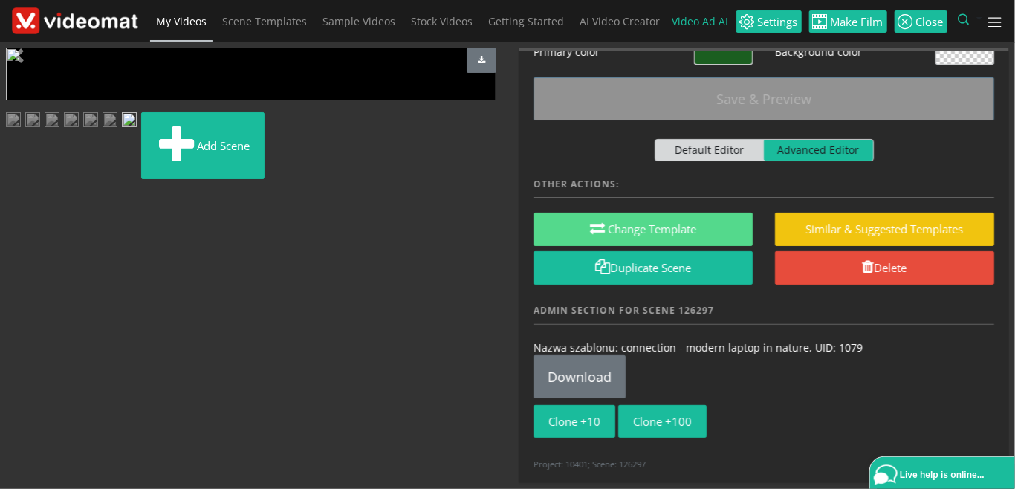
scroll to position [0, 0]
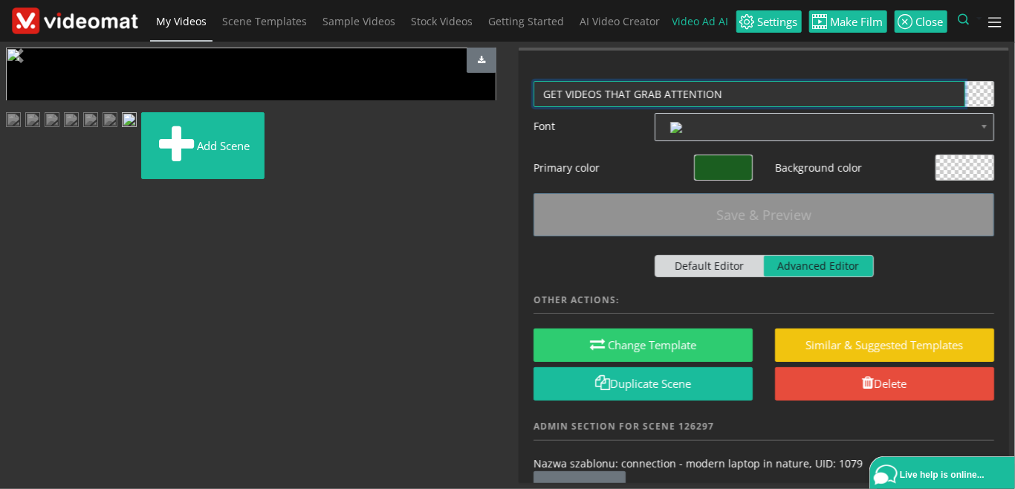
drag, startPoint x: 566, startPoint y: 91, endPoint x: 476, endPoint y: 95, distance: 89.3
click at [534, 95] on textarea "GET VIDEOS THAT GRAB ATTENTION" at bounding box center [750, 94] width 432 height 26
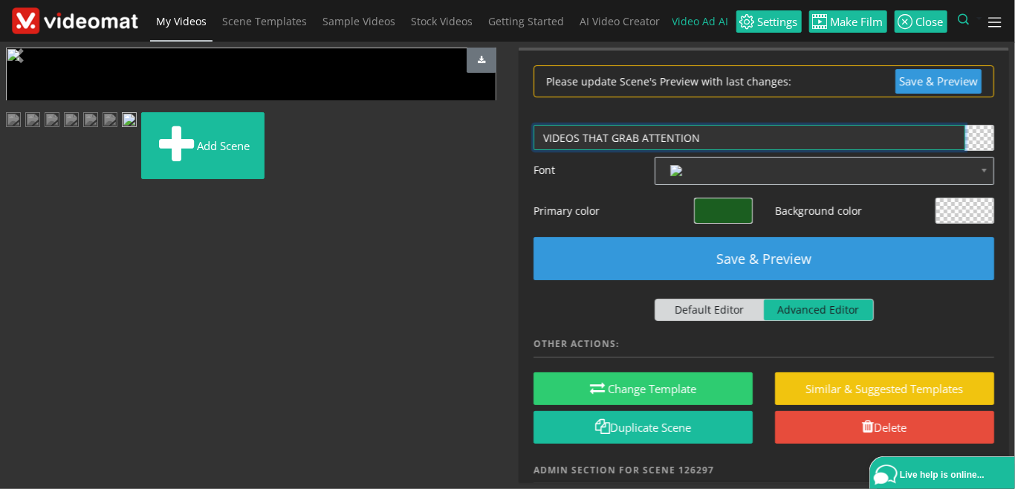
click at [575, 135] on textarea "GET VIDEOS THAT GRAB ATTENTION" at bounding box center [750, 138] width 432 height 26
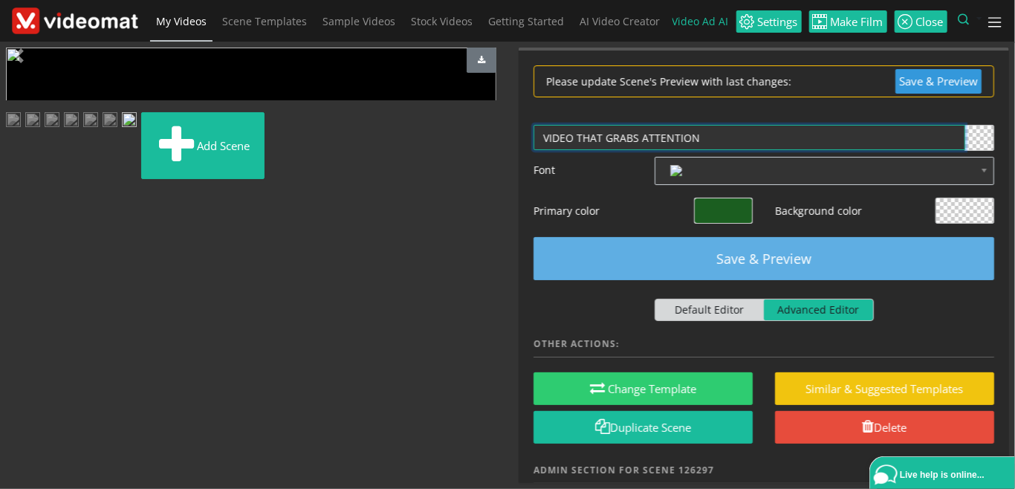
type textarea "VIDEO THAT GRABS ATTENTION"
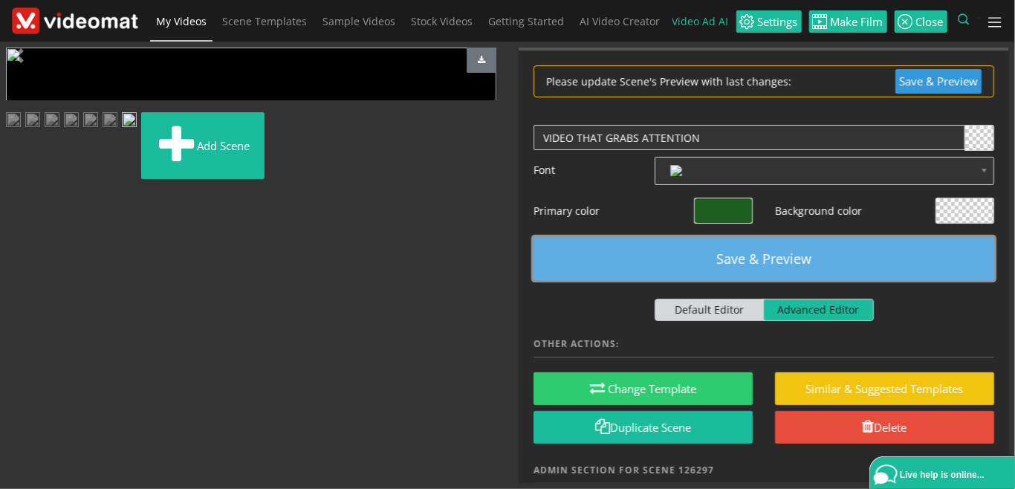
click at [682, 266] on button "Save & Preview" at bounding box center [764, 258] width 461 height 43
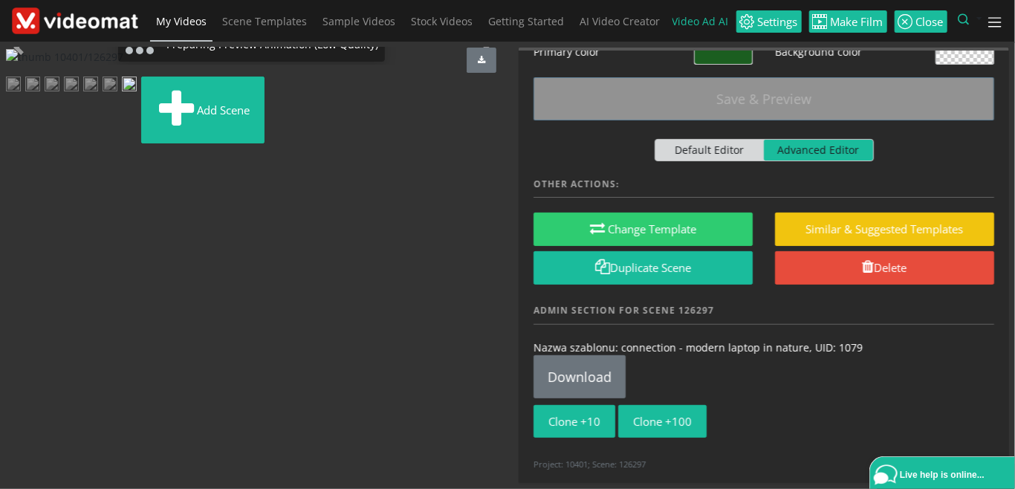
scroll to position [72, 0]
click at [117, 95] on img at bounding box center [110, 86] width 15 height 19
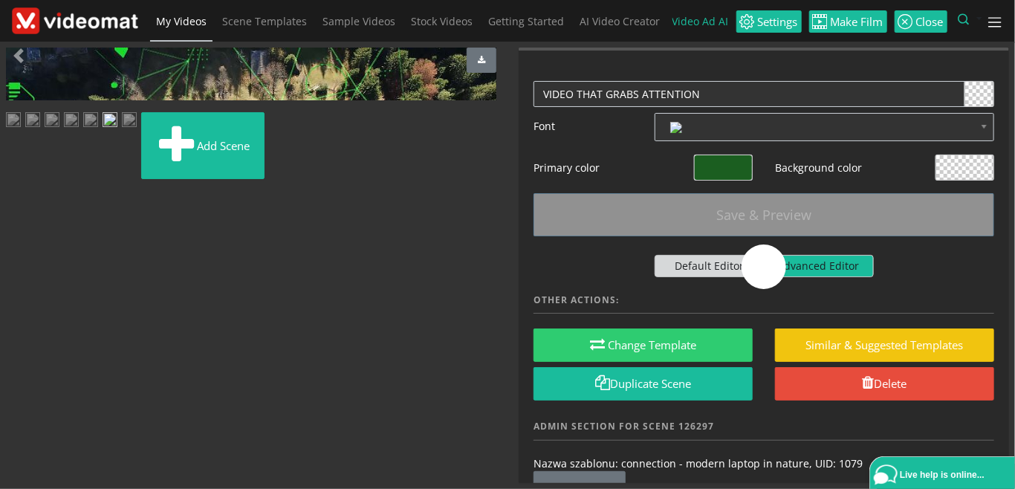
scroll to position [0, 0]
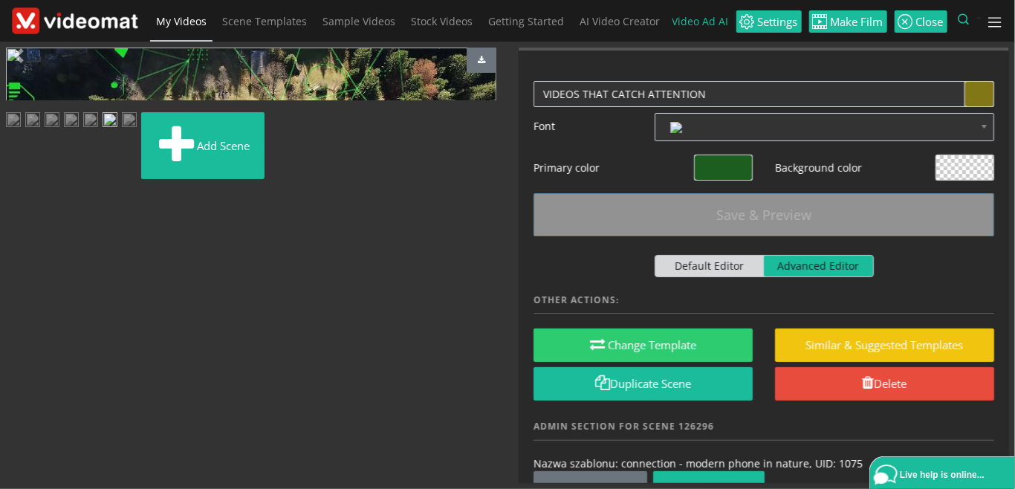
click at [122, 131] on img at bounding box center [129, 121] width 15 height 19
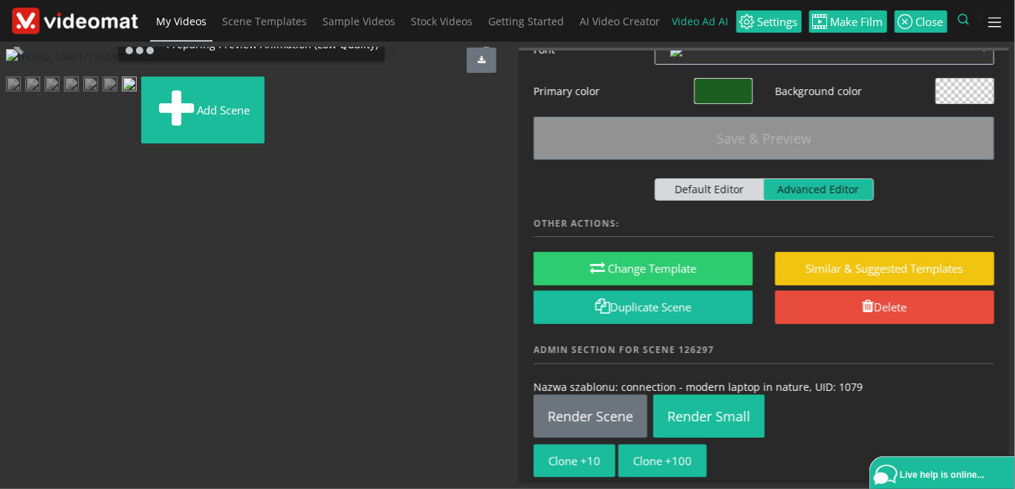
scroll to position [116, 0]
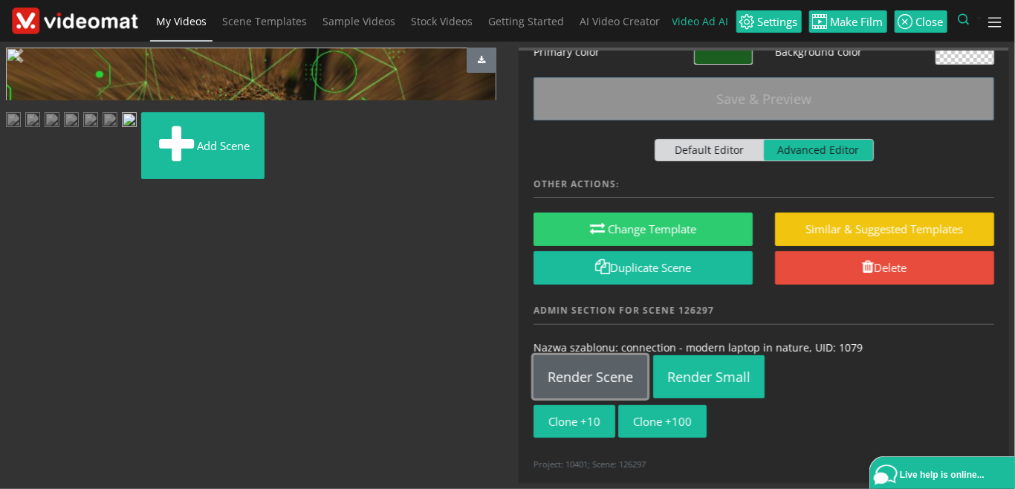
click at [587, 378] on link "Render Scene" at bounding box center [591, 376] width 114 height 43
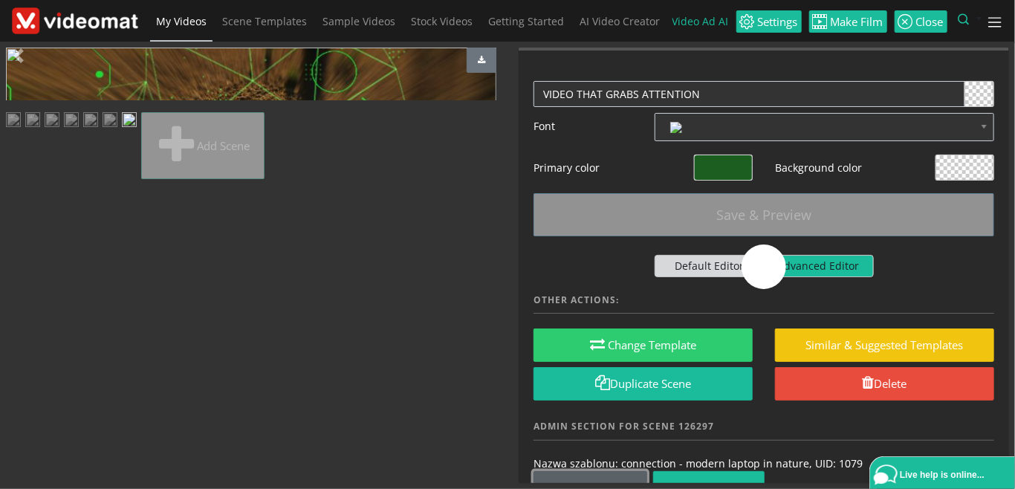
scroll to position [0, 0]
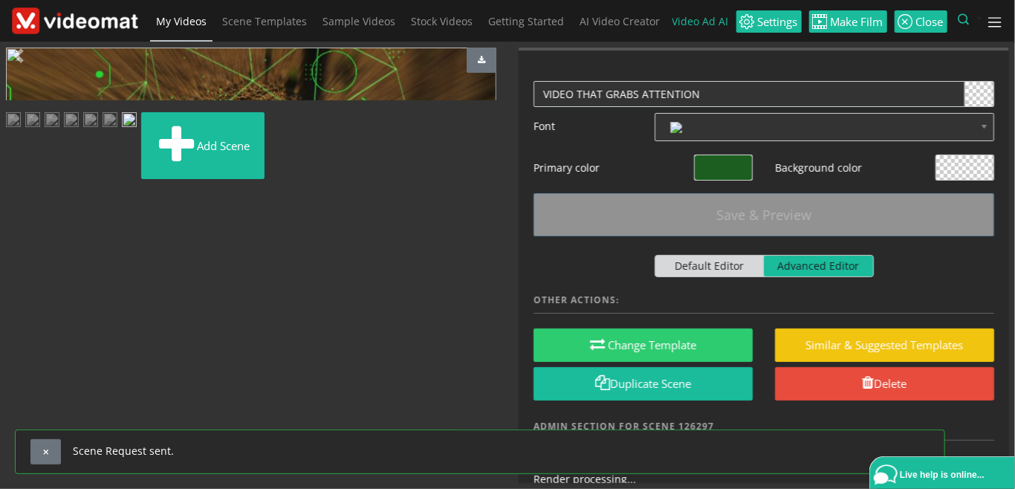
click at [198, 26] on span "My Videos" at bounding box center [181, 21] width 51 height 14
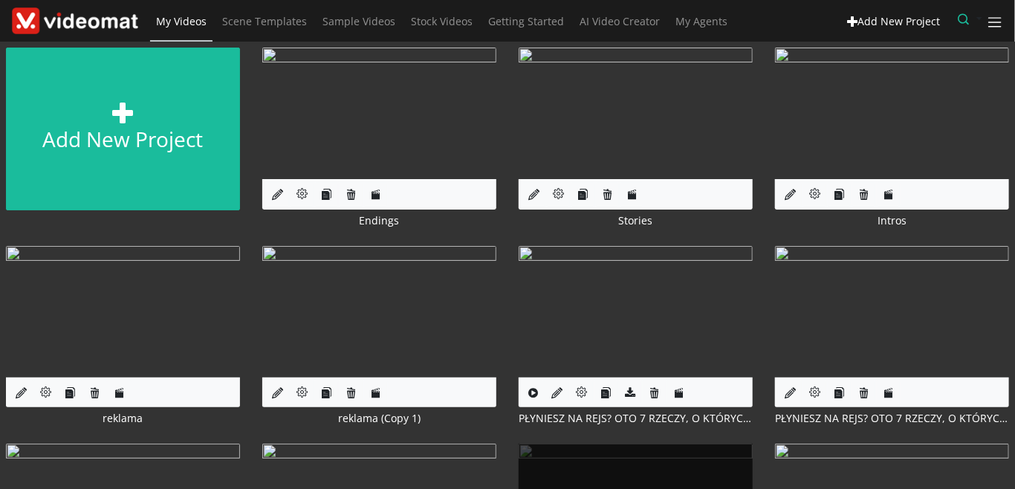
scroll to position [171, 0]
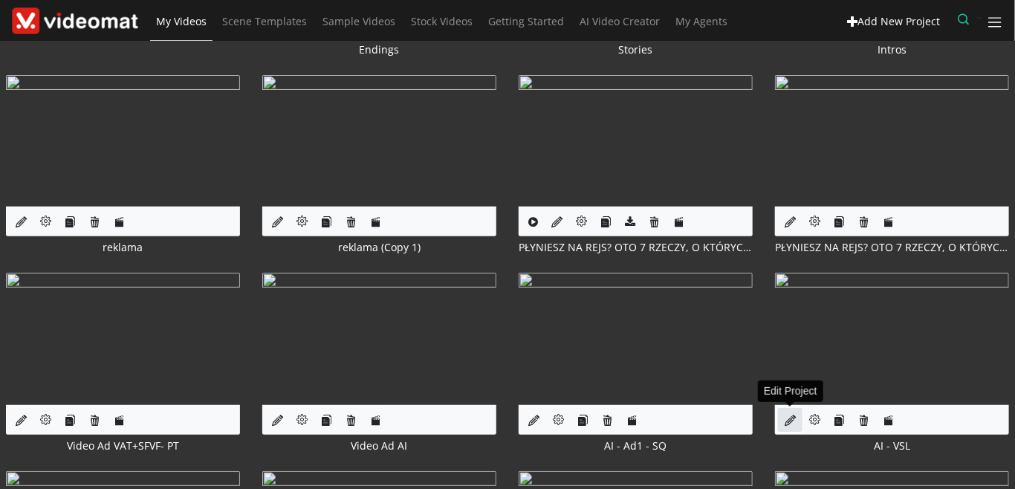
click at [784, 418] on link at bounding box center [790, 420] width 25 height 25
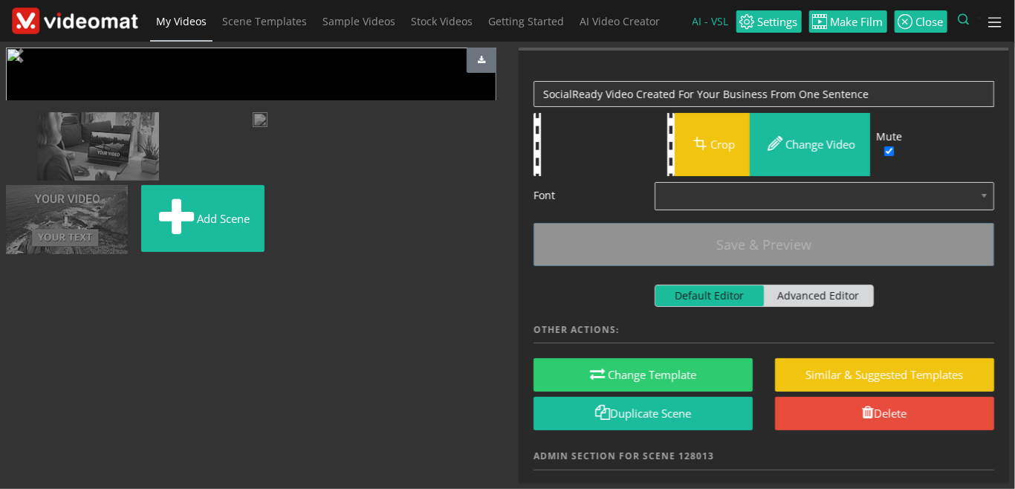
click at [10, 121] on img at bounding box center [10, 121] width 0 height 0
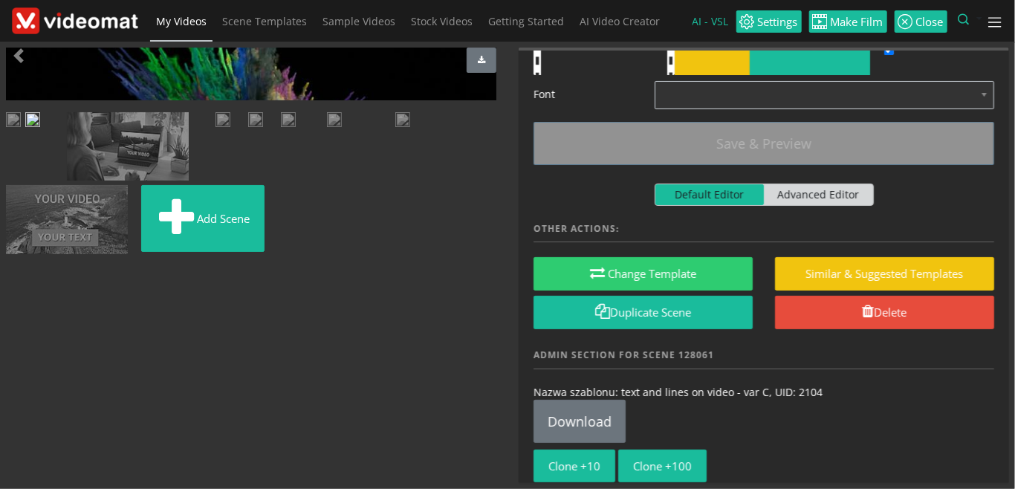
scroll to position [146, 0]
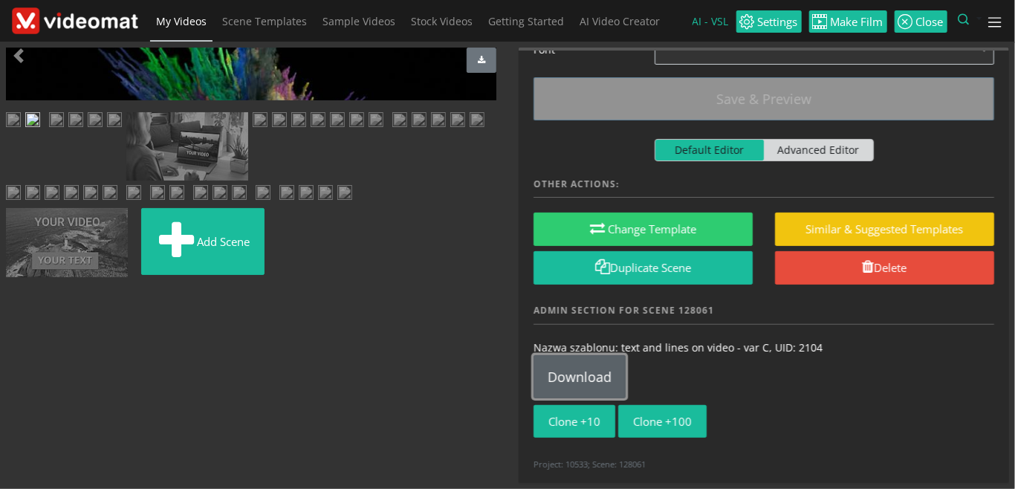
click at [601, 381] on link "Download" at bounding box center [580, 376] width 92 height 43
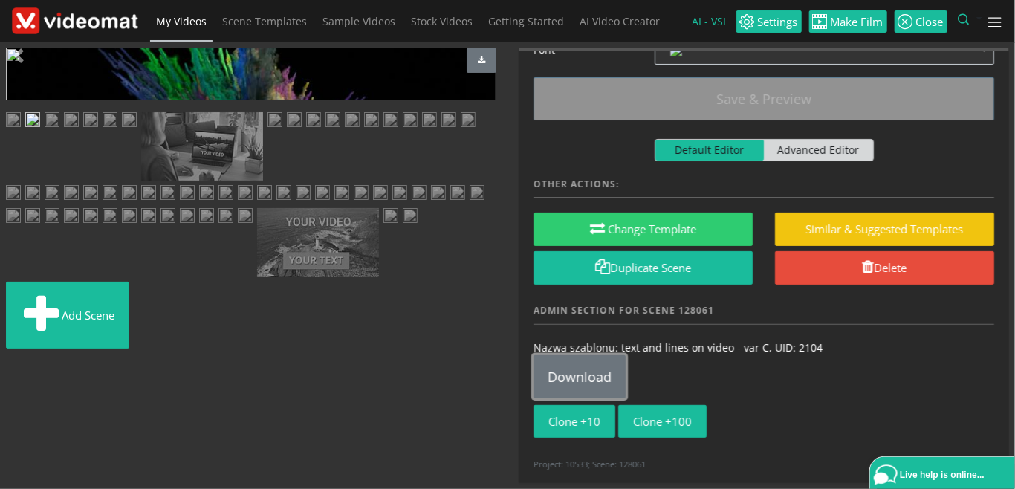
scroll to position [342, 0]
click at [384, 131] on img at bounding box center [391, 121] width 15 height 19
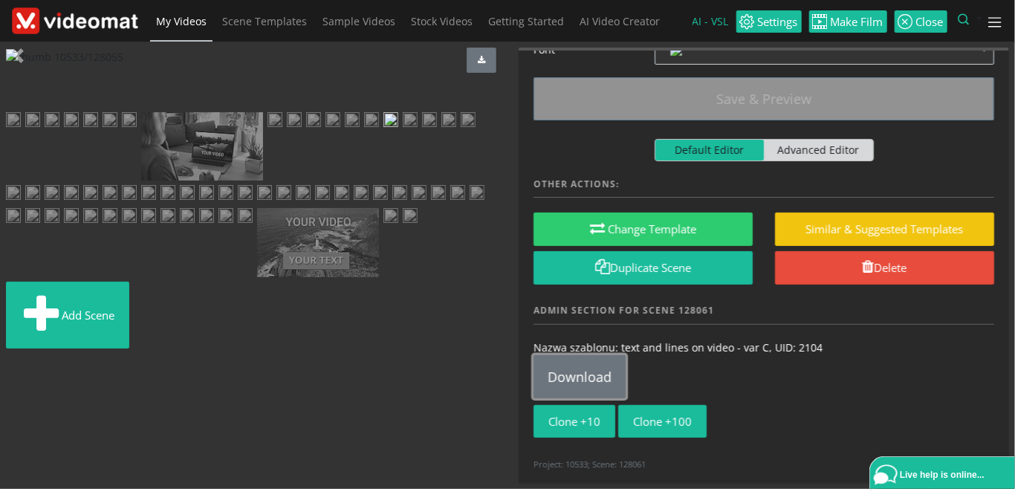
scroll to position [0, 0]
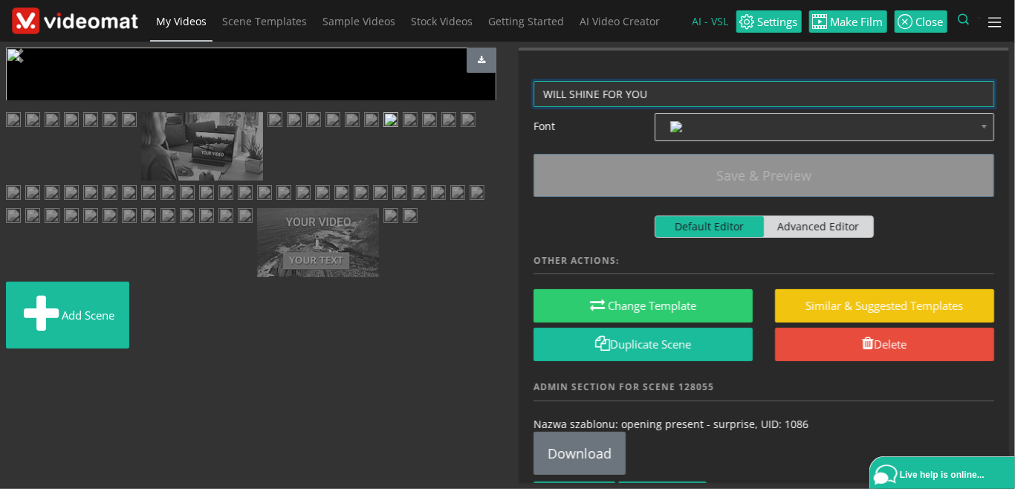
drag, startPoint x: 633, startPoint y: 93, endPoint x: 456, endPoint y: 85, distance: 176.3
click at [534, 81] on textarea "WILL SHINE FOR YOU" at bounding box center [764, 94] width 461 height 26
paste textarea "MAKES YOUR BRAND SHINE"
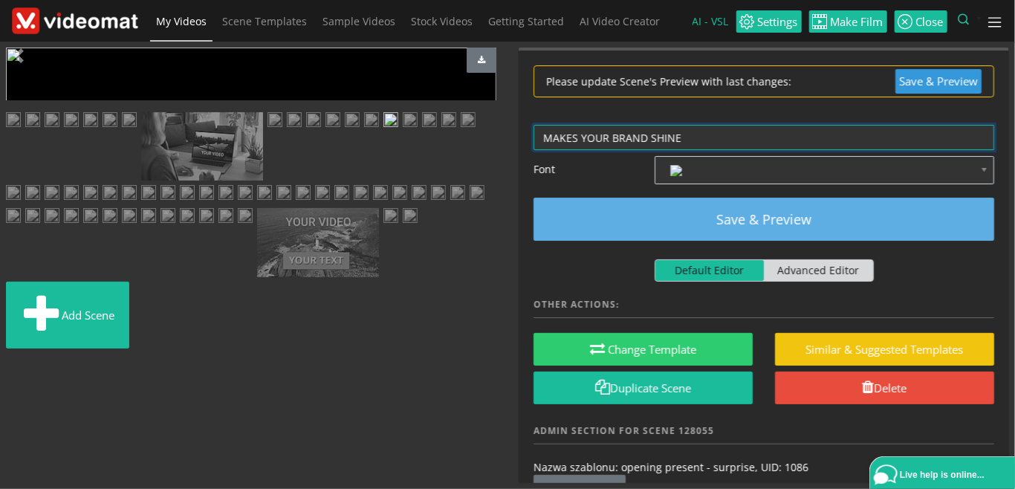
type textarea "MAKES YOUR BRAND SHINE"
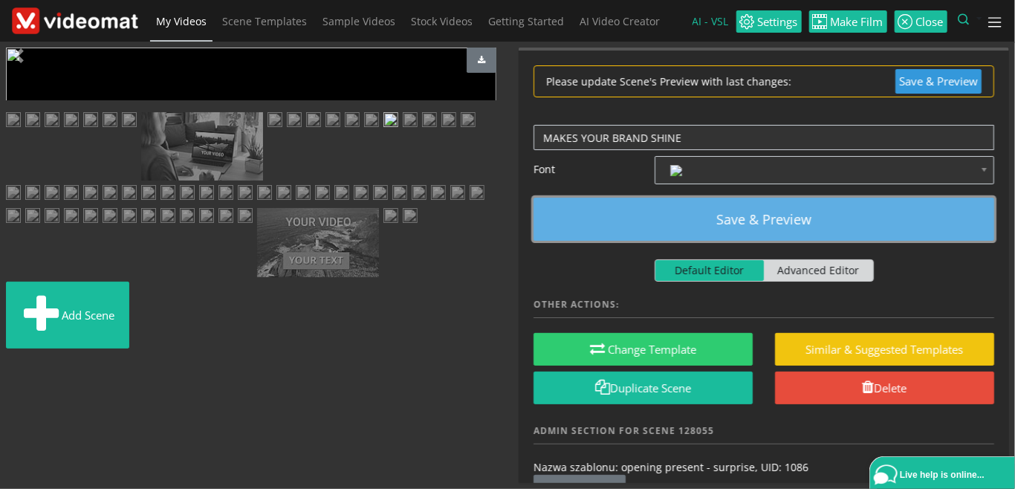
click at [692, 227] on button "Save & Preview" at bounding box center [764, 219] width 461 height 43
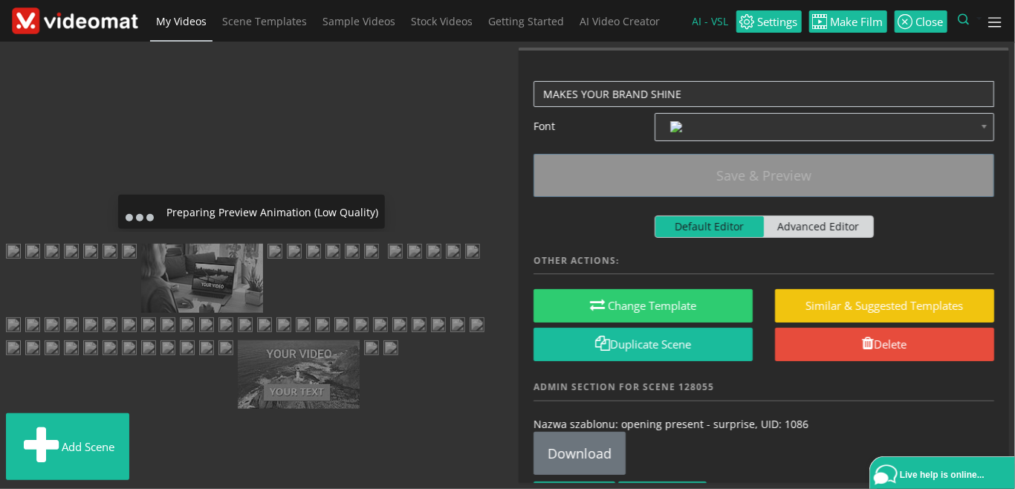
scroll to position [342, 0]
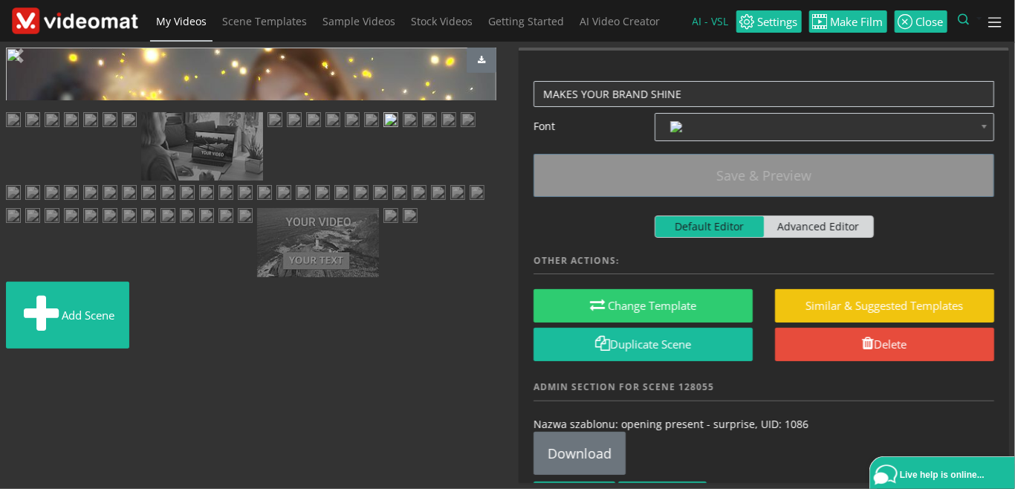
click at [364, 131] on img at bounding box center [371, 121] width 15 height 19
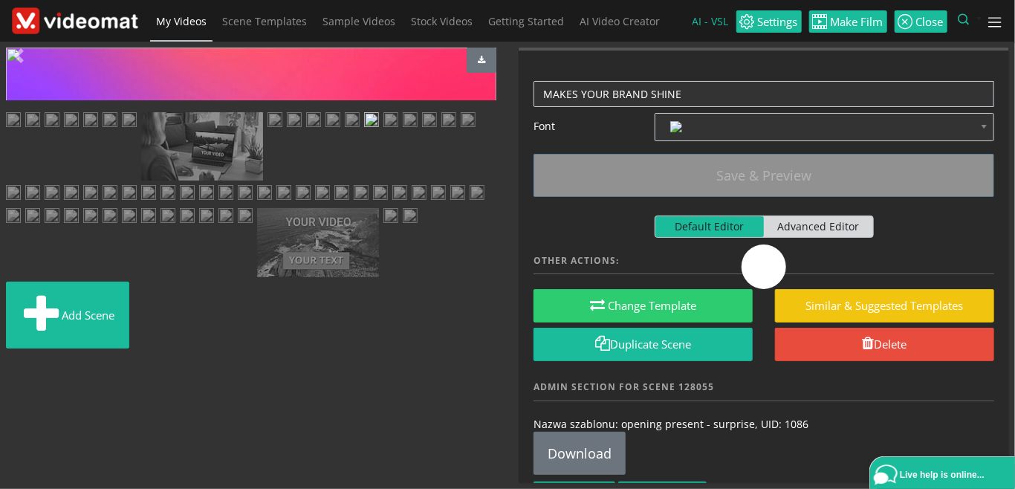
click at [384, 131] on img at bounding box center [391, 121] width 15 height 19
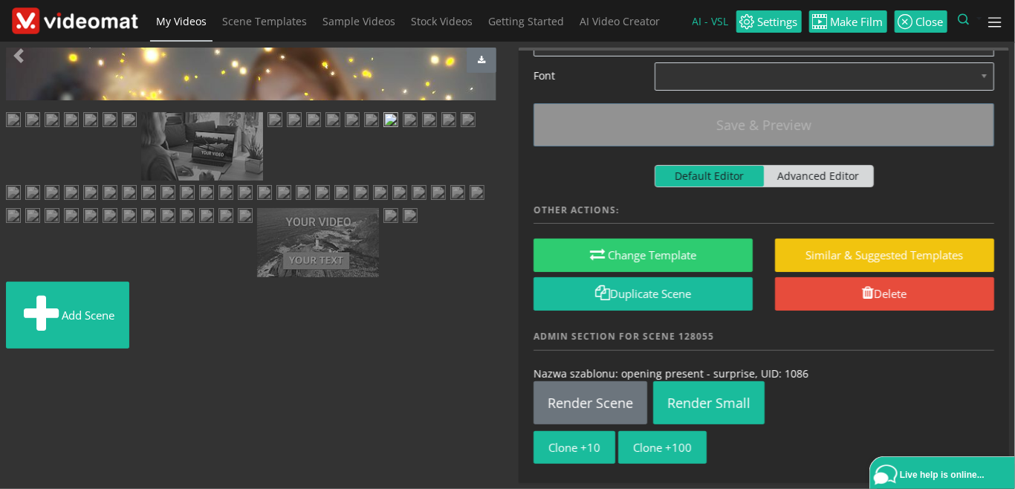
scroll to position [77, 0]
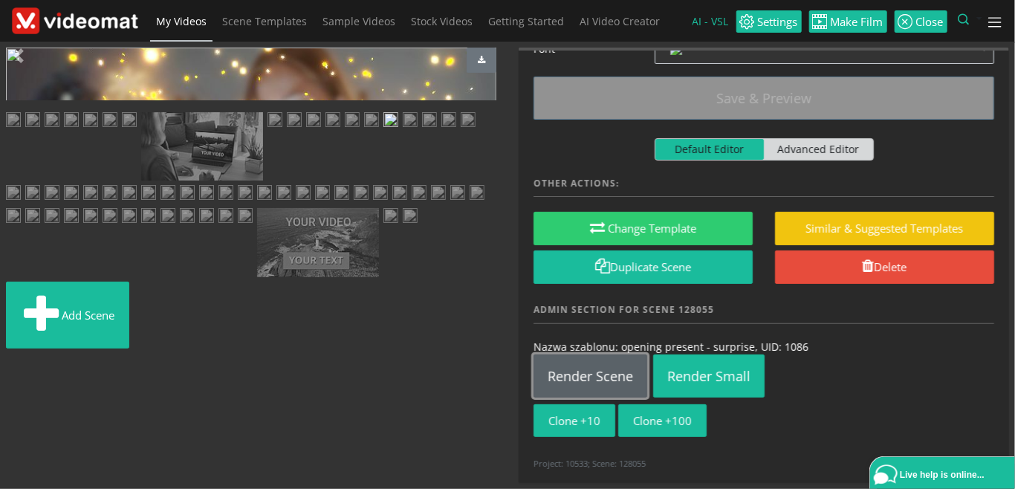
click at [569, 368] on link "Render Scene" at bounding box center [591, 376] width 114 height 43
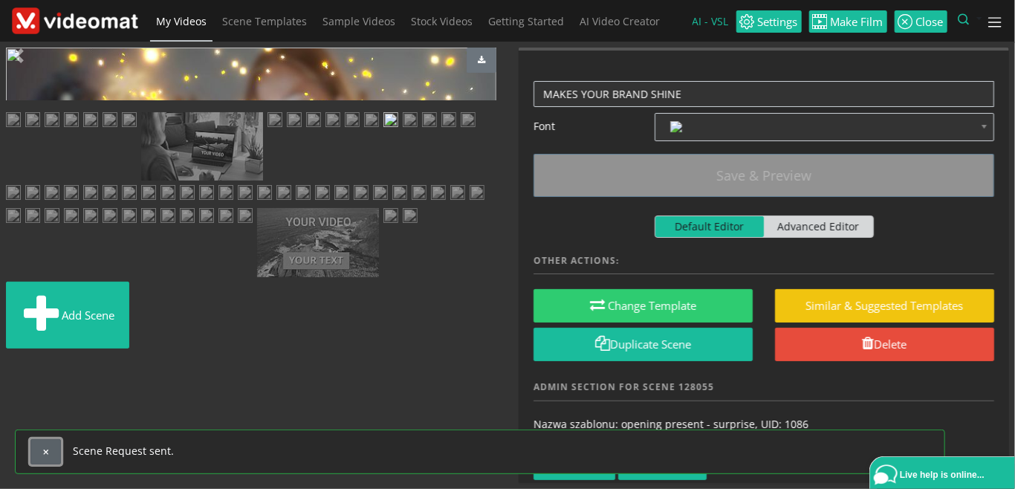
click at [42, 462] on button "button" at bounding box center [45, 451] width 30 height 25
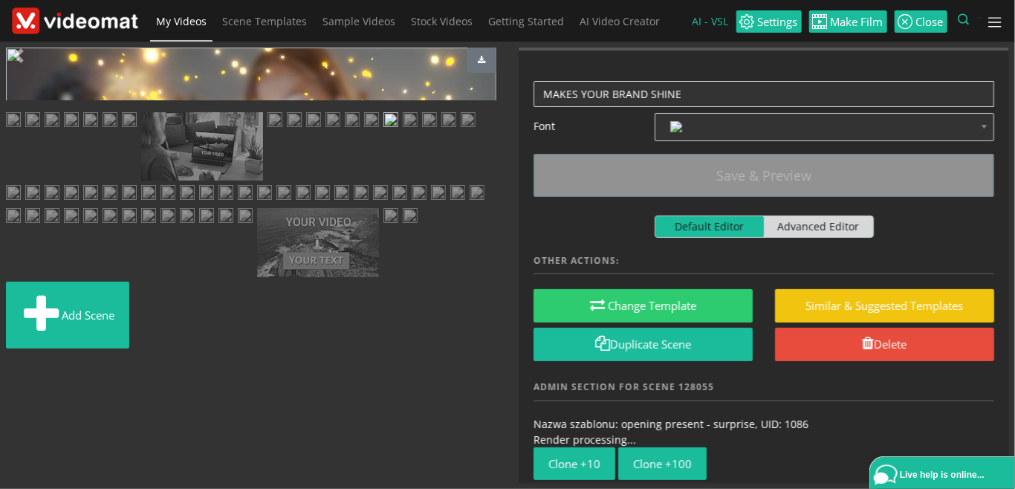
click at [182, 20] on span "My Videos" at bounding box center [181, 21] width 51 height 14
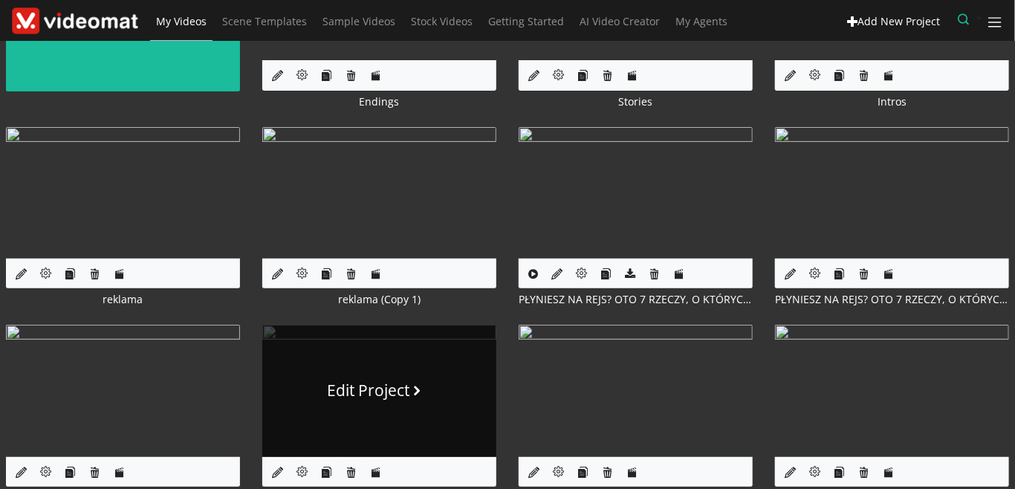
scroll to position [171, 0]
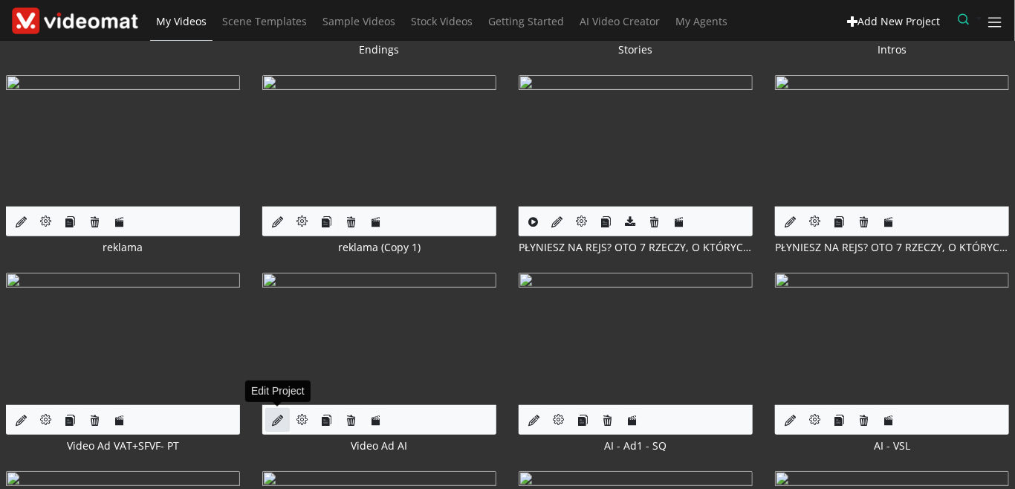
click at [275, 424] on icon at bounding box center [277, 420] width 11 height 11
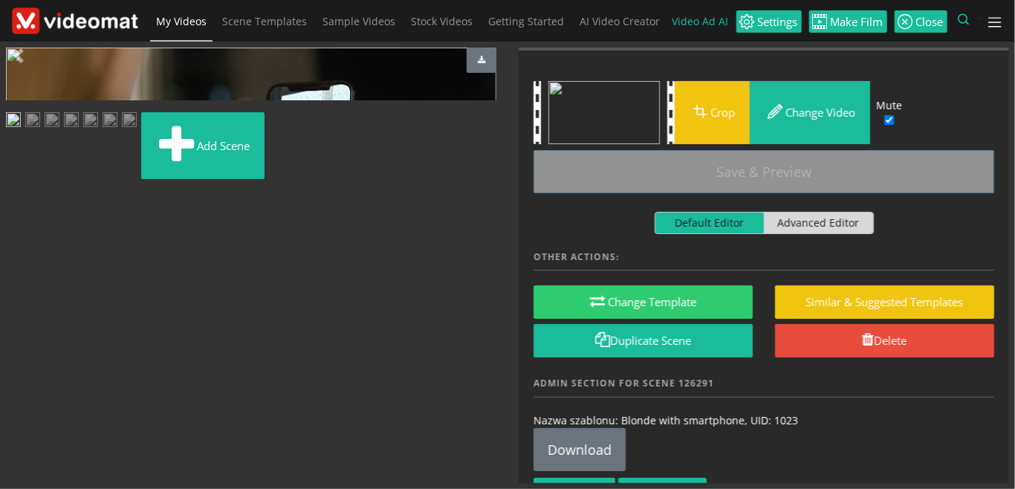
scroll to position [108, 0]
click at [122, 131] on img at bounding box center [129, 121] width 15 height 19
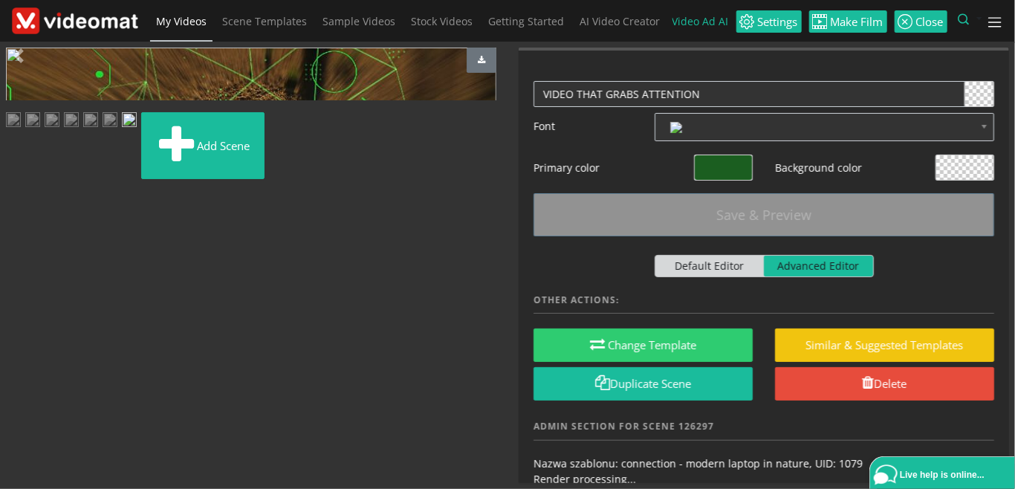
scroll to position [83, 0]
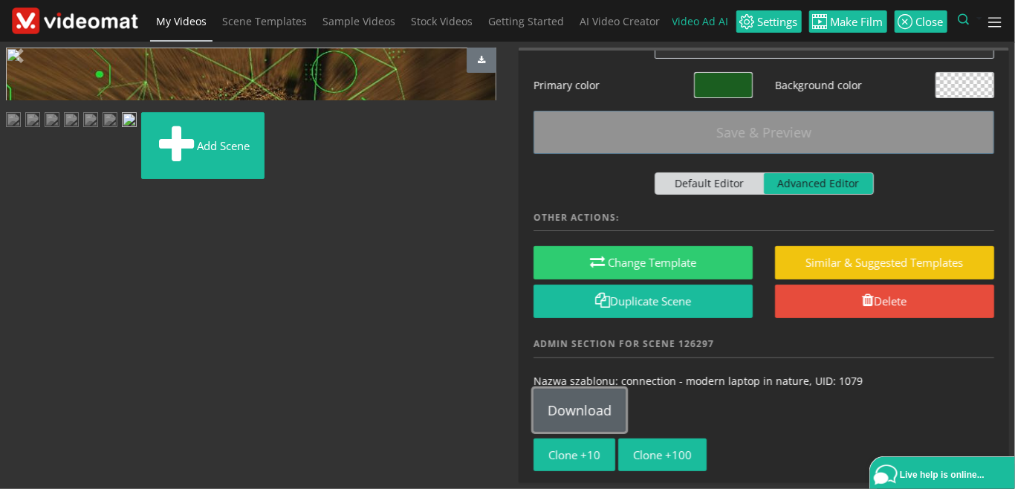
click at [575, 398] on link "Download" at bounding box center [580, 410] width 92 height 43
click at [189, 22] on span "My Videos" at bounding box center [181, 21] width 51 height 14
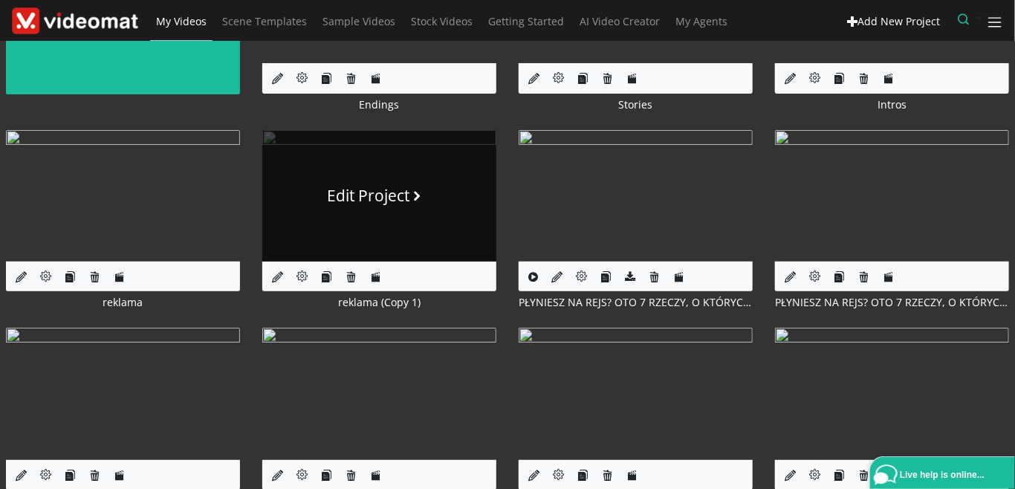
scroll to position [171, 0]
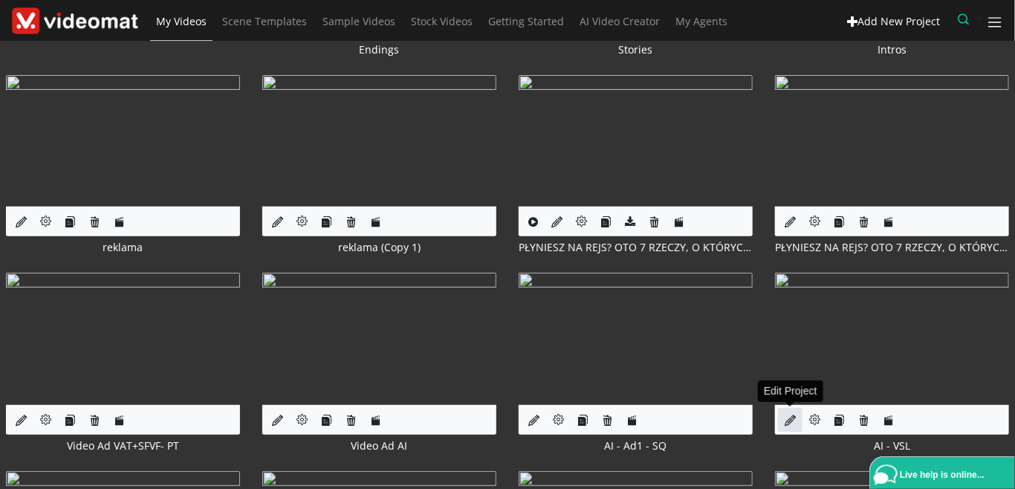
click at [792, 419] on icon at bounding box center [790, 420] width 11 height 11
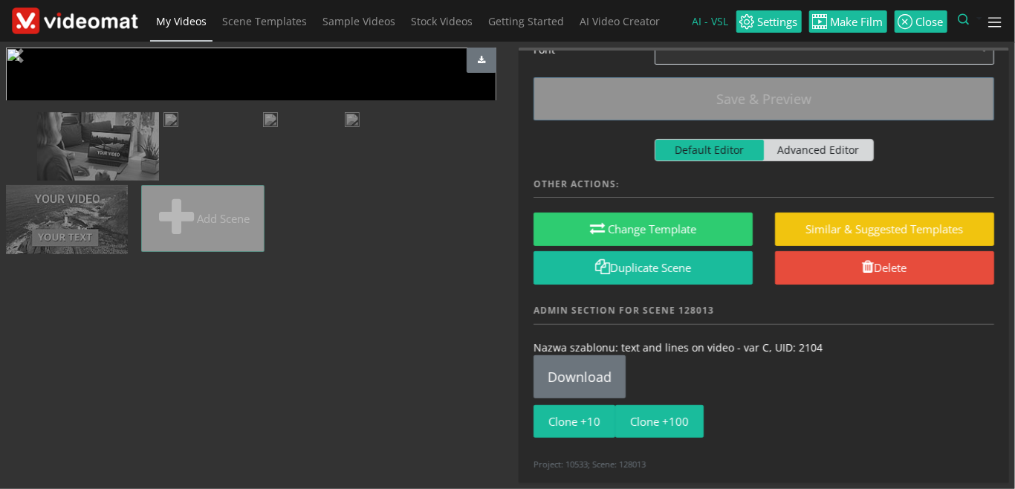
scroll to position [514, 0]
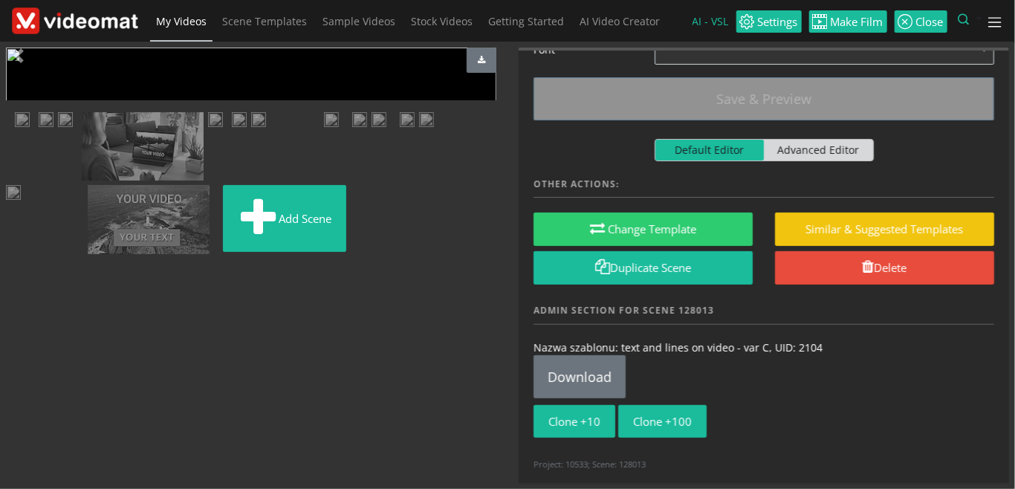
click at [280, 121] on img at bounding box center [280, 121] width 0 height 0
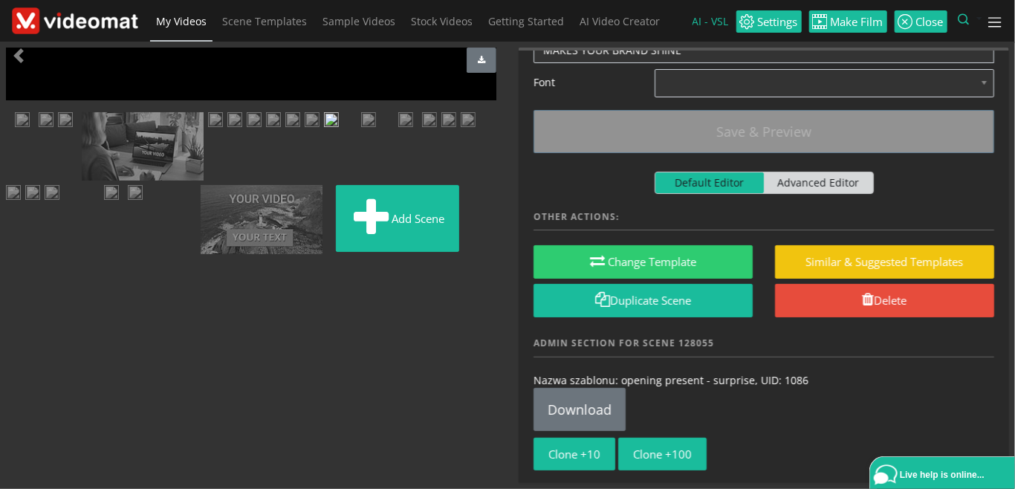
scroll to position [77, 0]
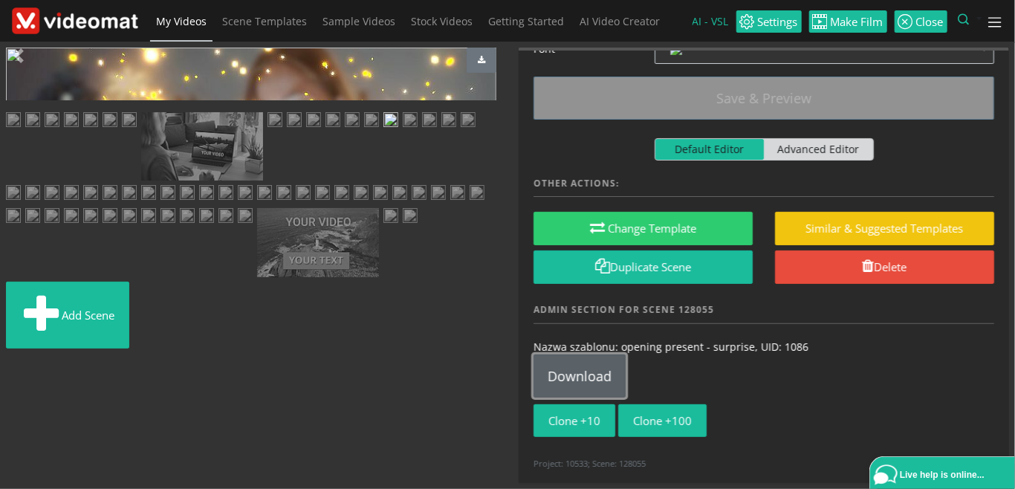
click at [593, 370] on link "Download" at bounding box center [580, 376] width 92 height 43
